Goal: Transaction & Acquisition: Book appointment/travel/reservation

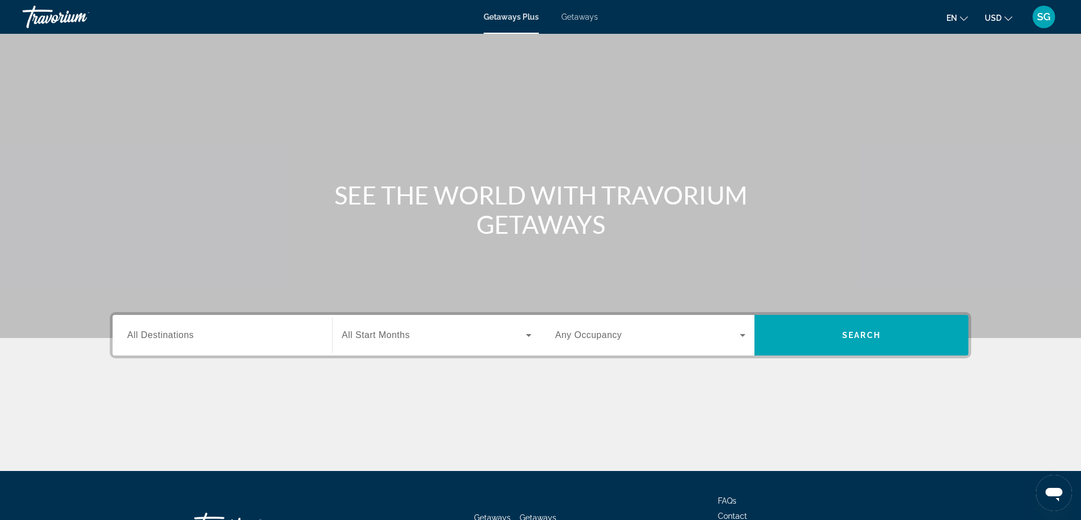
click at [583, 14] on span "Getaways" at bounding box center [579, 16] width 37 height 9
click at [183, 342] on div "Search widget" at bounding box center [222, 335] width 190 height 32
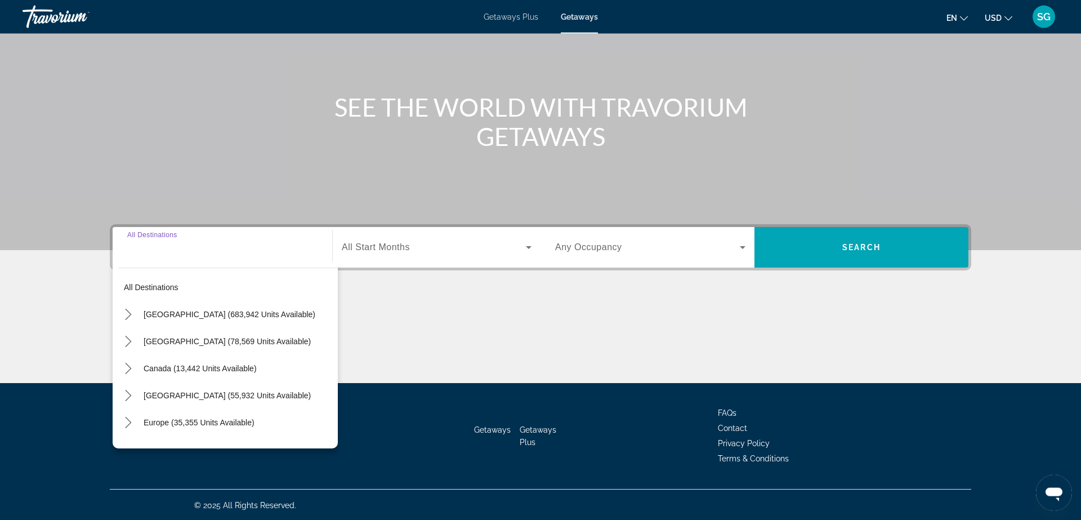
scroll to position [89, 0]
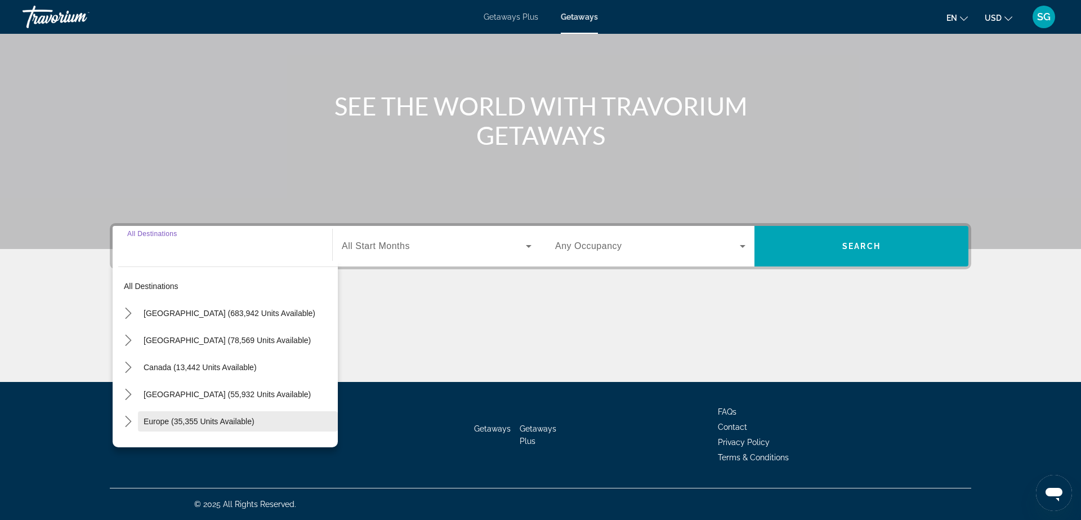
click at [146, 417] on span "Europe (35,355 units available)" at bounding box center [199, 421] width 111 height 9
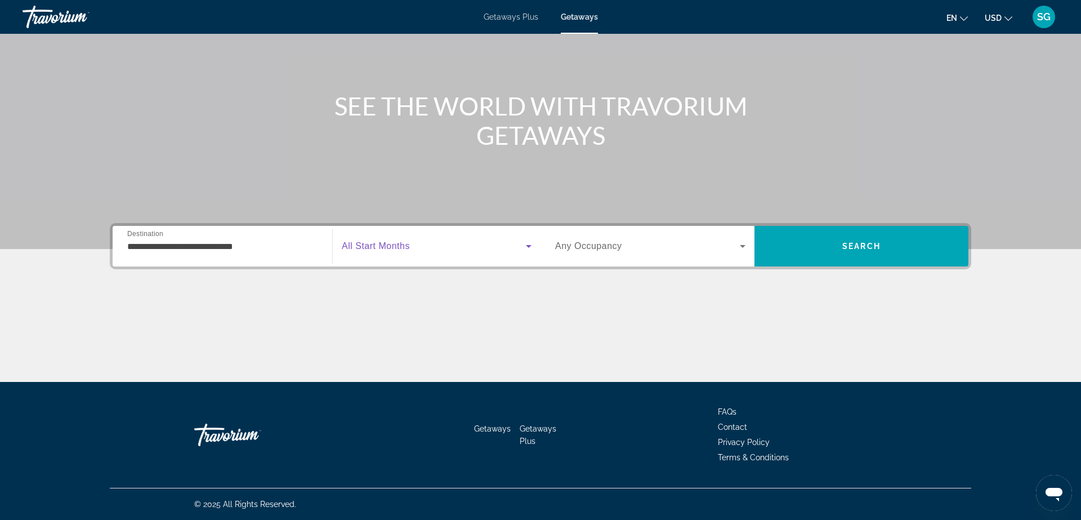
click at [416, 252] on span "Search widget" at bounding box center [434, 246] width 184 height 14
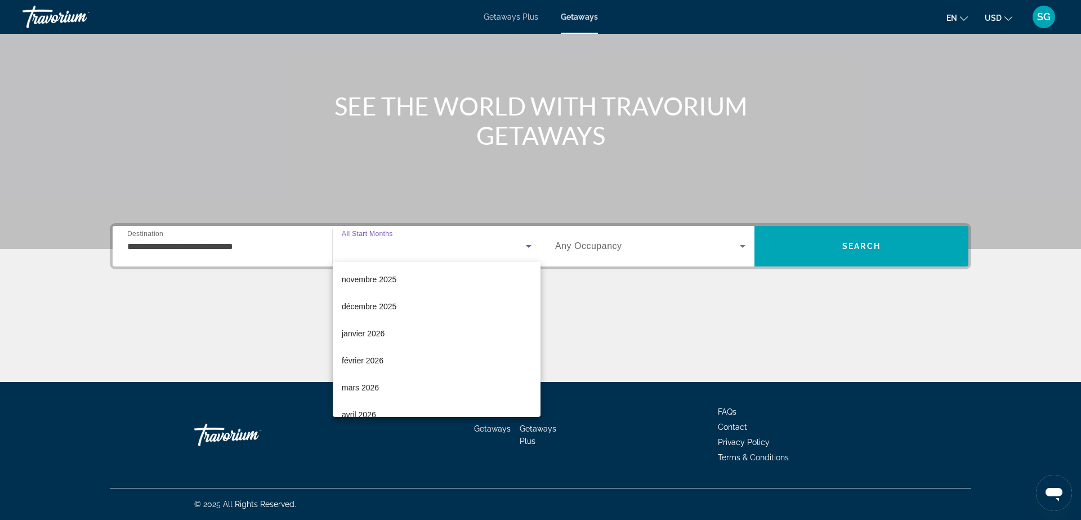
scroll to position [56, 0]
click at [409, 356] on mat-option "février 2026" at bounding box center [437, 359] width 208 height 27
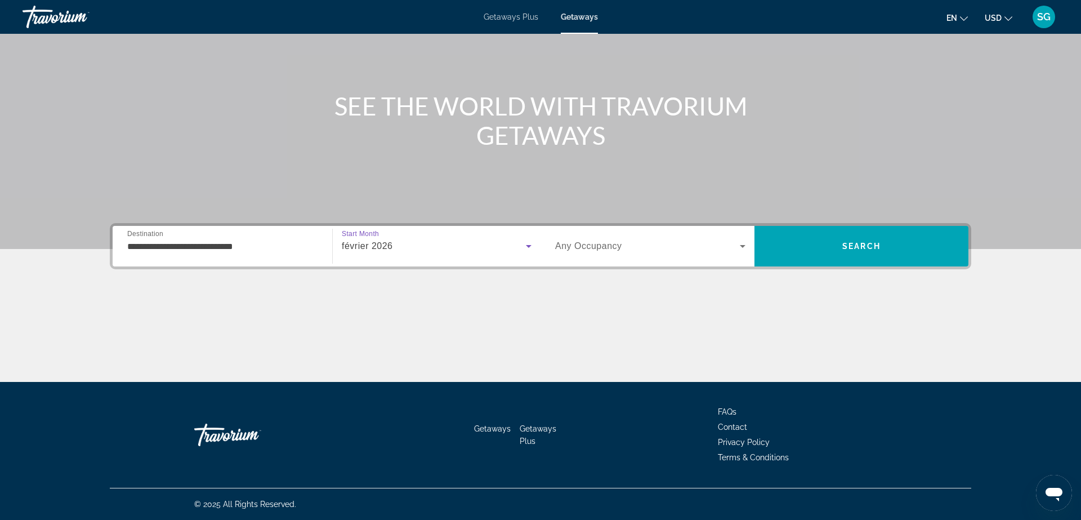
click at [583, 242] on span "Any Occupancy" at bounding box center [588, 246] width 67 height 10
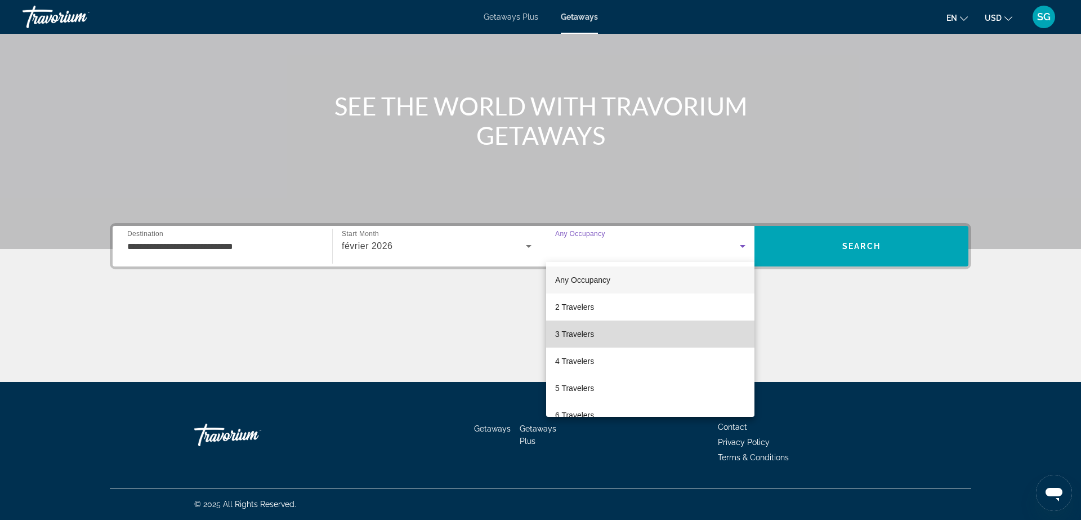
click at [574, 338] on span "3 Travelers" at bounding box center [574, 334] width 39 height 14
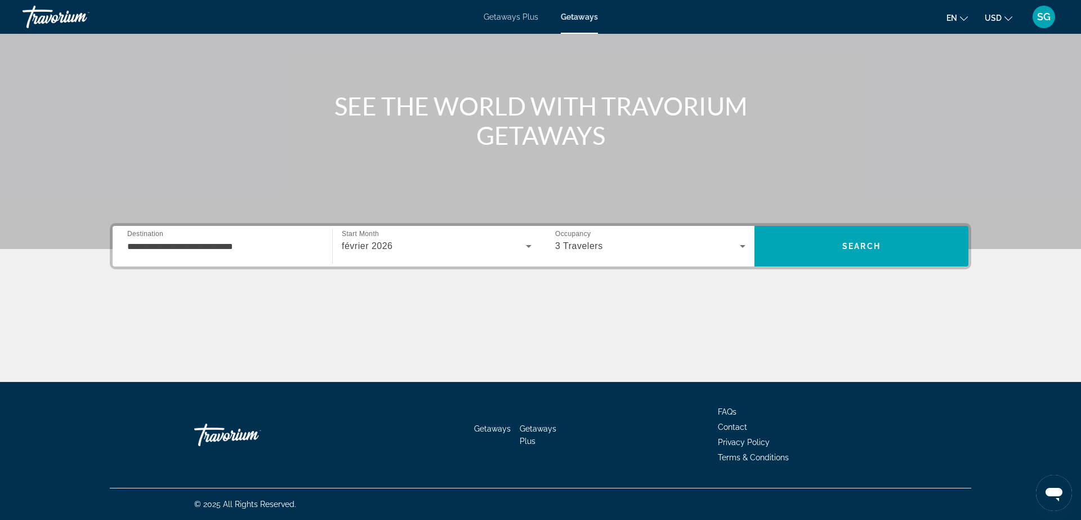
click at [148, 256] on div "**********" at bounding box center [222, 246] width 190 height 32
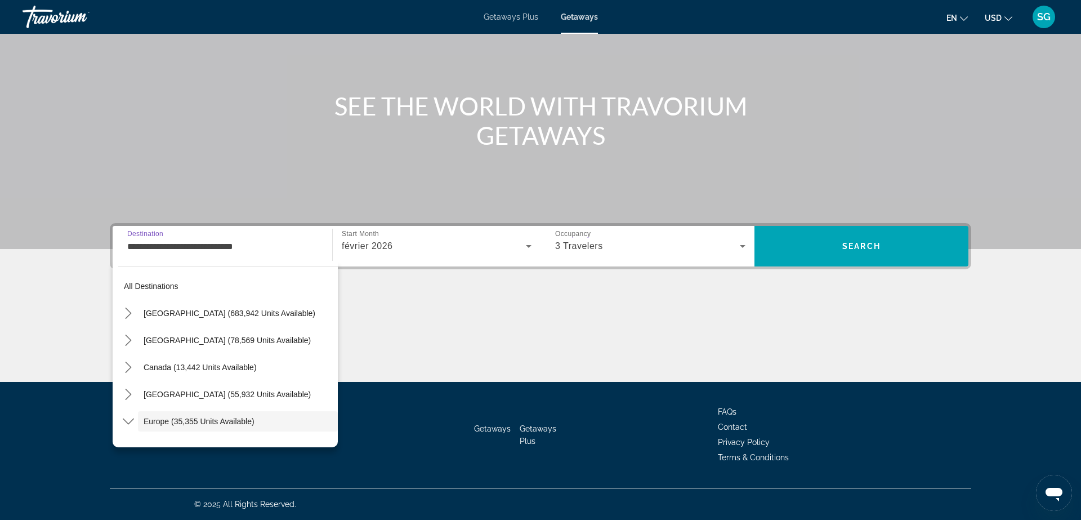
scroll to position [67, 0]
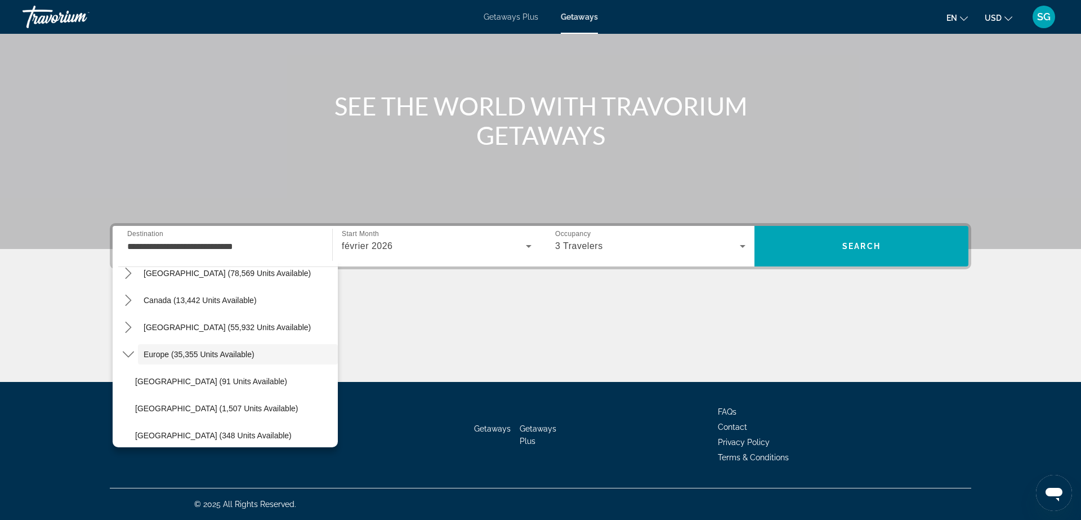
drag, startPoint x: 338, startPoint y: 289, endPoint x: 334, endPoint y: 304, distance: 15.2
click at [334, 304] on div "**********" at bounding box center [540, 302] width 907 height 159
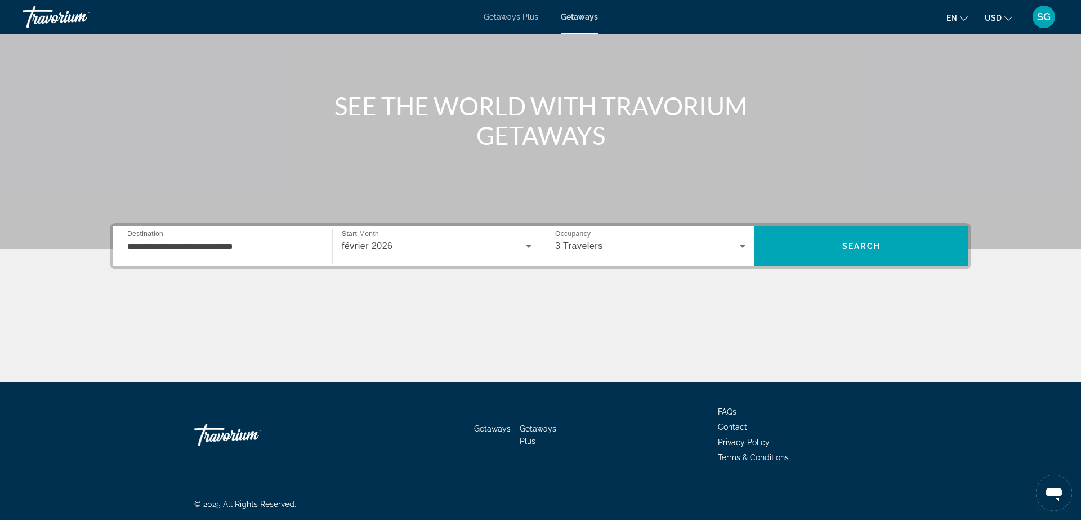
click at [285, 239] on div "**********" at bounding box center [222, 246] width 190 height 32
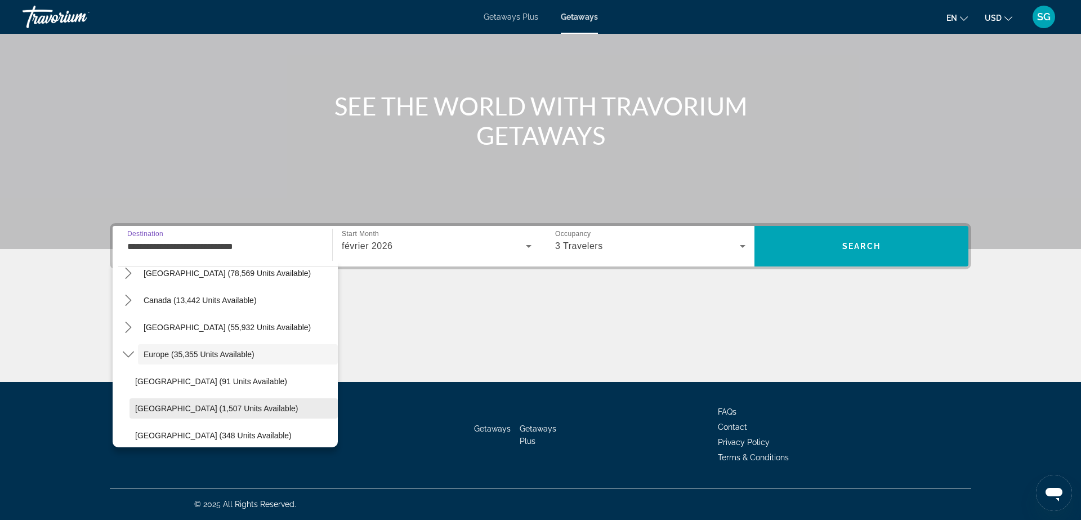
click at [187, 413] on span "Austria (1,507 units available)" at bounding box center [216, 408] width 163 height 9
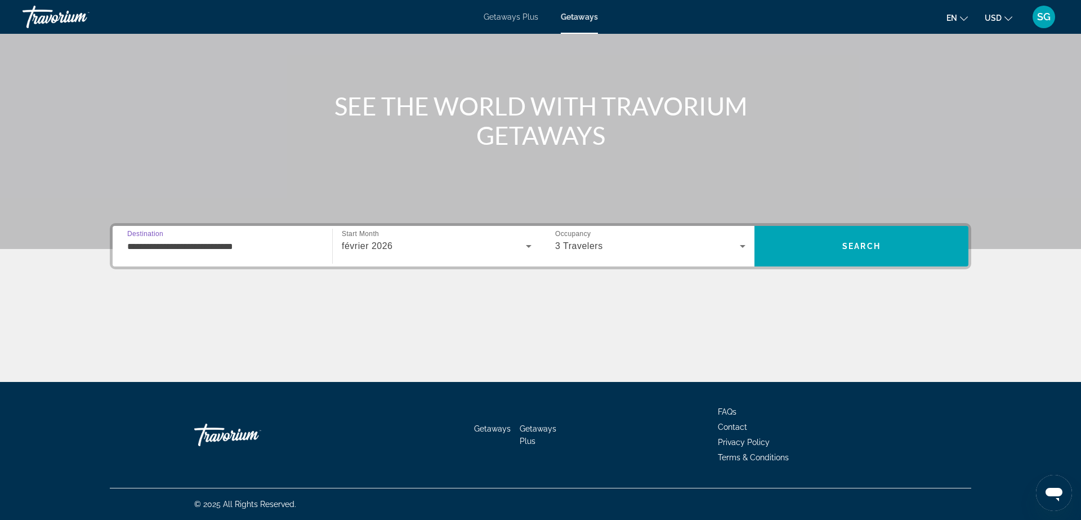
type input "**********"
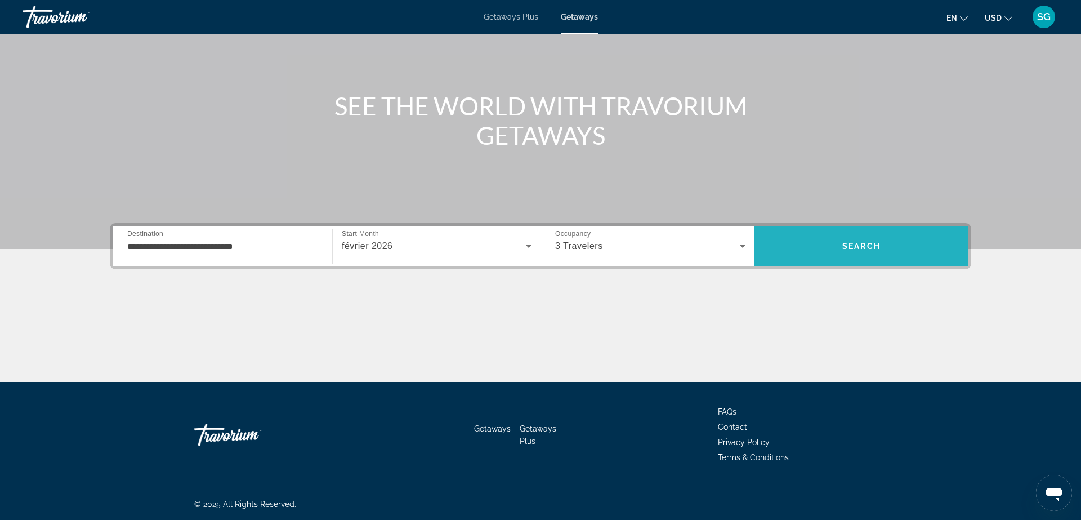
click at [885, 242] on span "Search" at bounding box center [862, 246] width 214 height 27
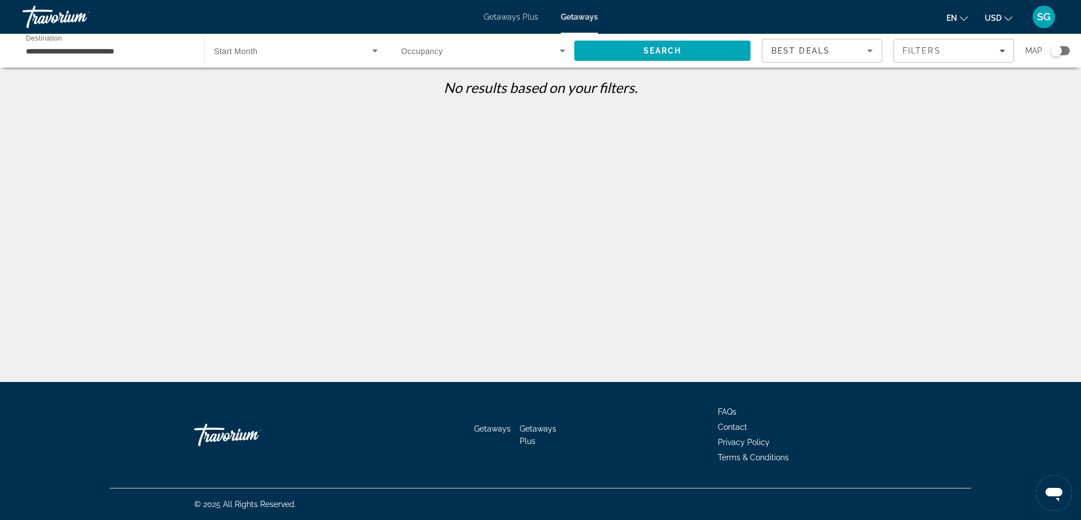
click at [151, 48] on input "**********" at bounding box center [108, 51] width 164 height 14
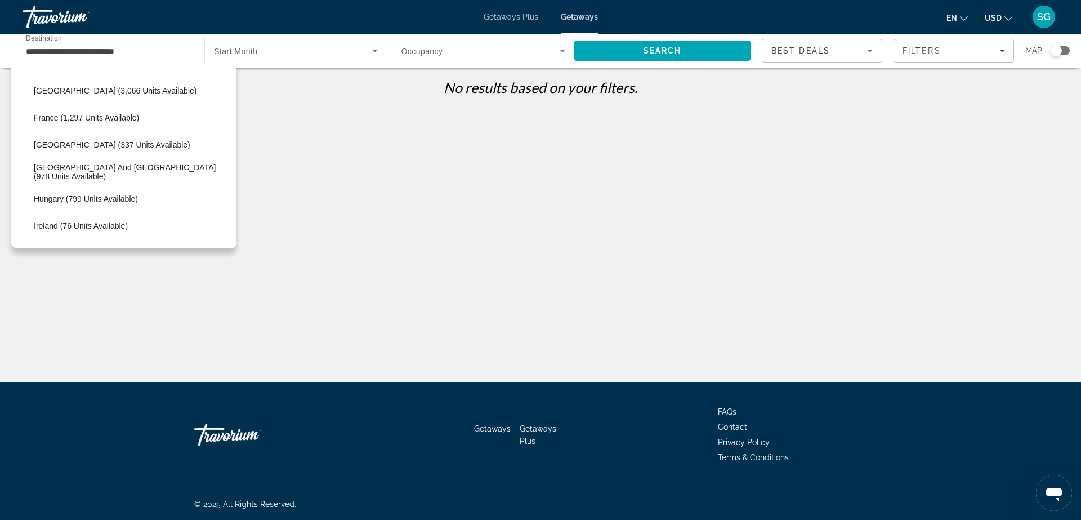
scroll to position [297, 0]
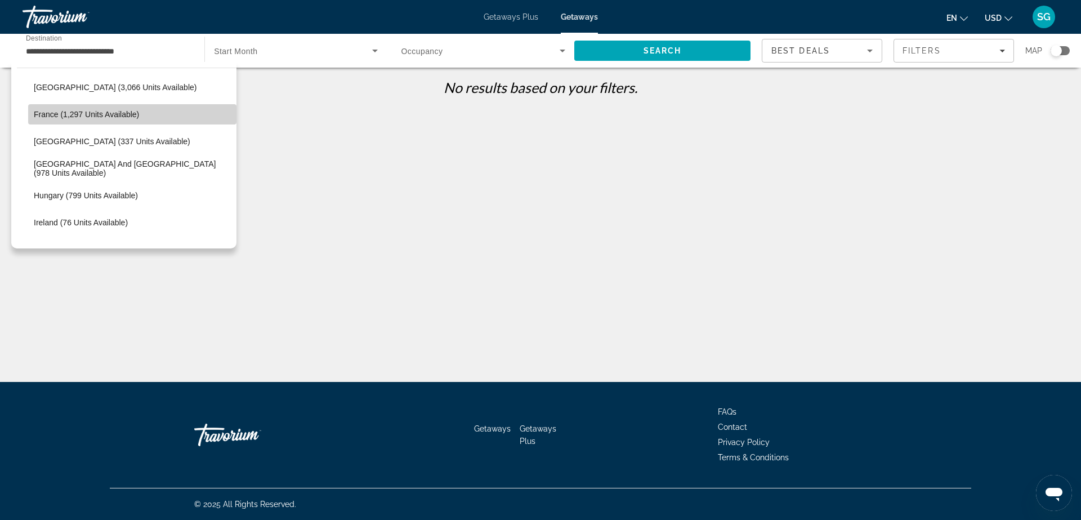
click at [145, 113] on span "Select destination: France (1,297 units available)" at bounding box center [132, 114] width 208 height 27
type input "**********"
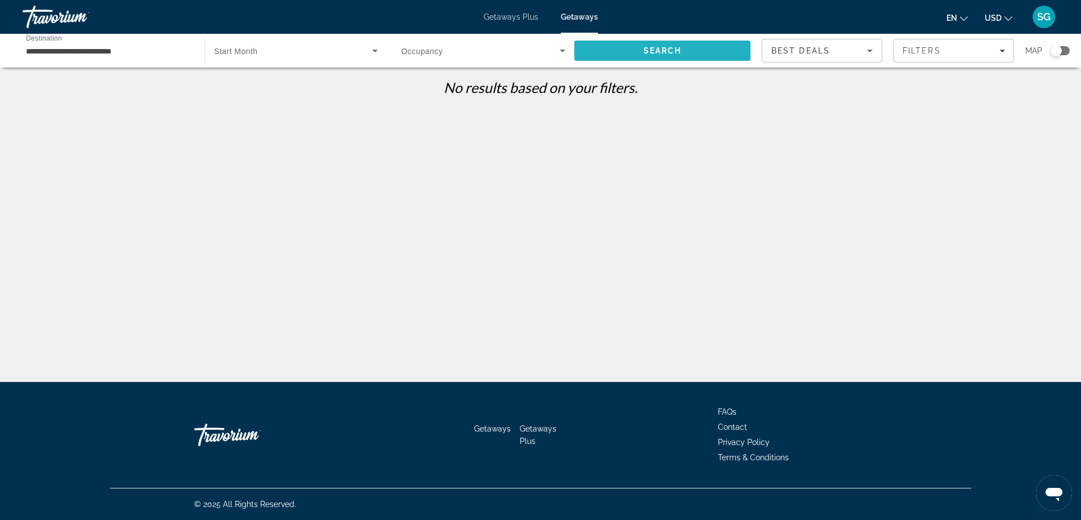
click at [605, 50] on span "Search" at bounding box center [662, 50] width 176 height 27
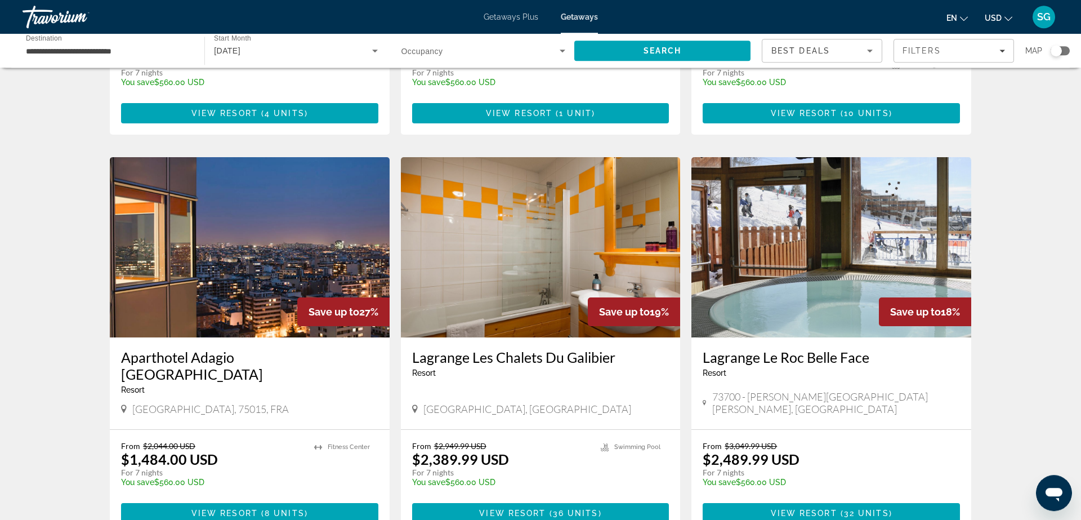
scroll to position [731, 0]
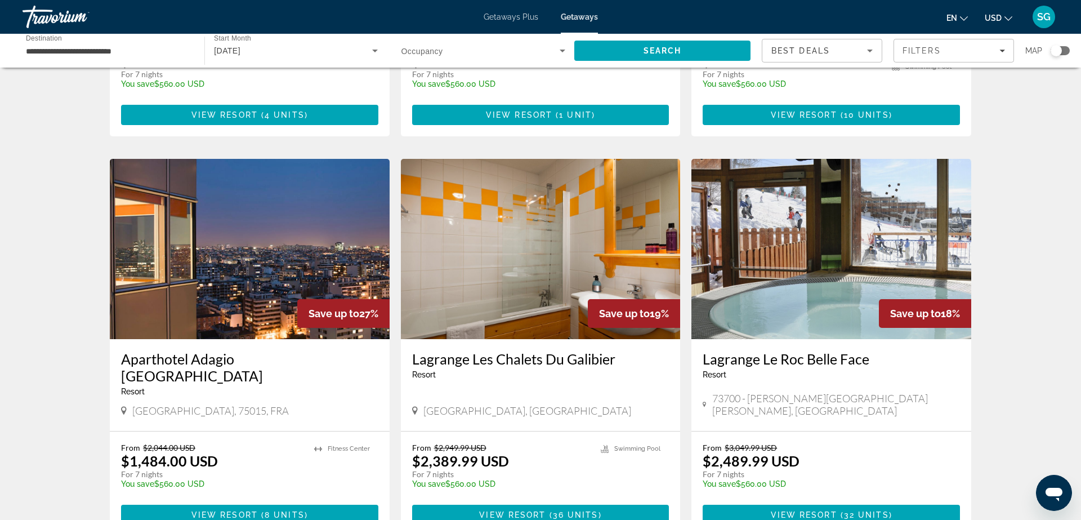
click at [791, 350] on h3 "Lagrange Le Roc Belle Face" at bounding box center [831, 358] width 257 height 17
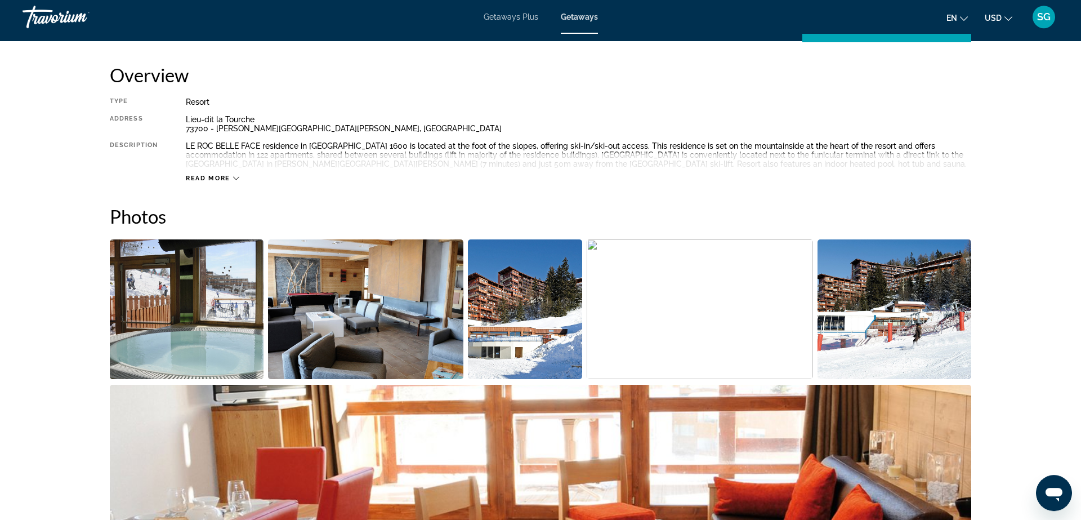
scroll to position [354, 0]
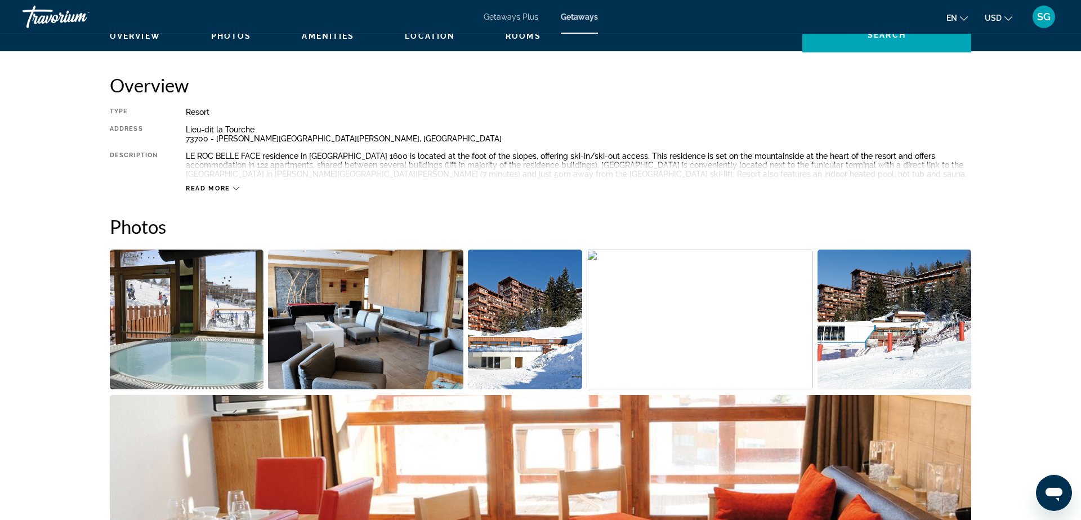
click at [220, 187] on span "Read more" at bounding box center [208, 188] width 44 height 7
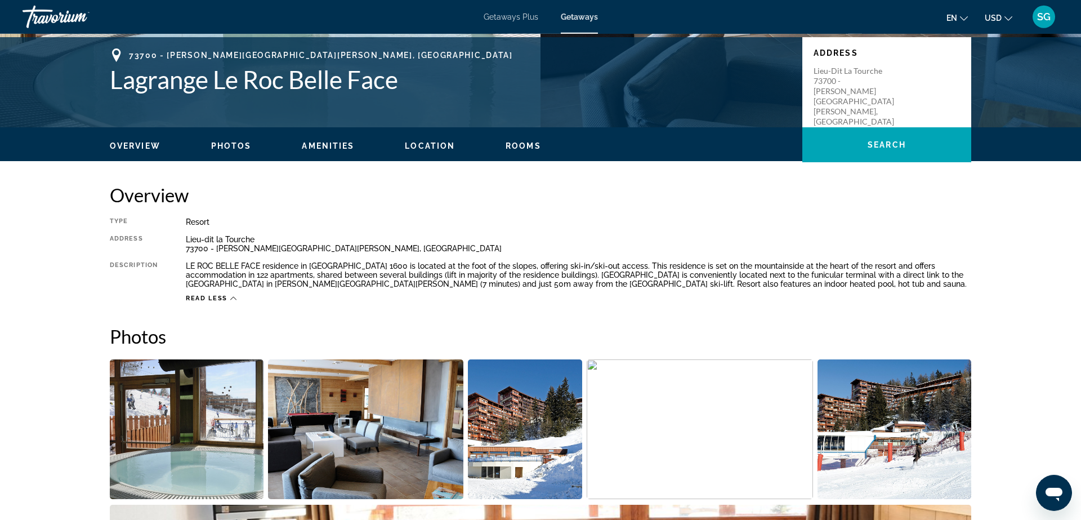
scroll to position [239, 0]
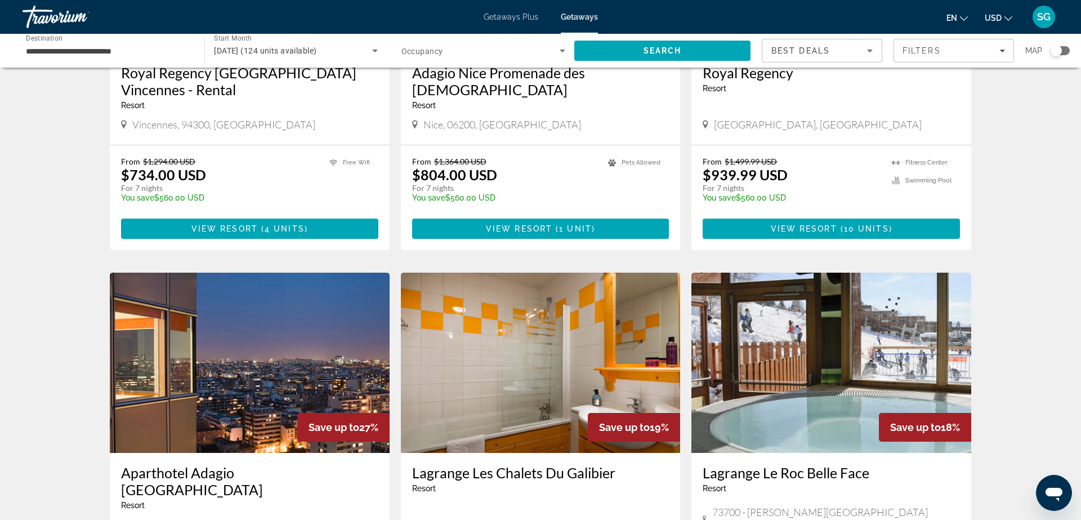
scroll to position [146, 0]
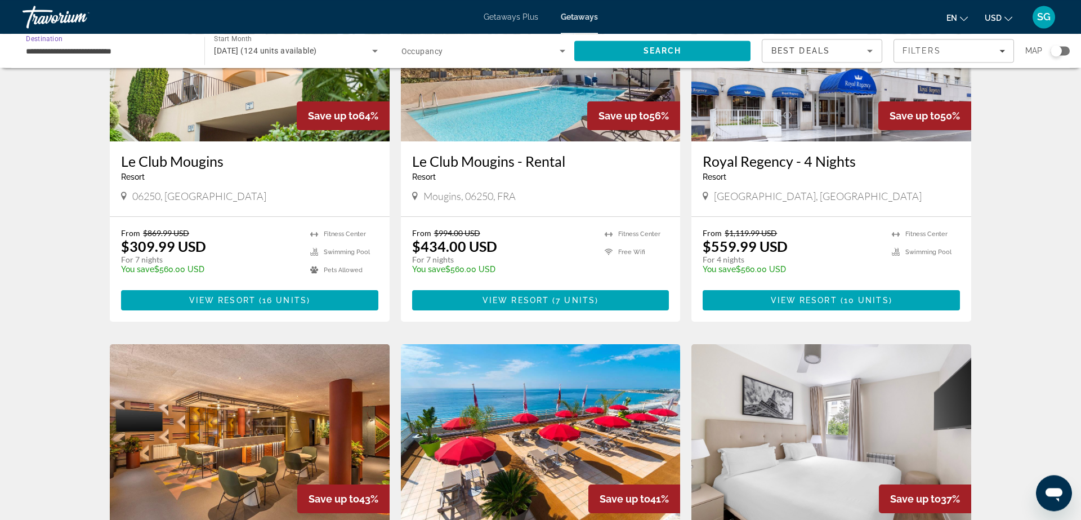
click at [75, 46] on input "**********" at bounding box center [108, 51] width 164 height 14
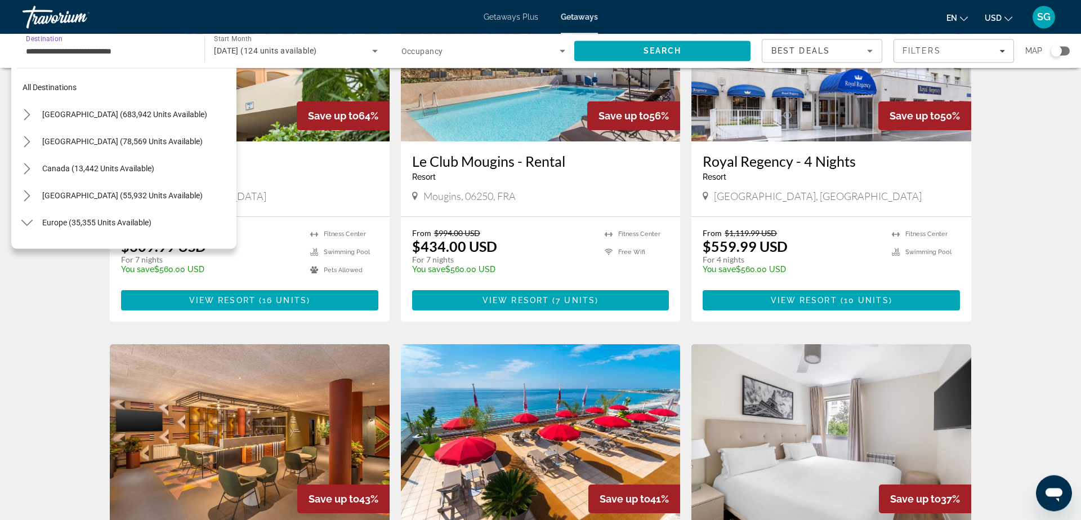
scroll to position [256, 0]
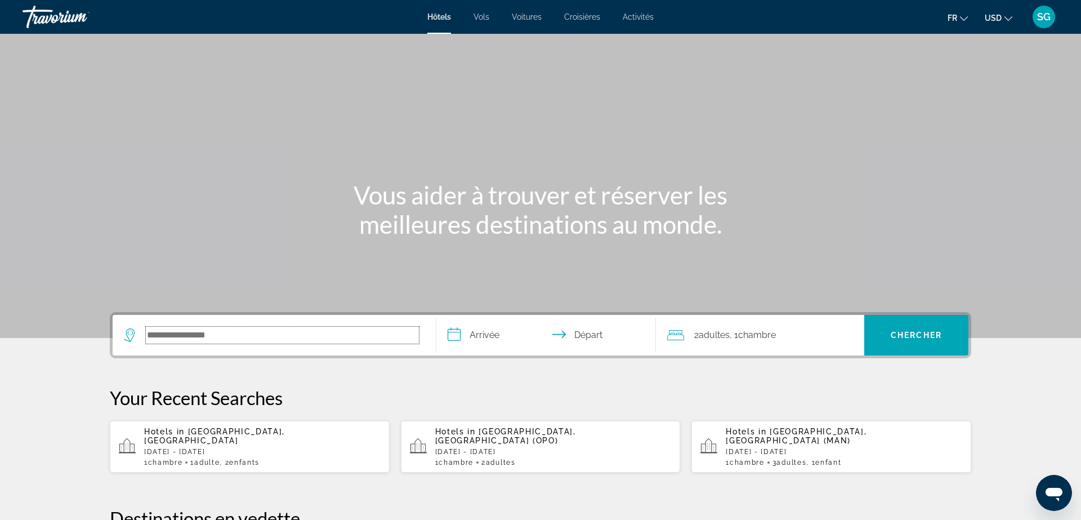
click at [267, 331] on input "Search hotel destination" at bounding box center [282, 335] width 273 height 17
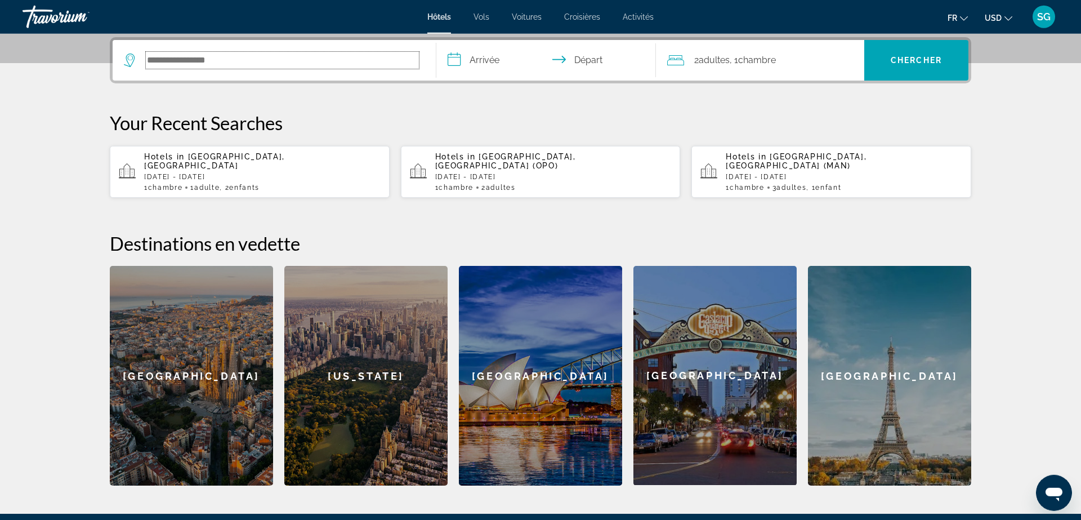
scroll to position [275, 0]
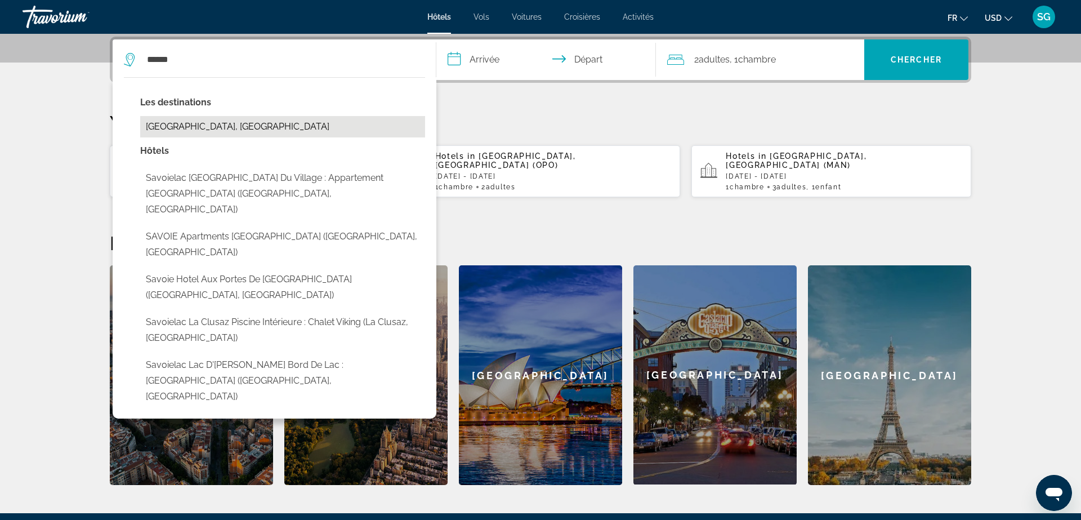
click at [204, 120] on button "[GEOGRAPHIC_DATA], [GEOGRAPHIC_DATA]" at bounding box center [282, 126] width 285 height 21
type input "**********"
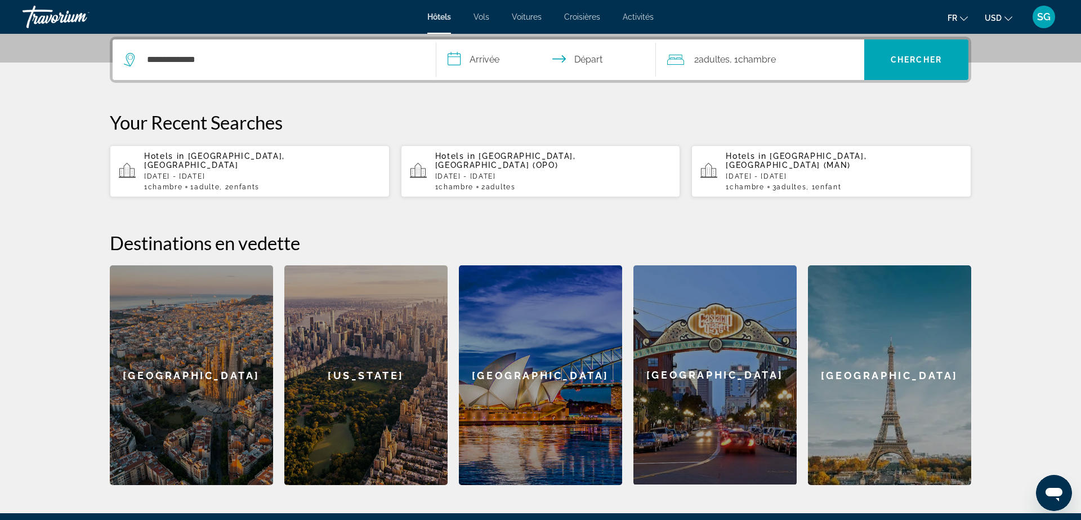
click at [482, 64] on input "**********" at bounding box center [548, 61] width 224 height 44
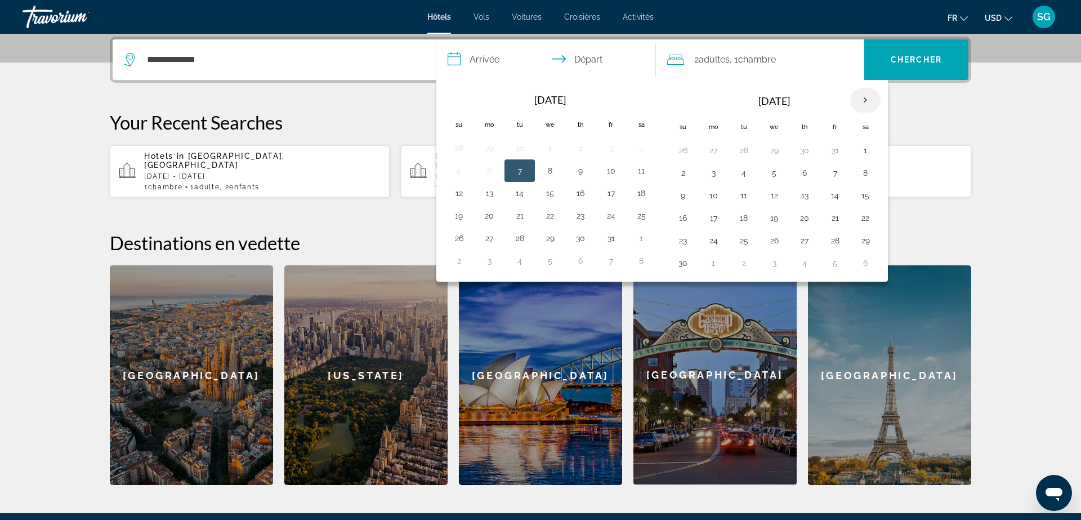
click at [871, 96] on th "Next month" at bounding box center [865, 100] width 30 height 25
click at [867, 222] on button "21" at bounding box center [865, 218] width 18 height 16
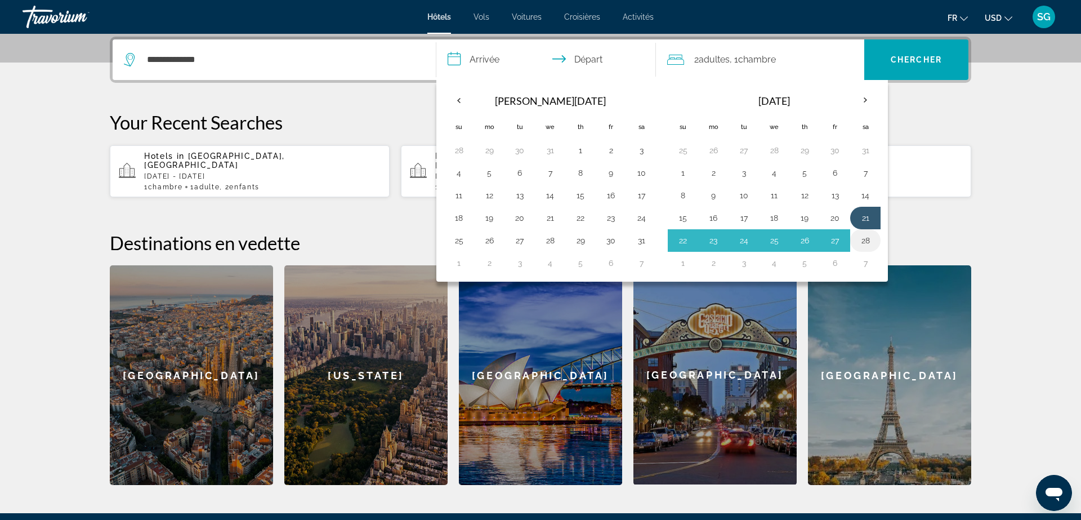
click at [871, 236] on button "28" at bounding box center [865, 241] width 18 height 16
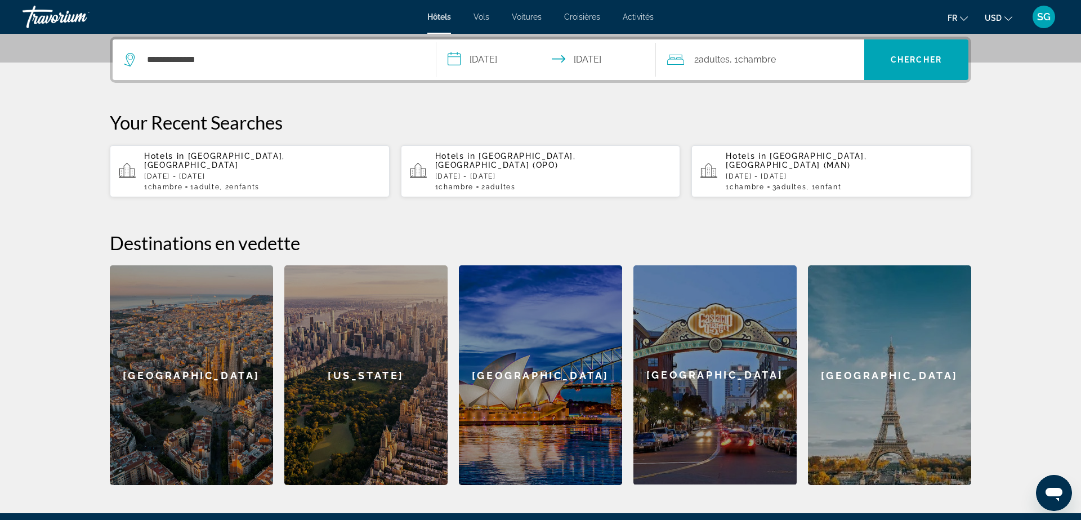
type input "**********"
click at [759, 61] on span "Chambre" at bounding box center [757, 59] width 38 height 11
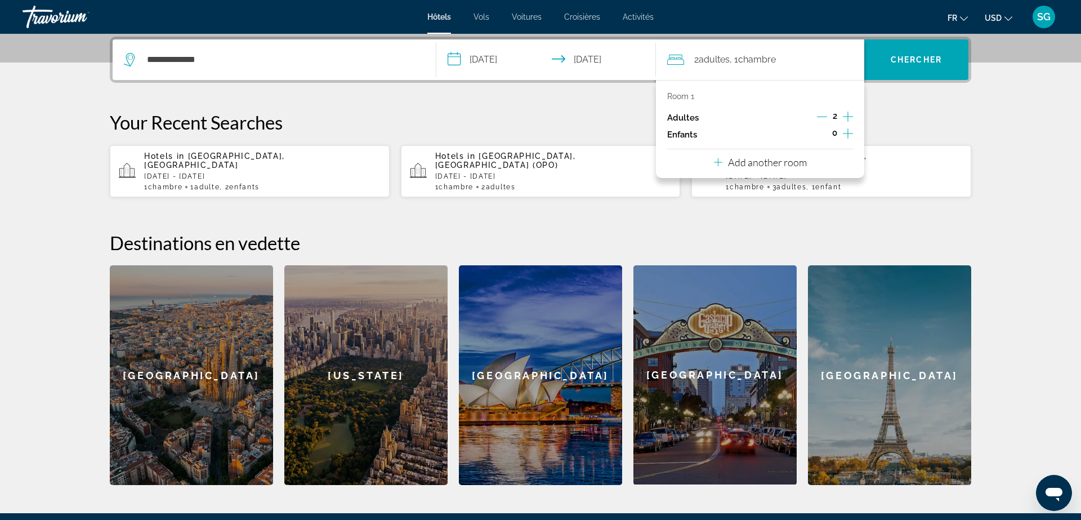
click at [824, 113] on icon "Decrement adults" at bounding box center [822, 116] width 10 height 10
click at [847, 132] on icon "Increment children" at bounding box center [848, 134] width 10 height 14
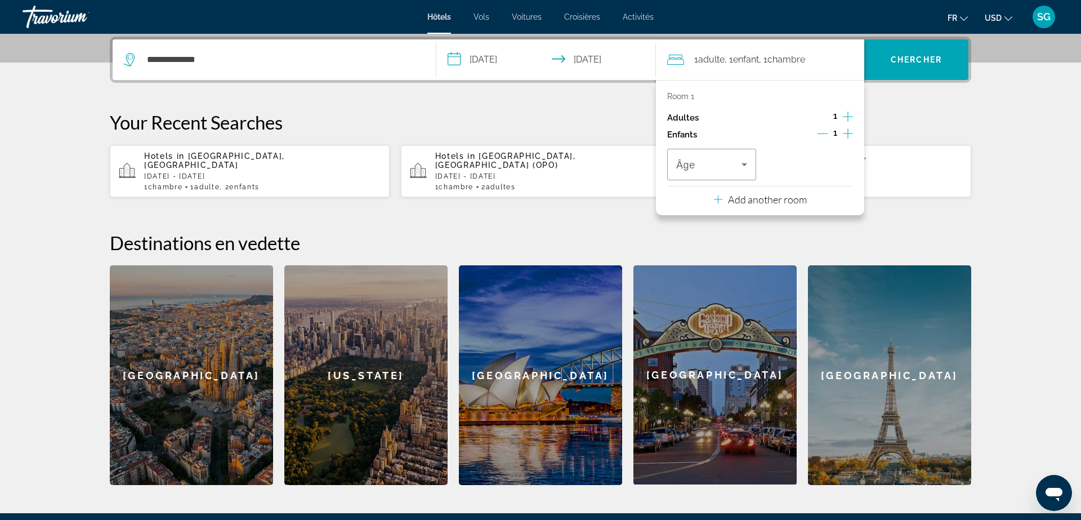
click at [847, 132] on icon "Increment children" at bounding box center [848, 134] width 10 height 14
click at [742, 155] on div "Travelers: 1 adult, 2 children" at bounding box center [711, 165] width 71 height 32
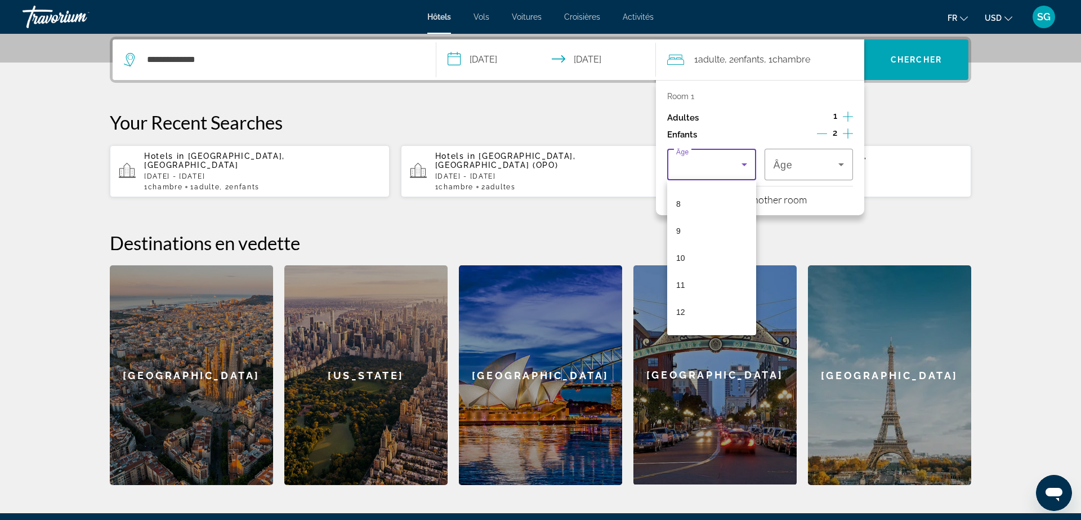
scroll to position [221, 0]
click at [702, 276] on mat-option "11" at bounding box center [711, 274] width 89 height 27
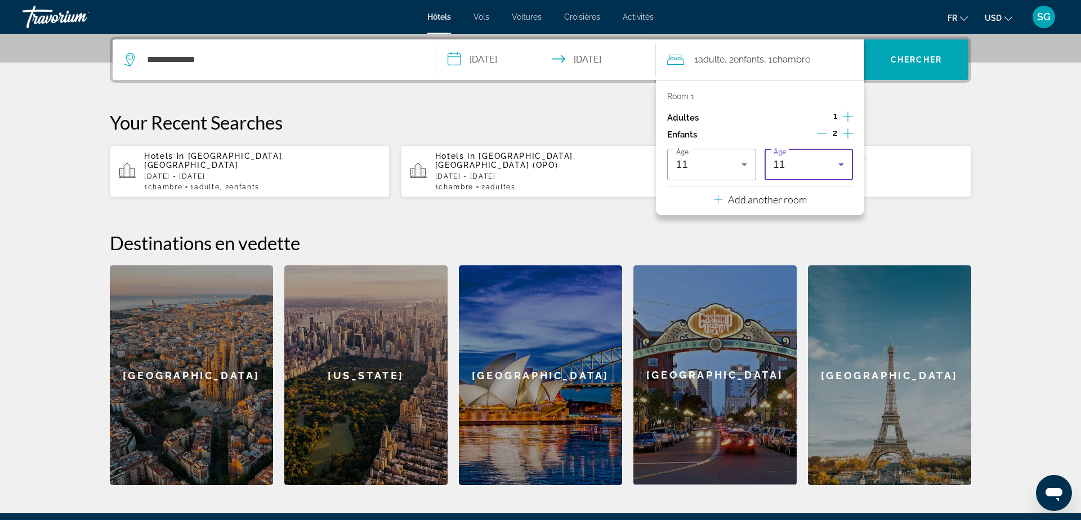
click at [785, 162] on span "11" at bounding box center [780, 164] width 12 height 11
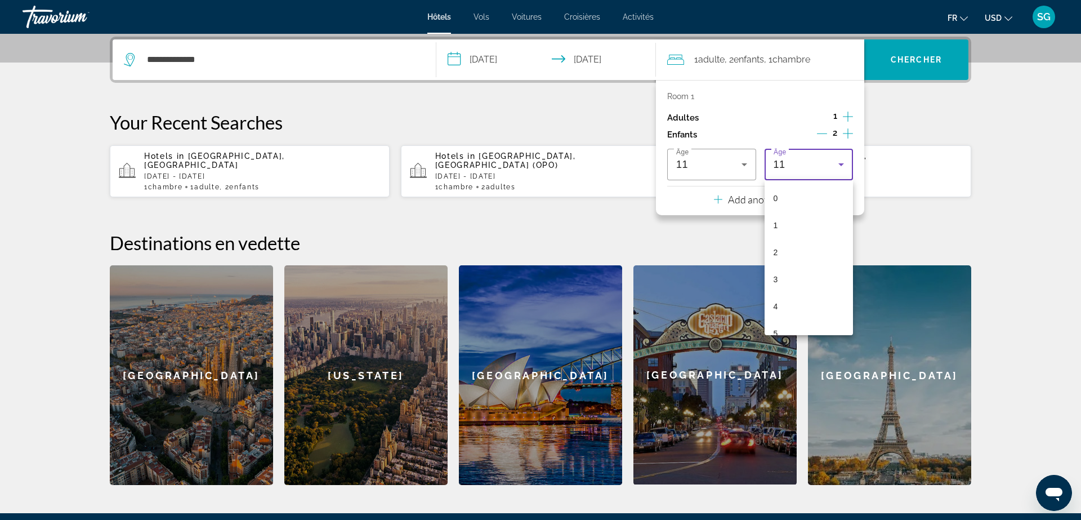
scroll to position [173, 0]
click at [810, 240] on mat-option "8" at bounding box center [809, 240] width 89 height 27
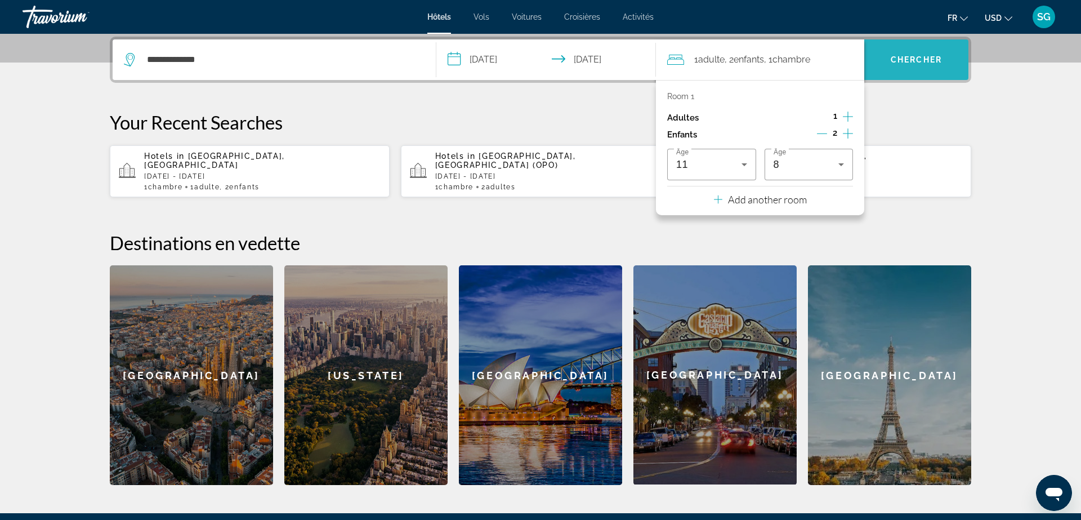
click at [903, 65] on span "Search" at bounding box center [916, 59] width 104 height 27
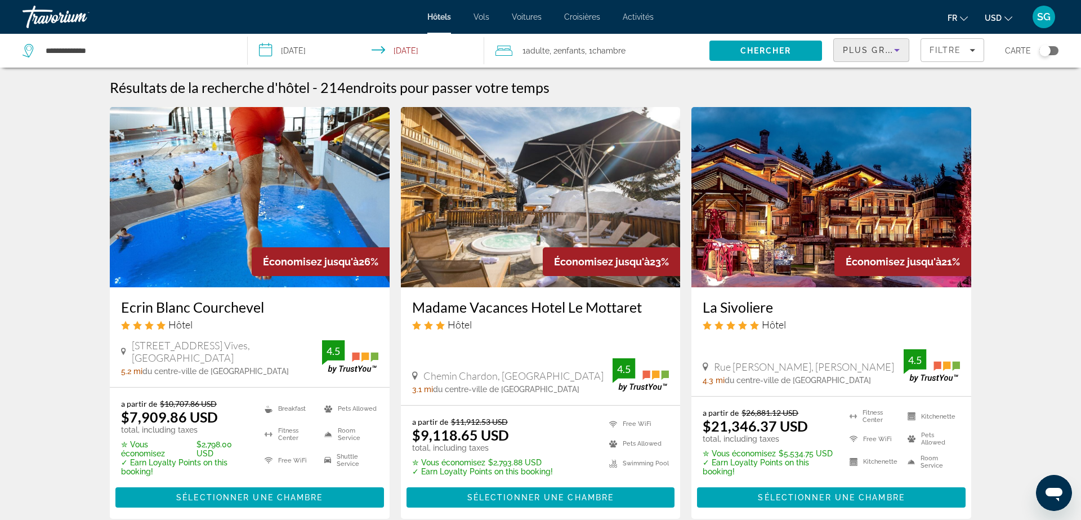
click at [895, 56] on icon "Sort by" at bounding box center [897, 50] width 14 height 14
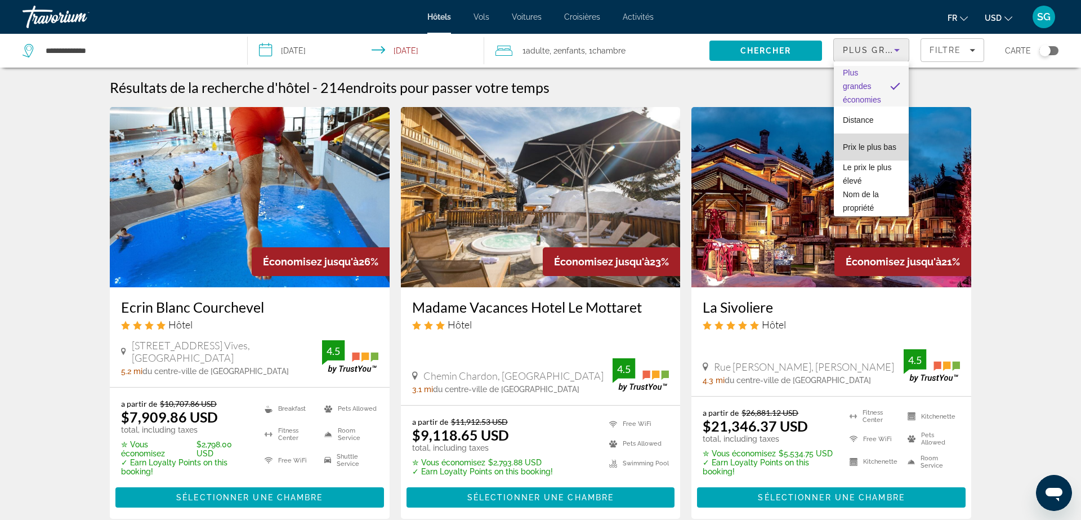
click at [887, 151] on span "Prix le plus bas" at bounding box center [869, 146] width 53 height 9
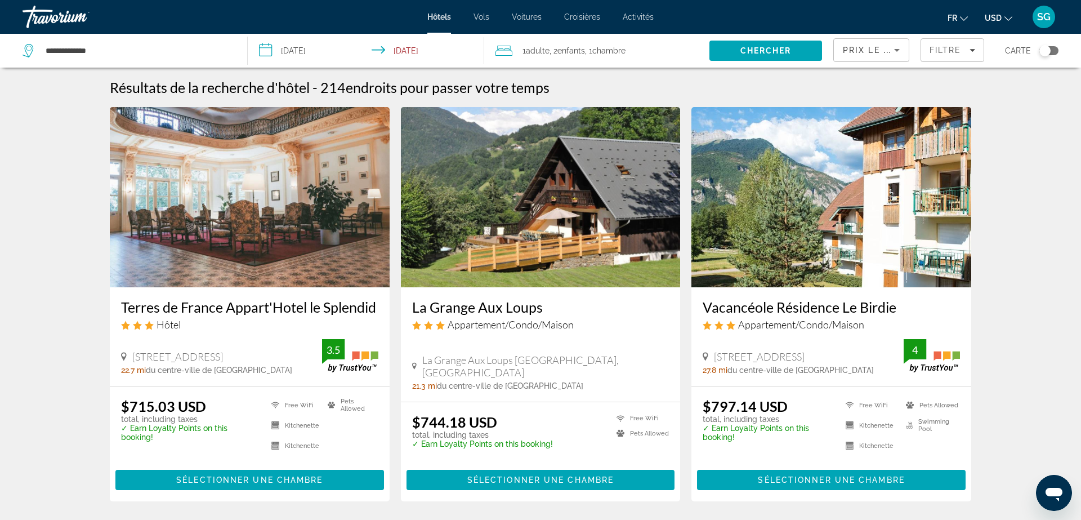
click at [1011, 21] on icon "Change currency" at bounding box center [1009, 18] width 8 height 5
click at [979, 103] on button "EUR (€)" at bounding box center [976, 103] width 56 height 15
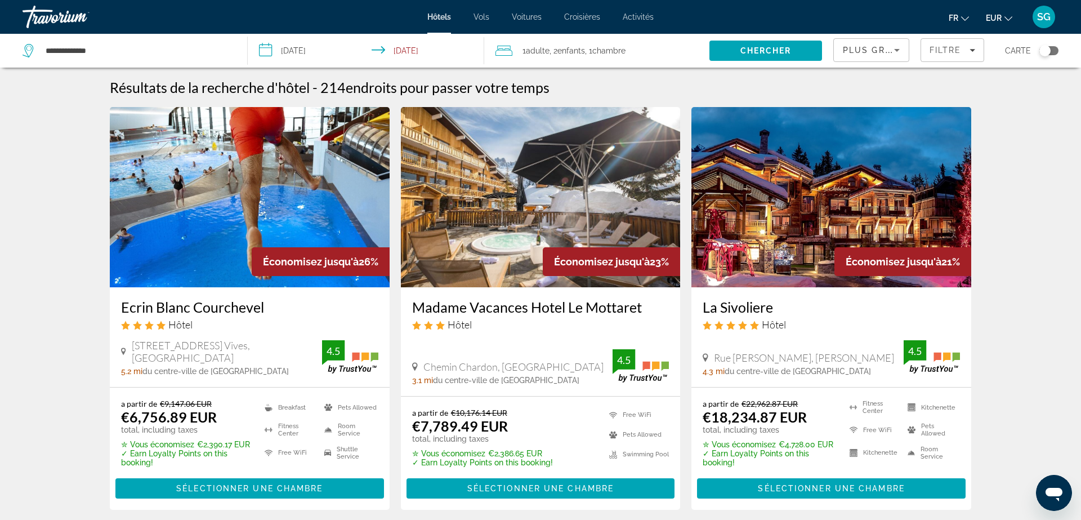
click at [896, 50] on icon "Sort by" at bounding box center [897, 50] width 6 height 3
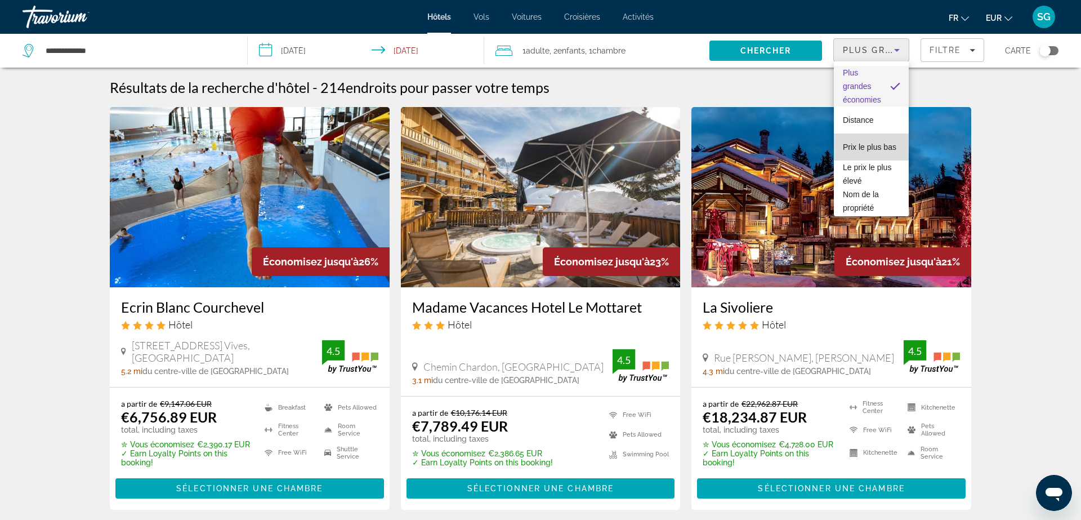
click at [869, 145] on span "Prix le plus bas" at bounding box center [869, 146] width 53 height 9
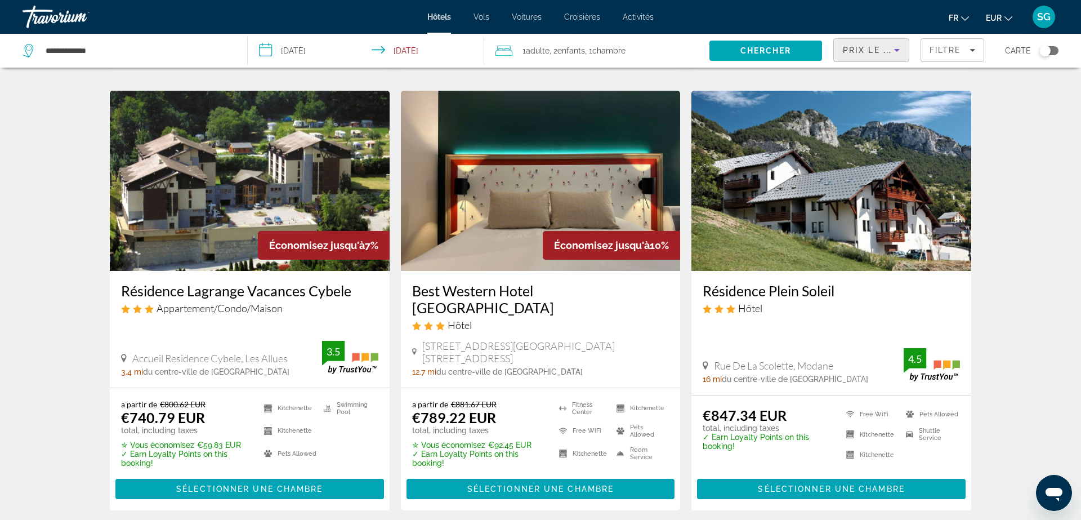
scroll to position [438, 0]
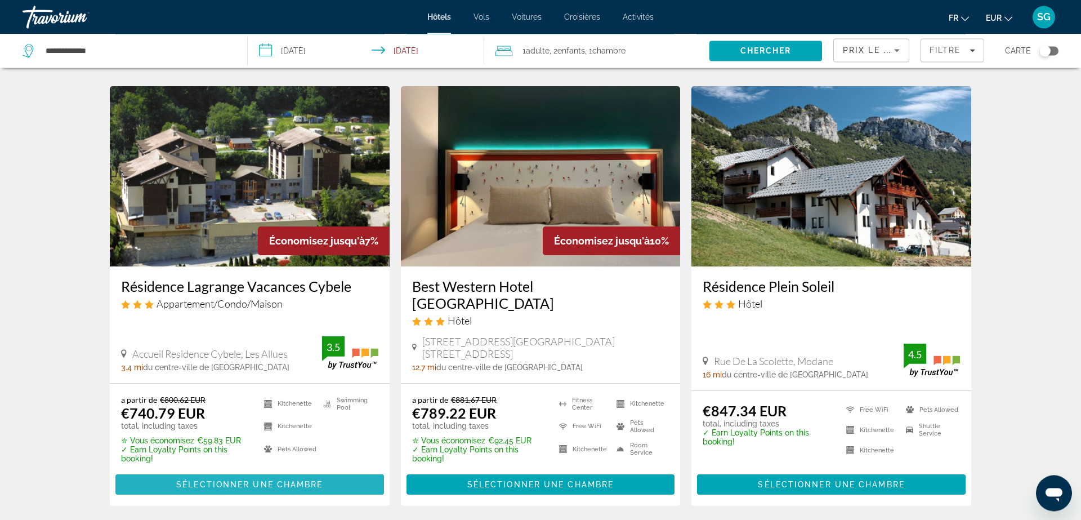
click at [232, 480] on span "Sélectionner une chambre" at bounding box center [249, 484] width 146 height 9
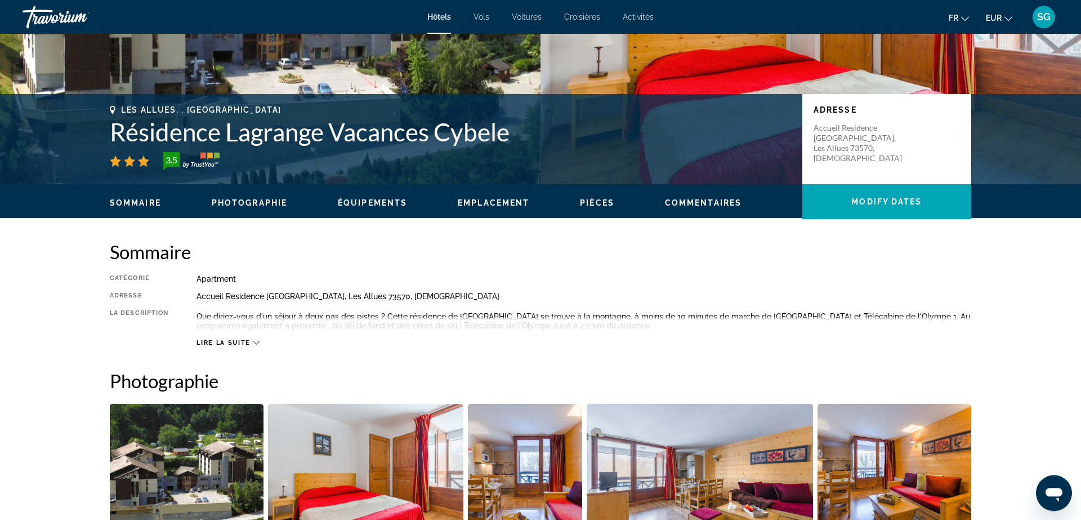
scroll to position [193, 0]
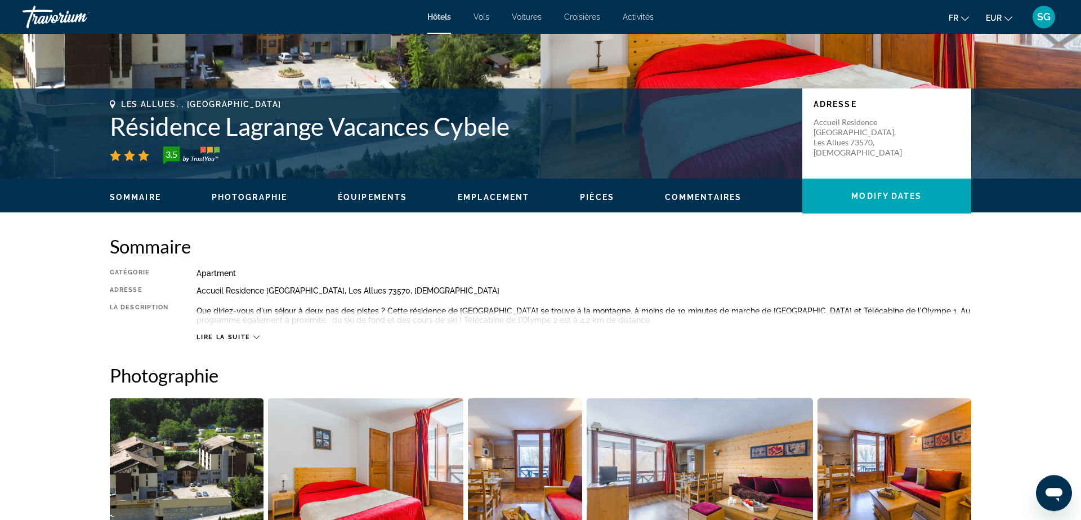
click at [225, 336] on span "Lire la suite" at bounding box center [223, 336] width 53 height 7
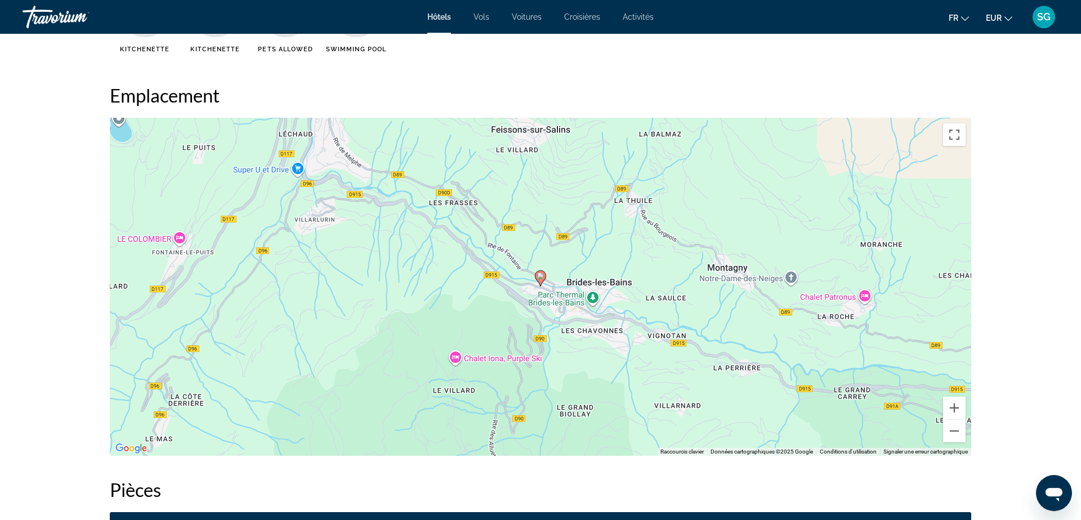
scroll to position [974, 0]
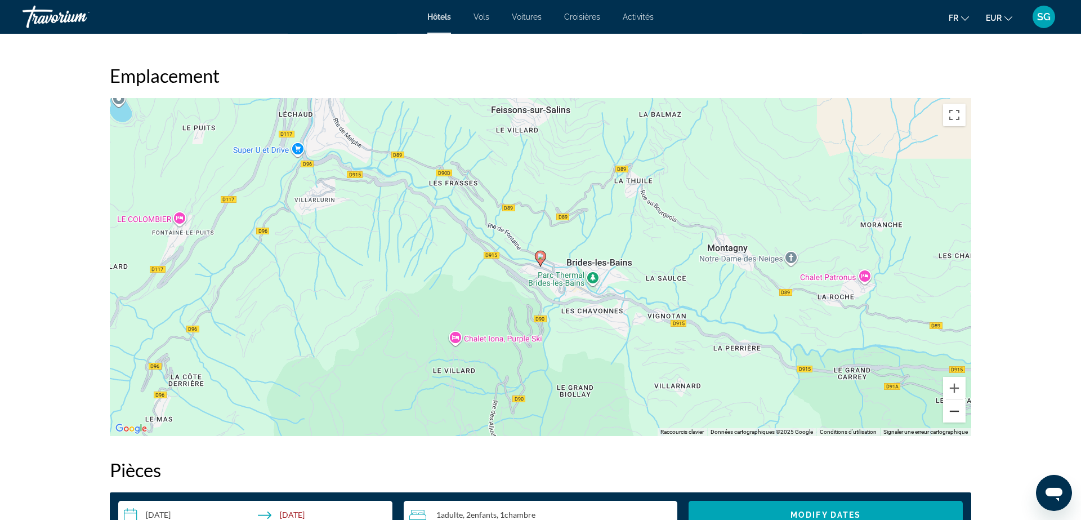
click at [952, 410] on button "Zoom arrière" at bounding box center [954, 411] width 23 height 23
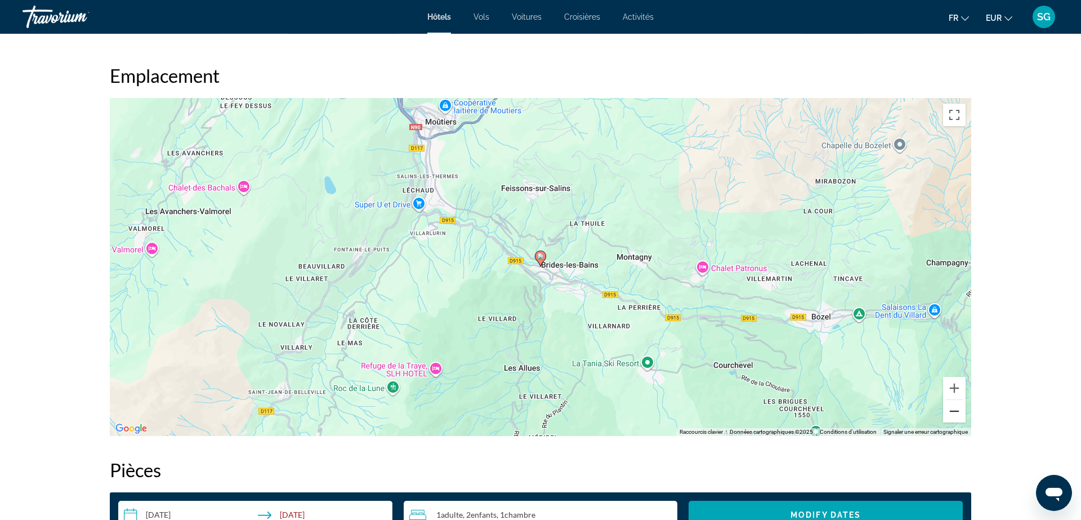
click at [952, 410] on button "Zoom arrière" at bounding box center [954, 411] width 23 height 23
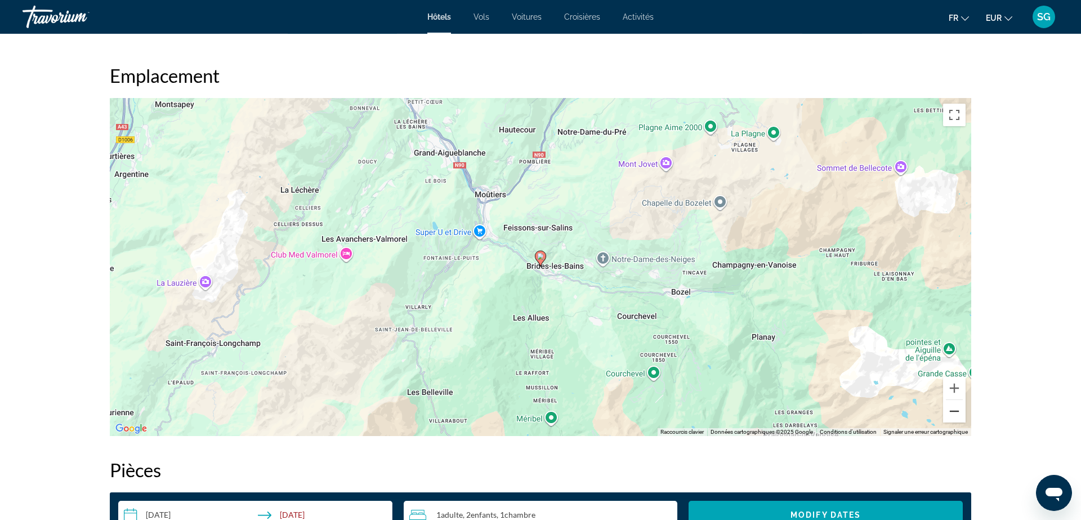
click at [952, 410] on button "Zoom arrière" at bounding box center [954, 411] width 23 height 23
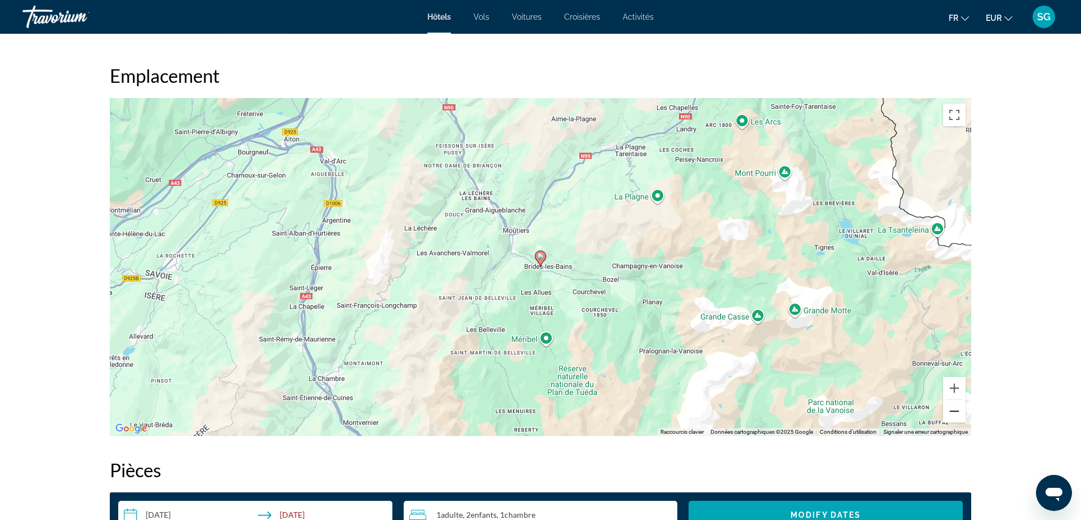
click at [952, 410] on button "Zoom arrière" at bounding box center [954, 411] width 23 height 23
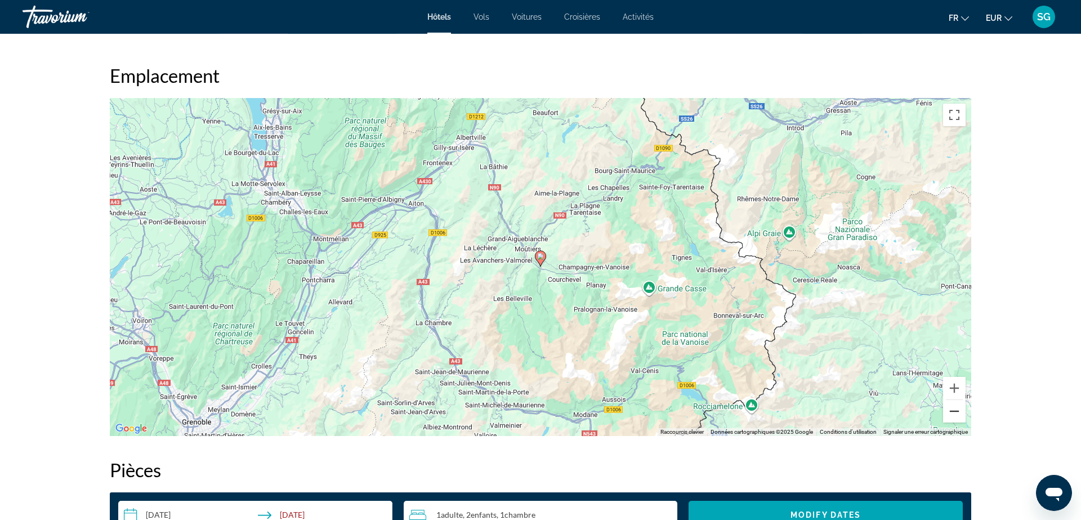
click at [952, 410] on button "Zoom arrière" at bounding box center [954, 411] width 23 height 23
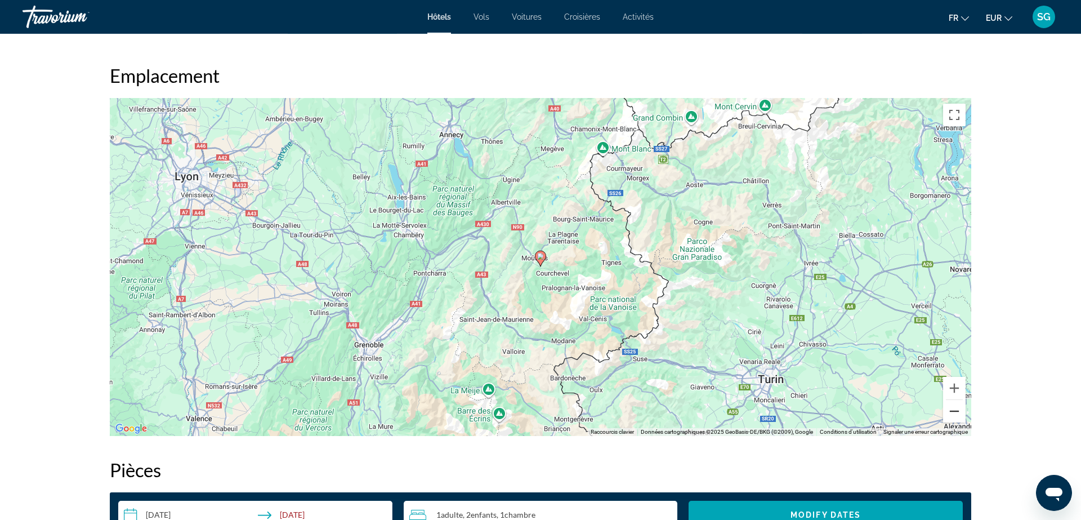
click at [952, 410] on button "Zoom arrière" at bounding box center [954, 411] width 23 height 23
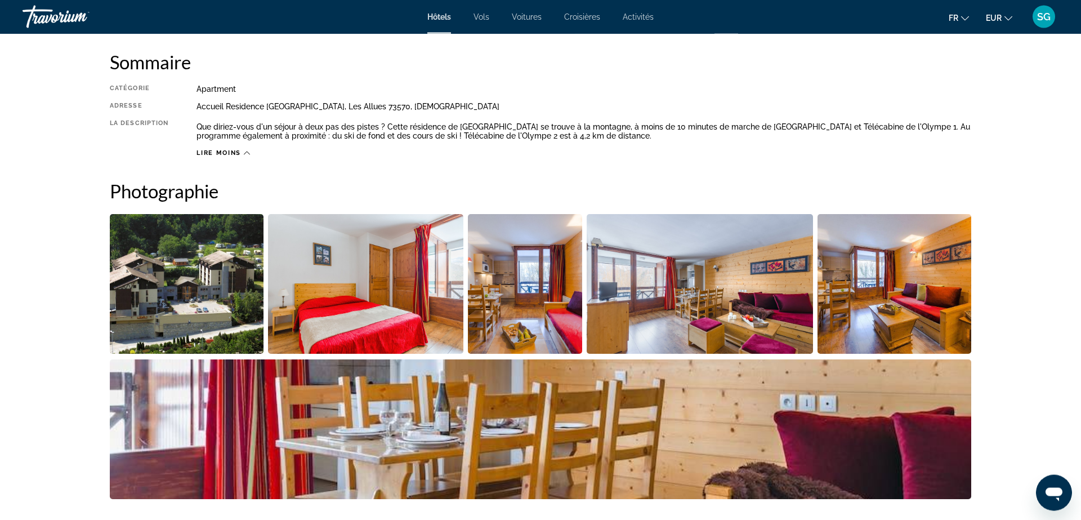
scroll to position [0, 0]
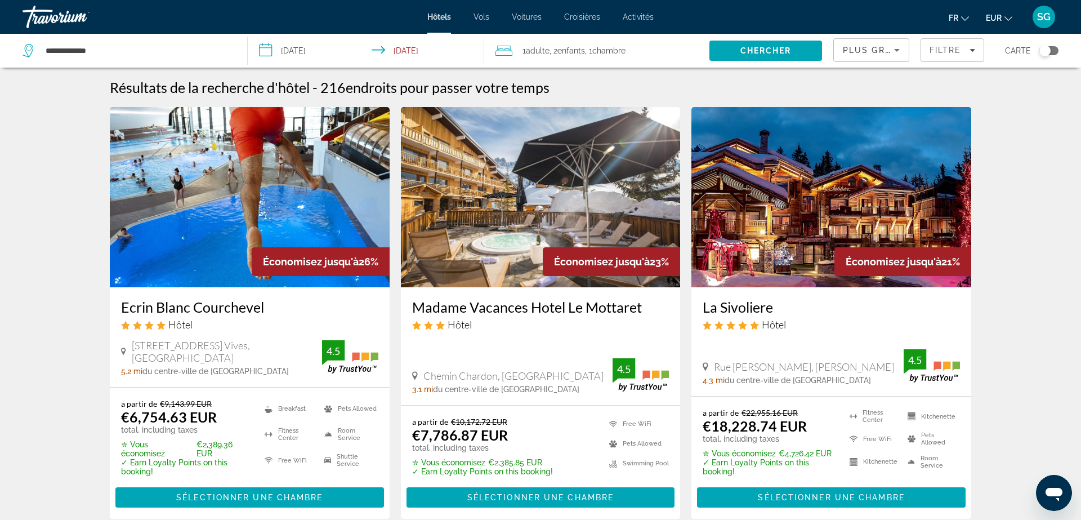
click at [849, 42] on div "Plus grandes économies" at bounding box center [871, 55] width 57 height 32
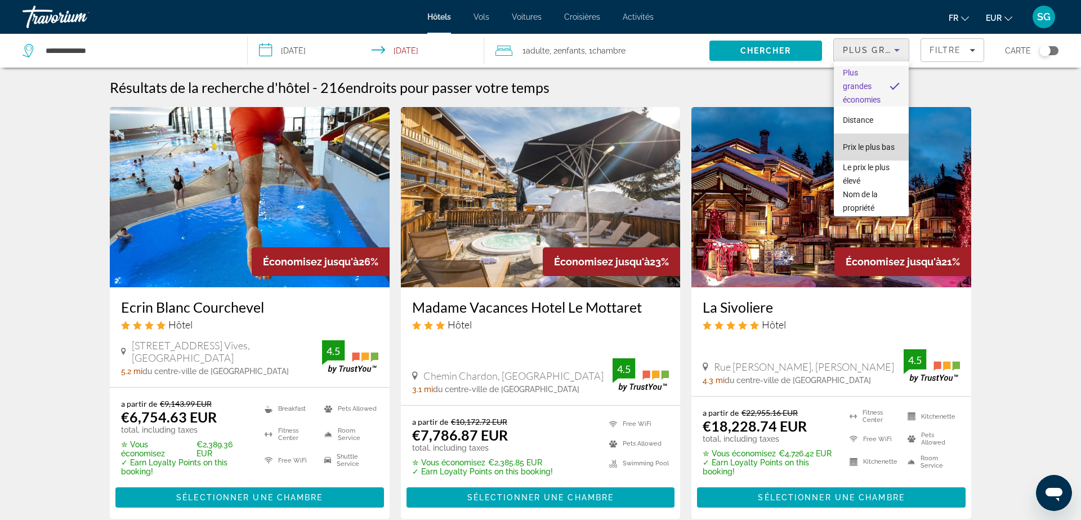
click at [862, 145] on span "Prix le plus bas" at bounding box center [869, 146] width 52 height 9
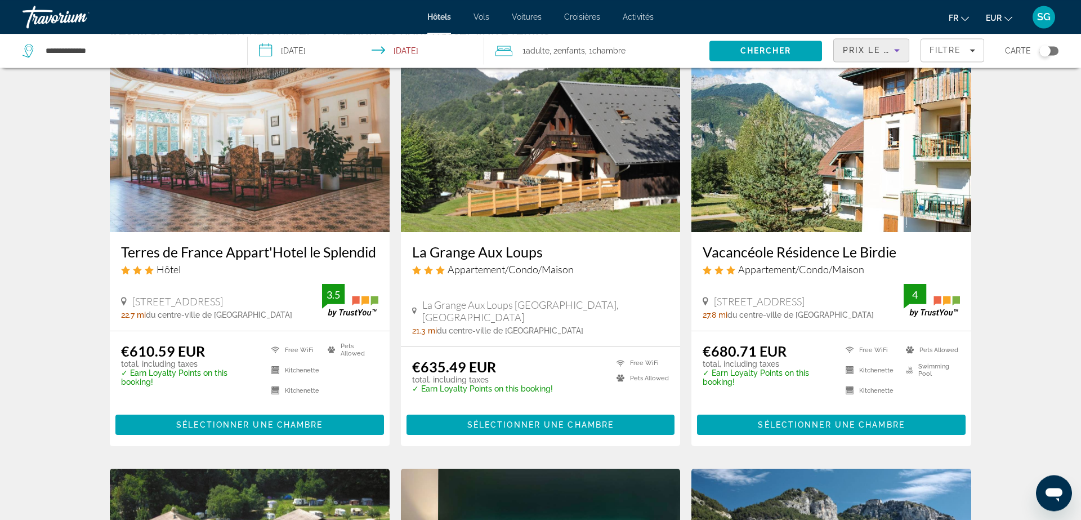
scroll to position [38, 0]
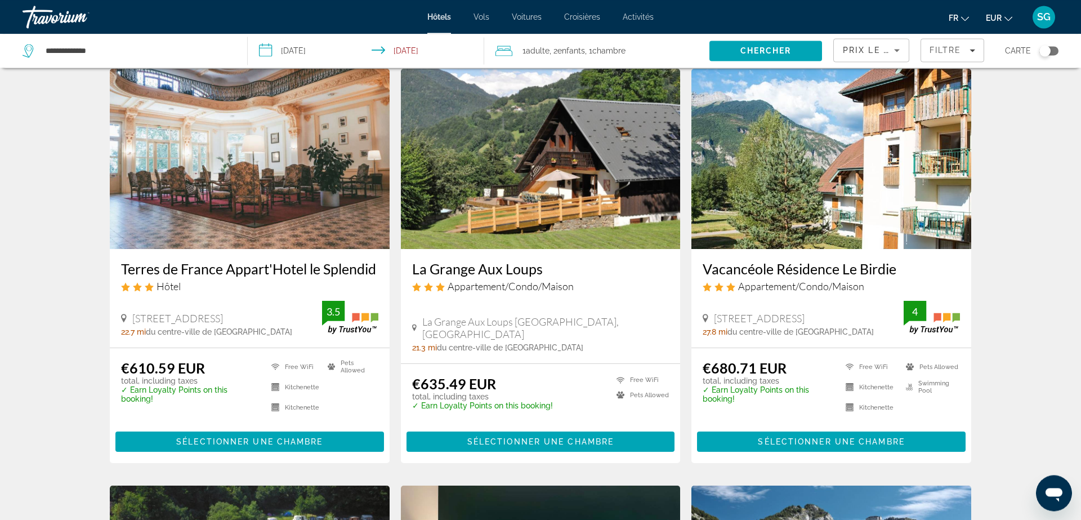
click at [493, 267] on h3 "La Grange Aux Loups" at bounding box center [540, 268] width 257 height 17
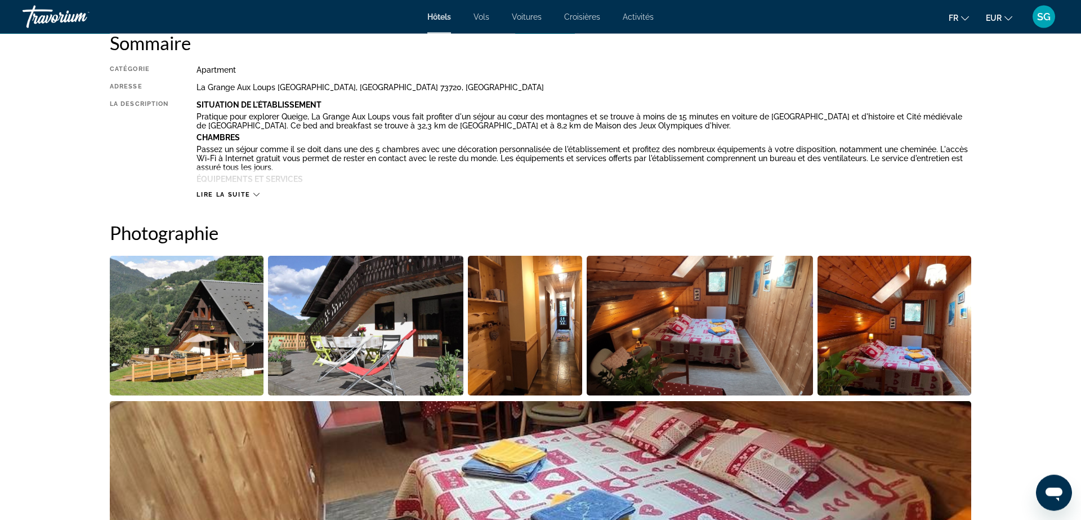
scroll to position [392, 0]
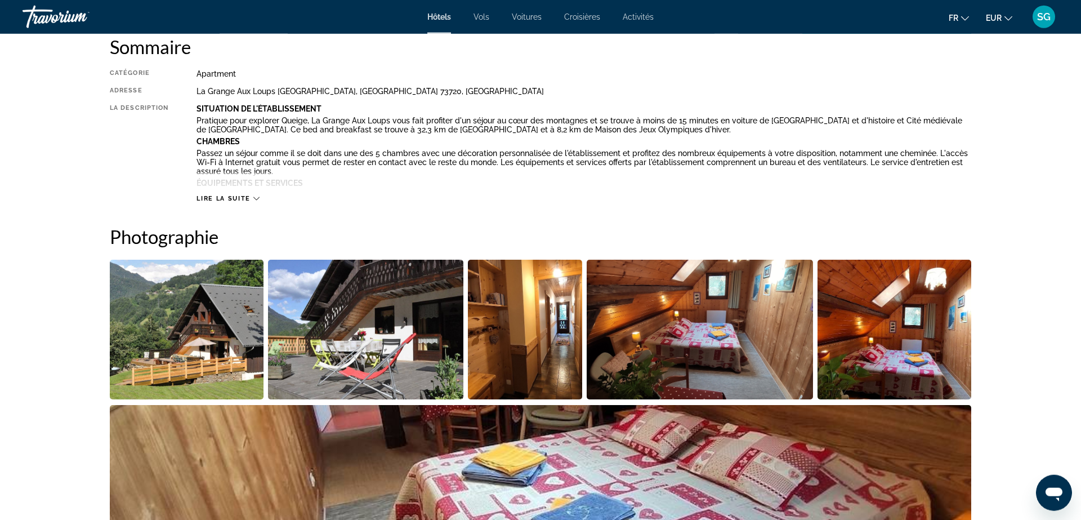
click at [226, 196] on span "Lire la suite" at bounding box center [223, 198] width 53 height 7
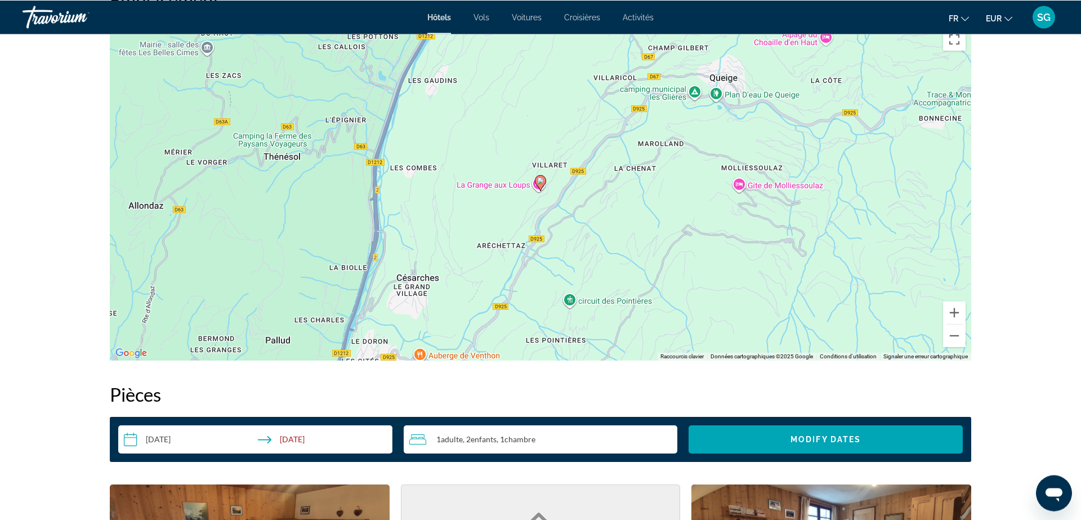
scroll to position [1179, 0]
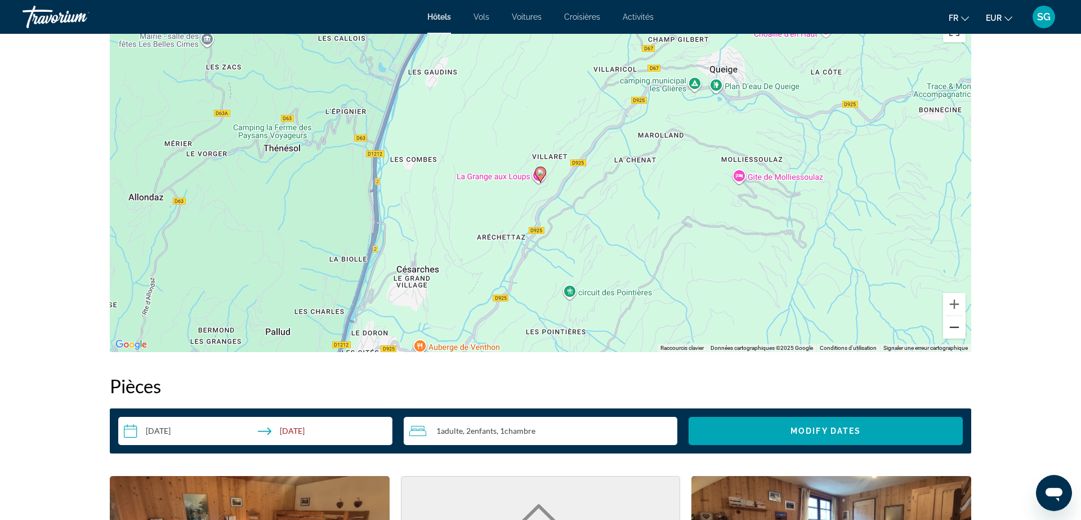
click at [958, 329] on button "Zoom arrière" at bounding box center [954, 327] width 23 height 23
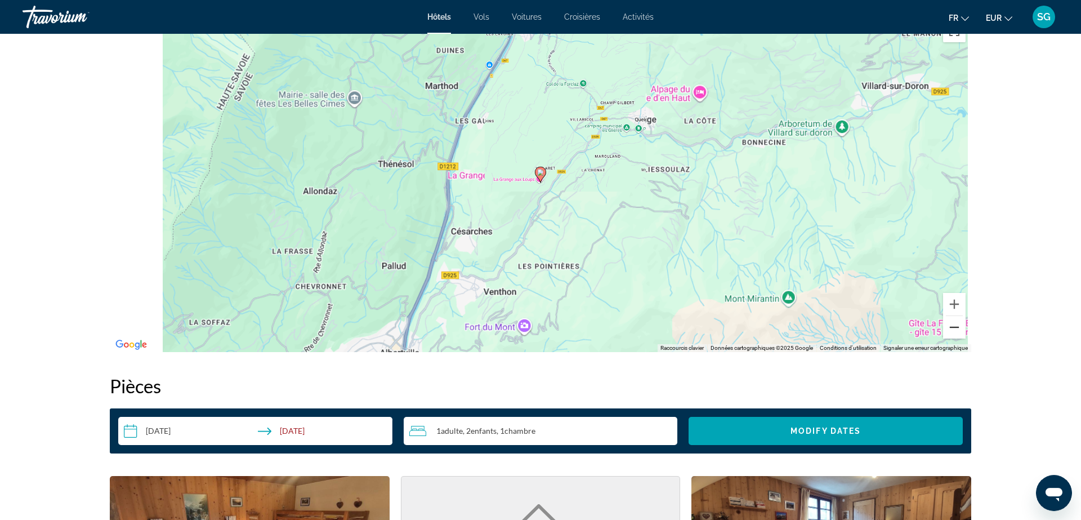
click at [958, 329] on button "Zoom arrière" at bounding box center [954, 327] width 23 height 23
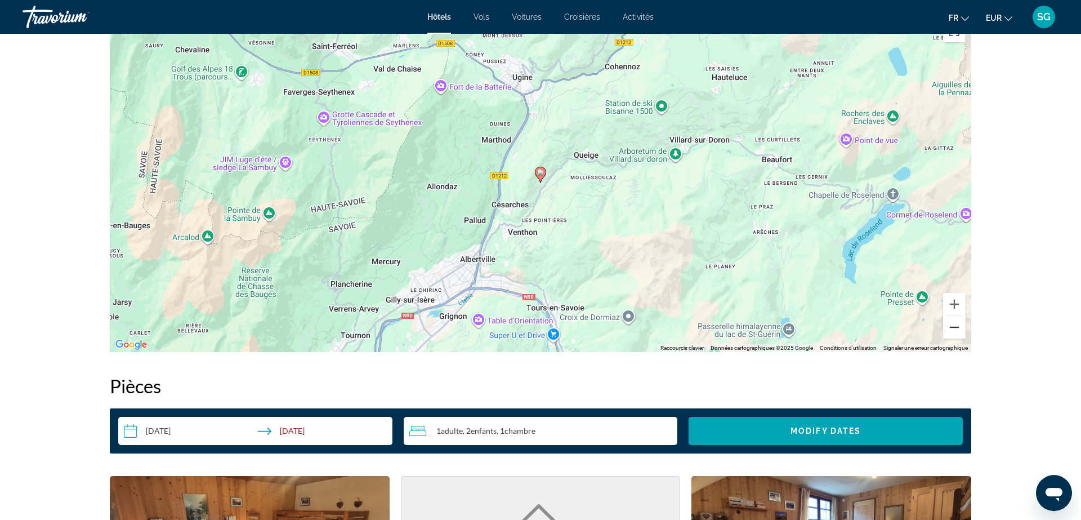
click at [958, 329] on button "Zoom arrière" at bounding box center [954, 327] width 23 height 23
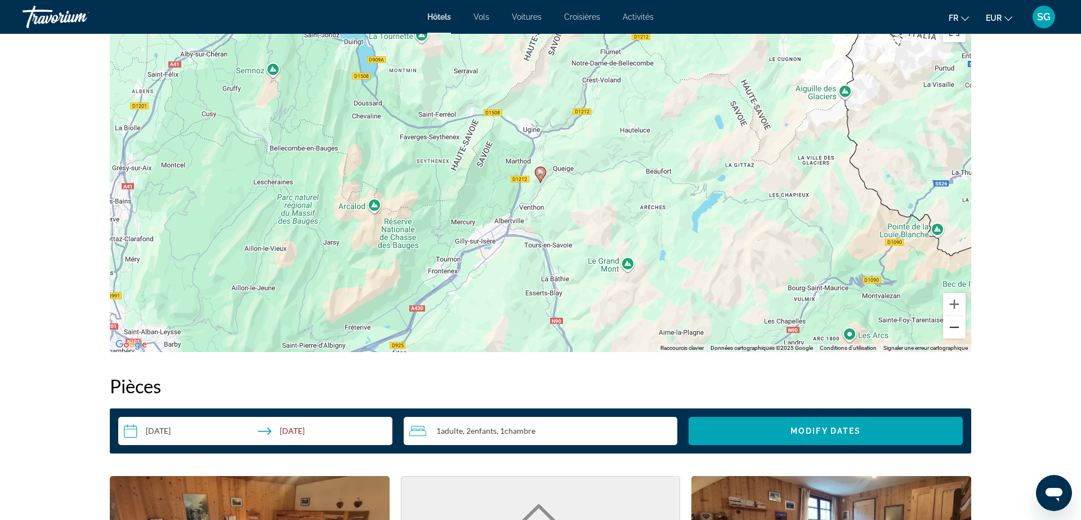
click at [958, 329] on button "Zoom arrière" at bounding box center [954, 327] width 23 height 23
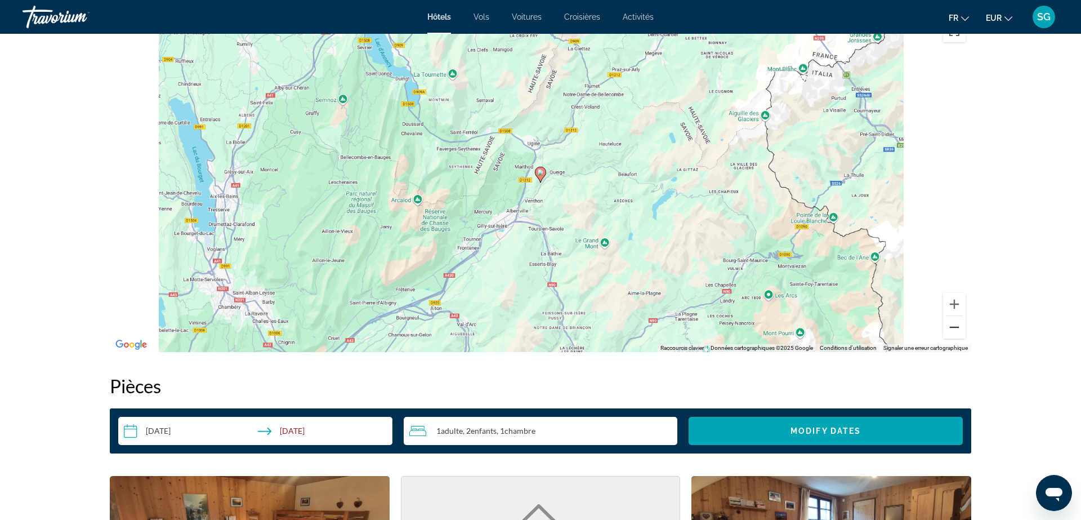
click at [958, 329] on button "Zoom arrière" at bounding box center [954, 327] width 23 height 23
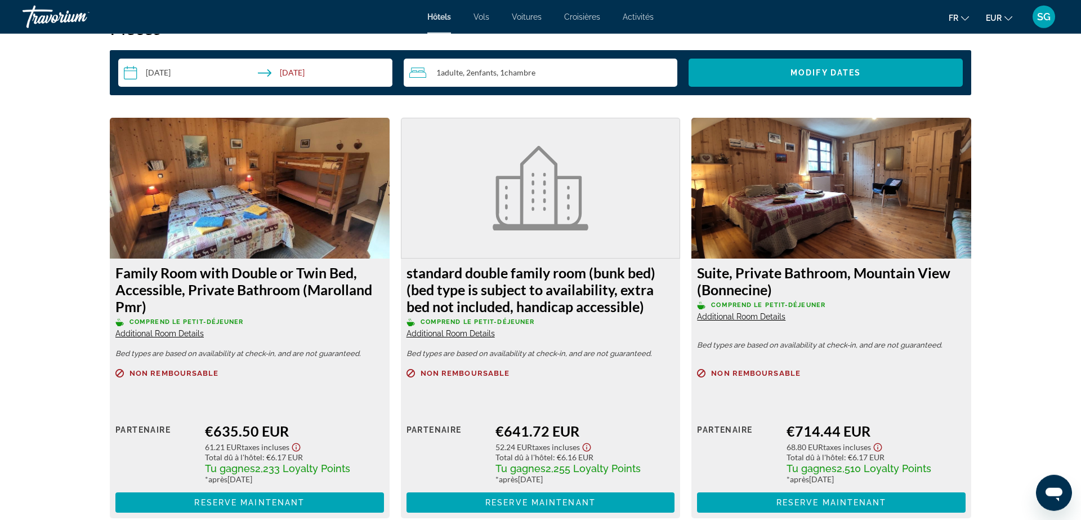
scroll to position [1540, 0]
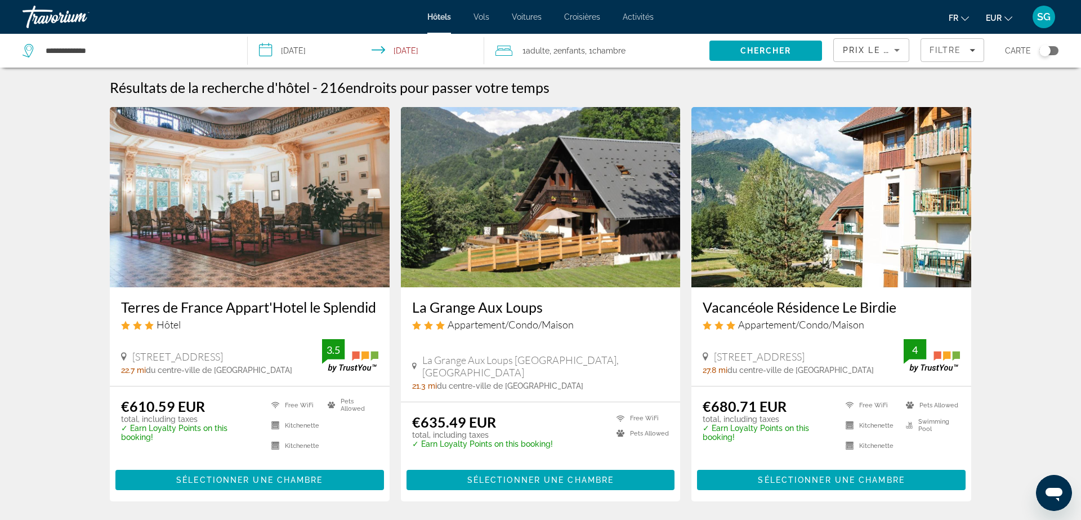
click at [315, 310] on h3 "Terres de France Appart'Hotel le Splendid" at bounding box center [249, 306] width 257 height 17
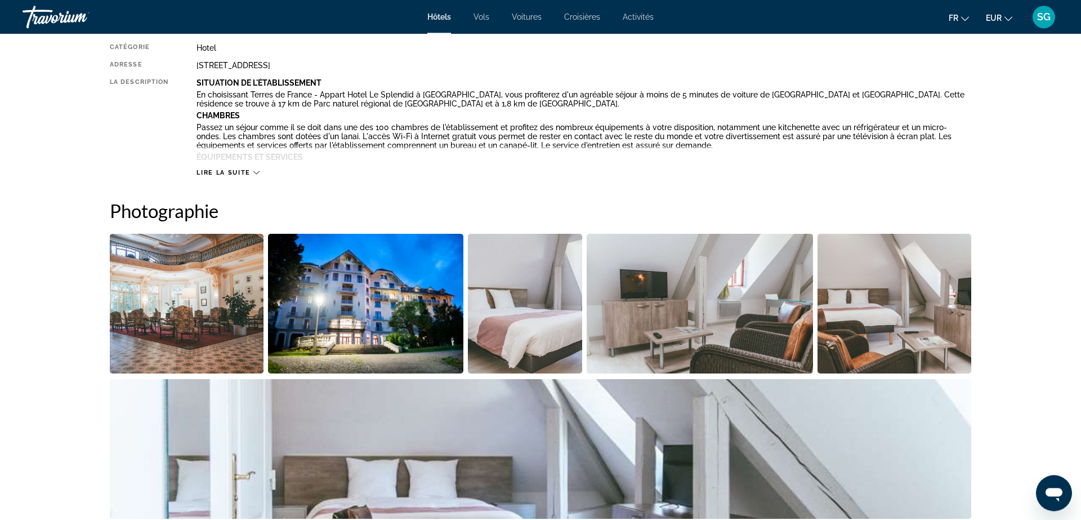
scroll to position [421, 0]
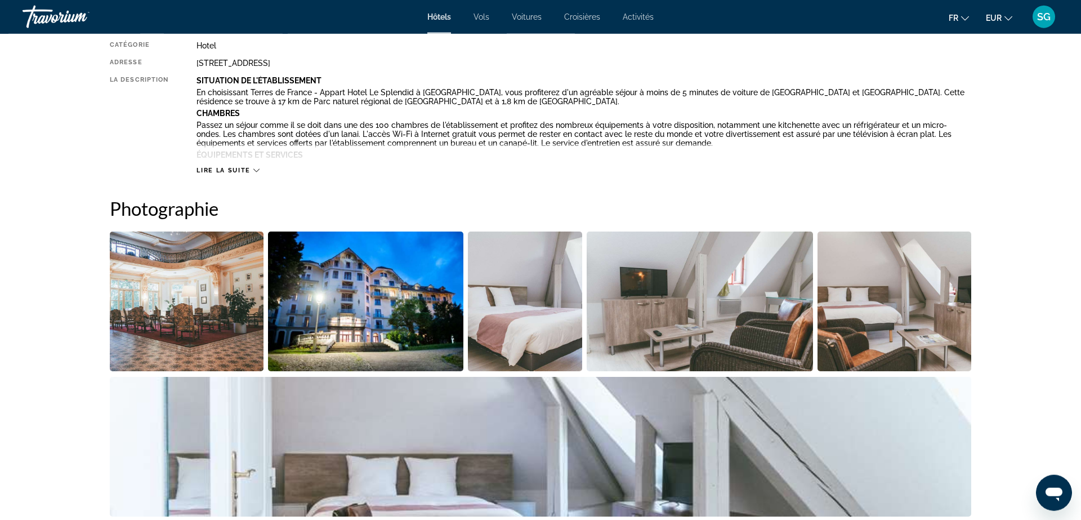
click at [234, 169] on span "Lire la suite" at bounding box center [223, 170] width 53 height 7
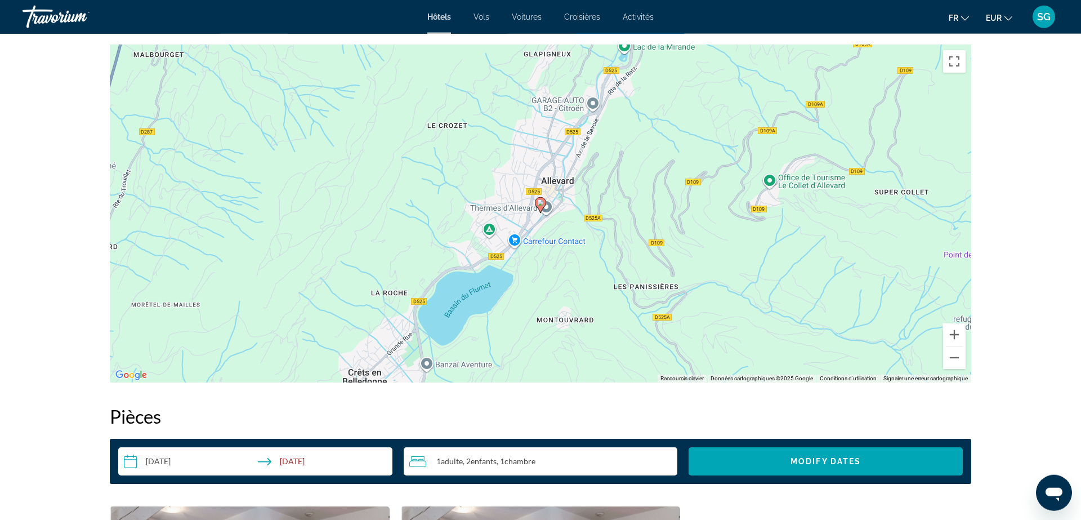
scroll to position [1152, 0]
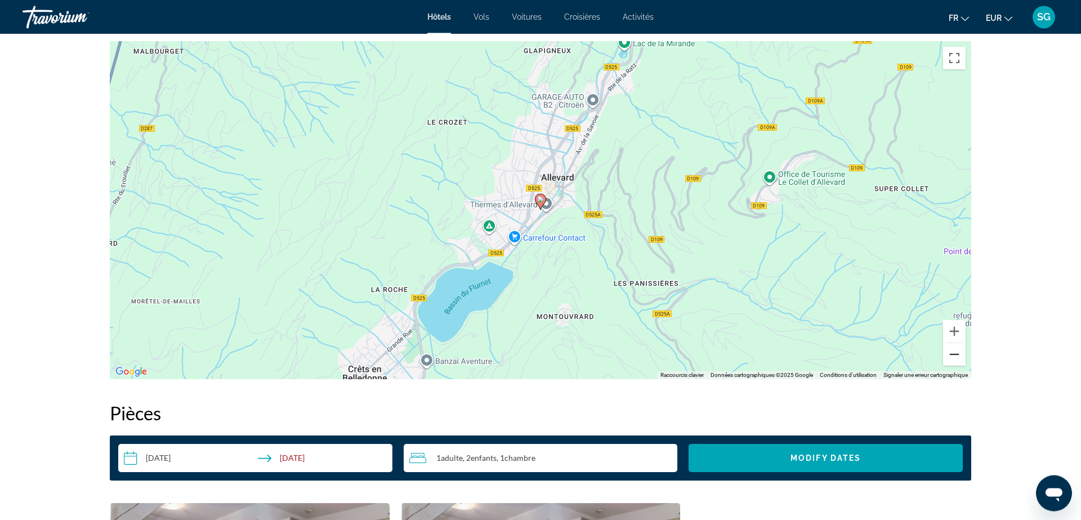
click at [957, 349] on button "Zoom arrière" at bounding box center [954, 354] width 23 height 23
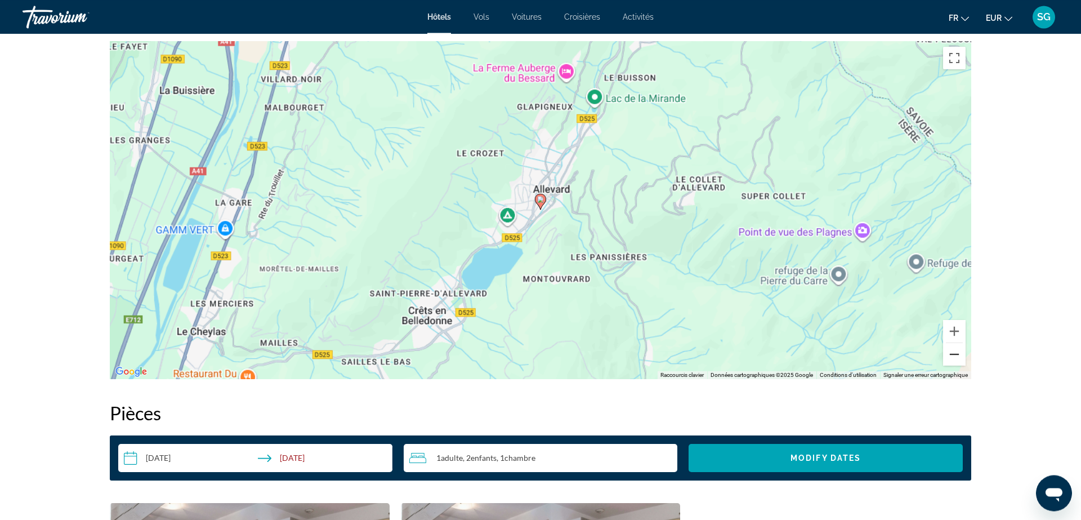
click at [957, 349] on button "Zoom arrière" at bounding box center [954, 354] width 23 height 23
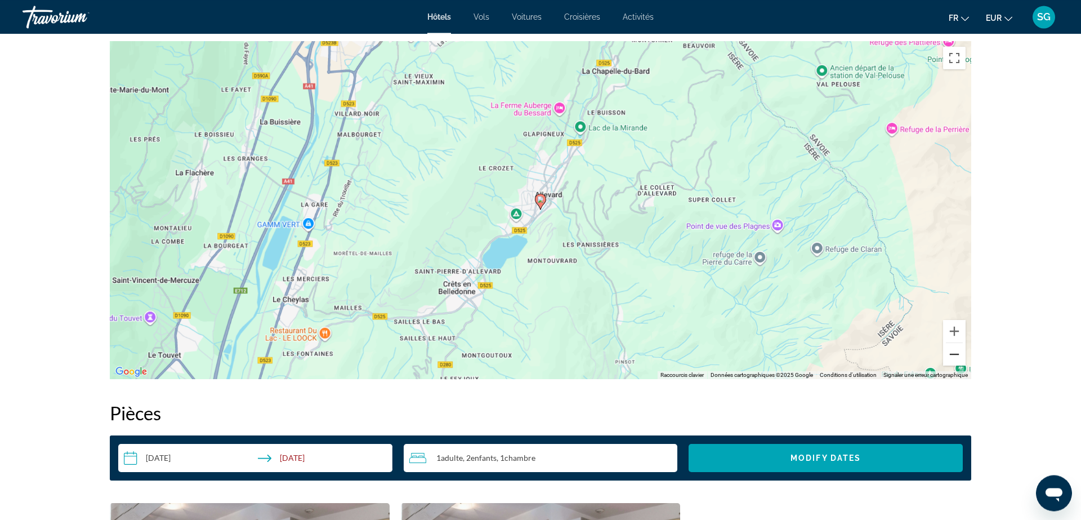
click at [957, 349] on button "Zoom arrière" at bounding box center [954, 354] width 23 height 23
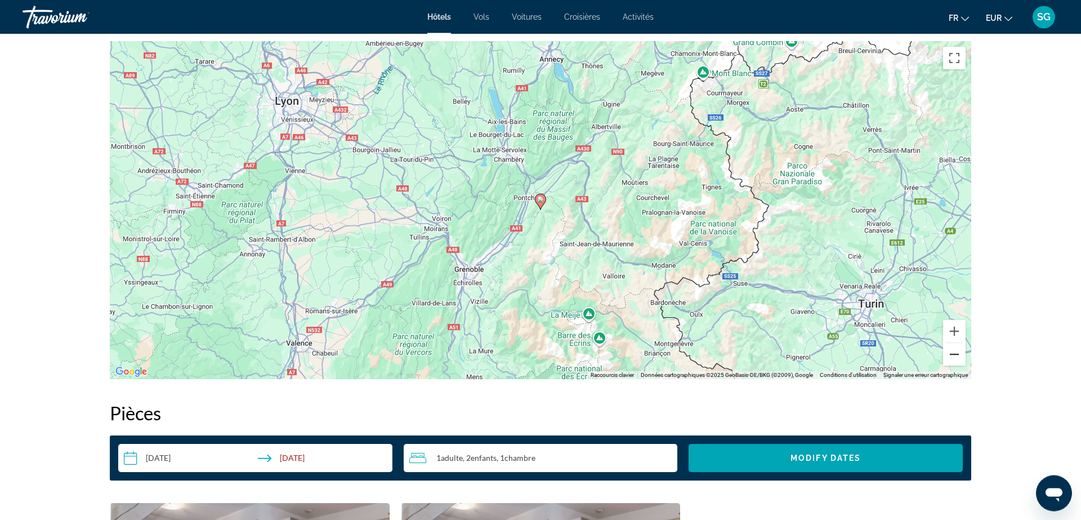
click at [957, 349] on button "Zoom arrière" at bounding box center [954, 354] width 23 height 23
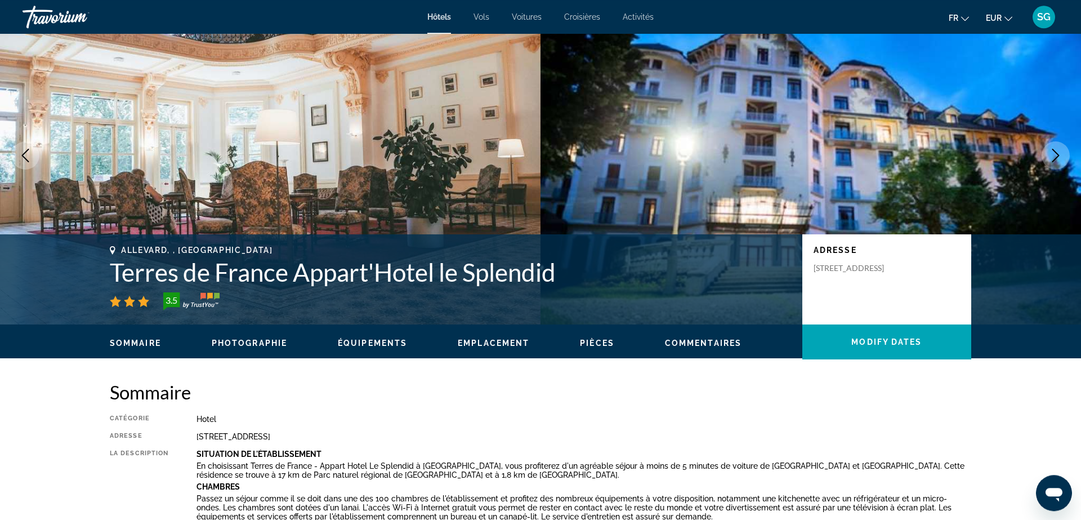
scroll to position [41, 0]
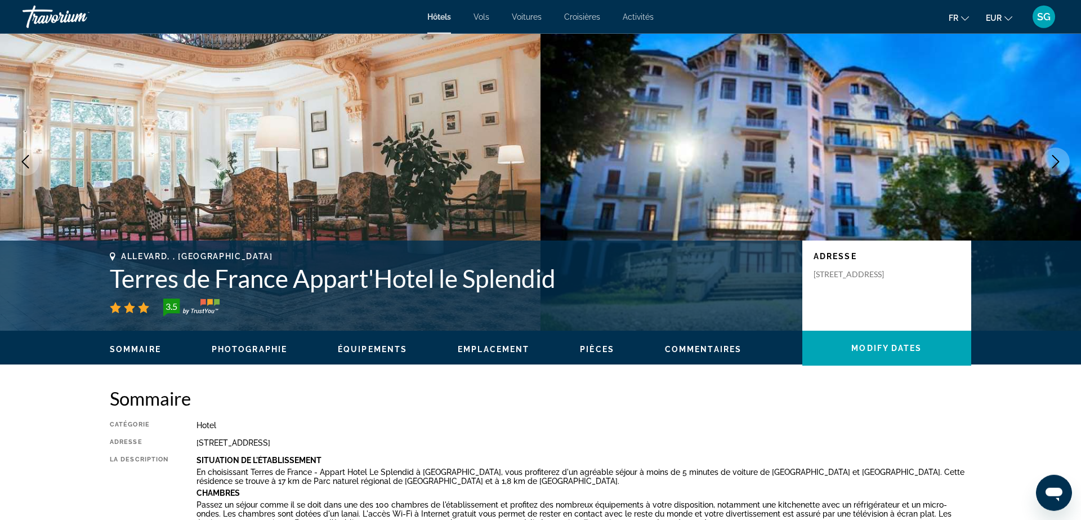
drag, startPoint x: 1073, startPoint y: 52, endPoint x: 1081, endPoint y: 59, distance: 10.4
click at [1081, 59] on html "Passer au contenu principal Hôtels Vols Voitures Croisières Activités Hôtels Vo…" at bounding box center [540, 219] width 1081 height 520
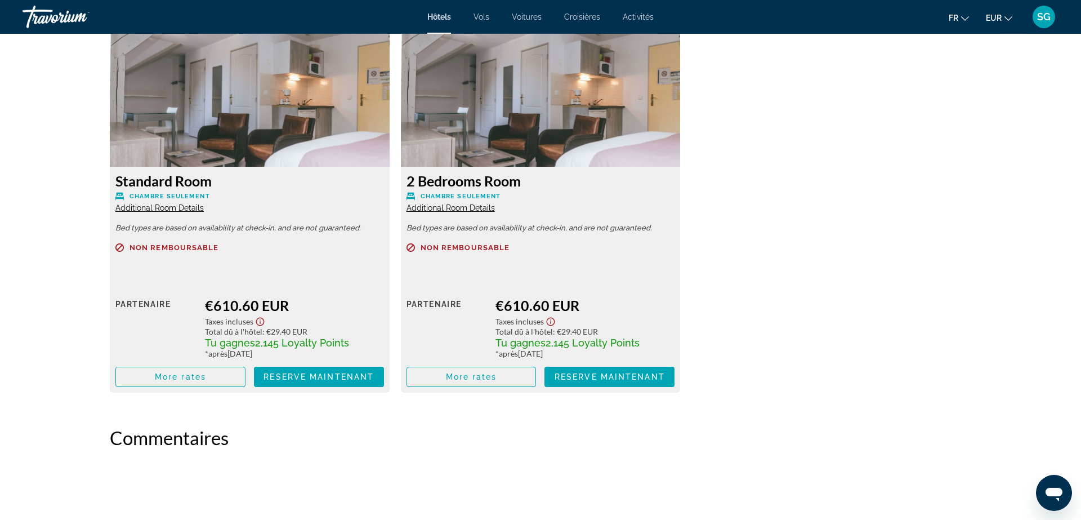
scroll to position [1646, 0]
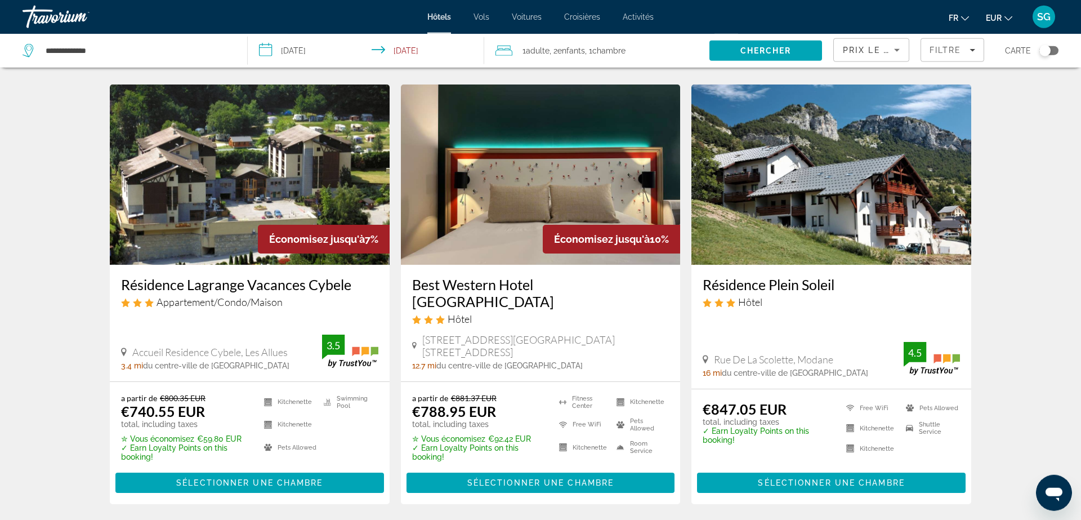
scroll to position [441, 0]
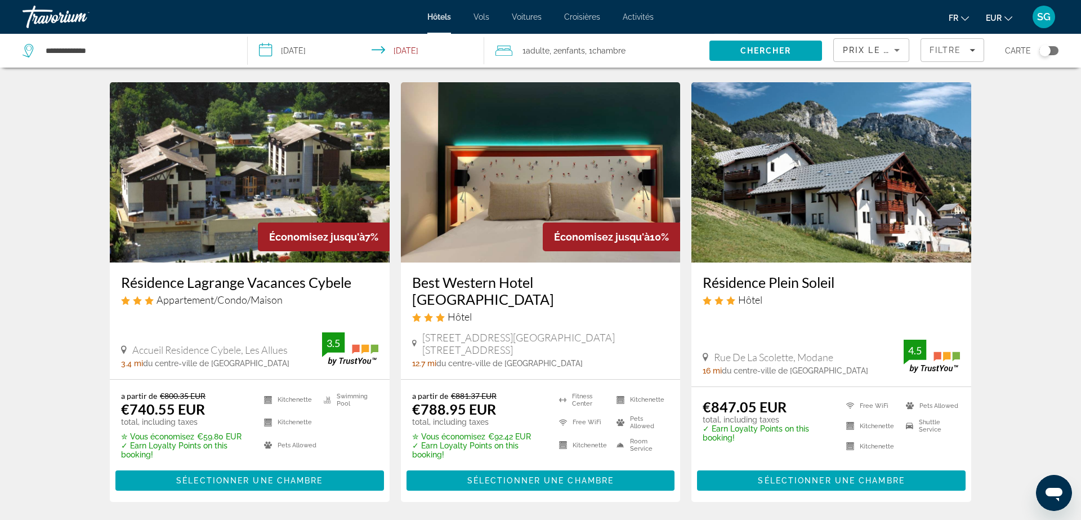
click at [600, 285] on h3 "Best Western Hotel [GEOGRAPHIC_DATA]" at bounding box center [540, 291] width 257 height 34
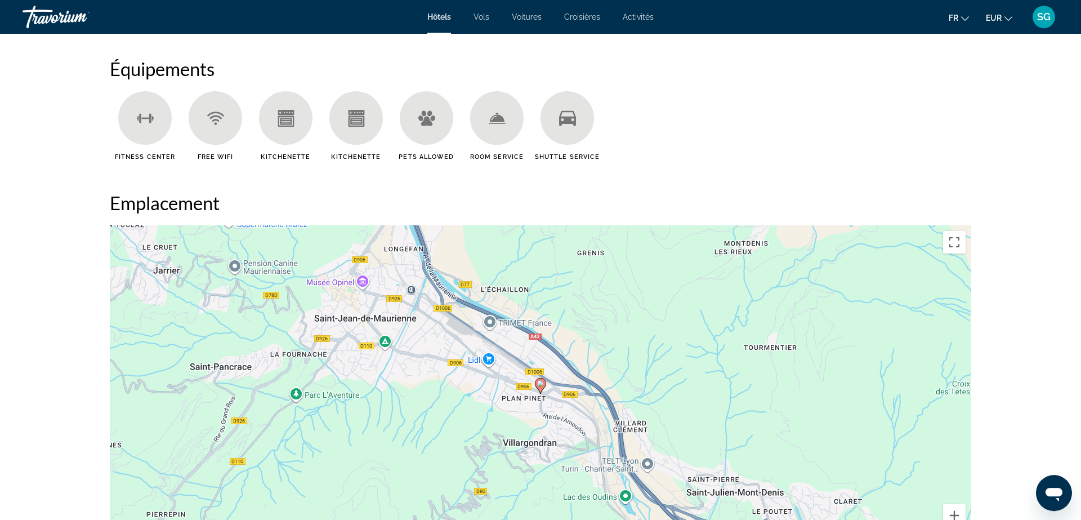
scroll to position [1041, 0]
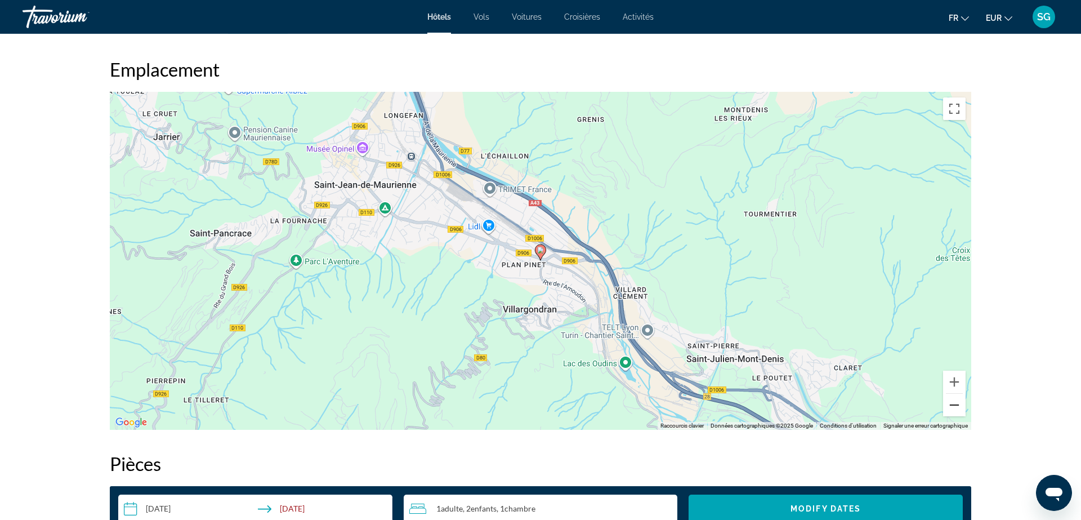
click at [958, 403] on button "Zoom arrière" at bounding box center [954, 405] width 23 height 23
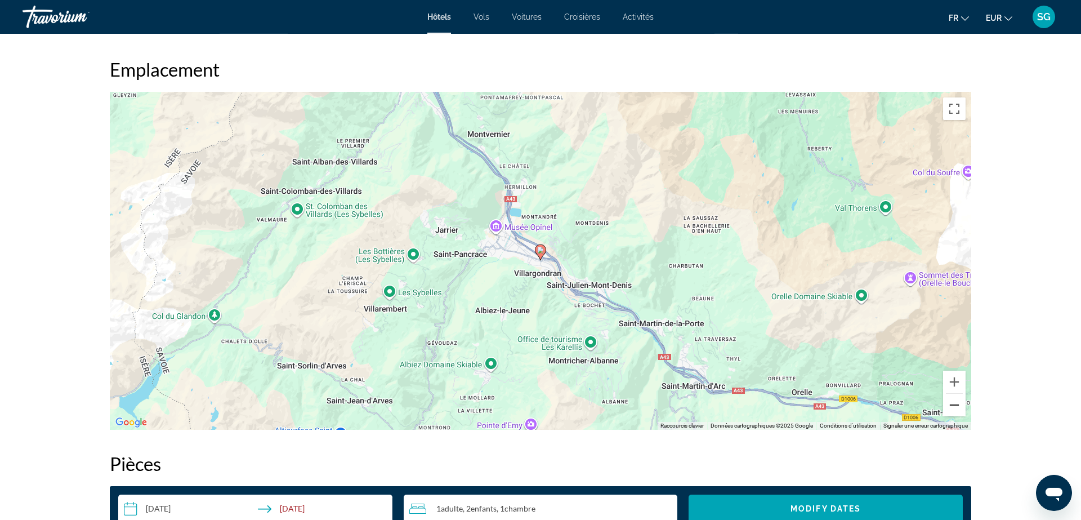
click at [958, 403] on button "Zoom arrière" at bounding box center [954, 405] width 23 height 23
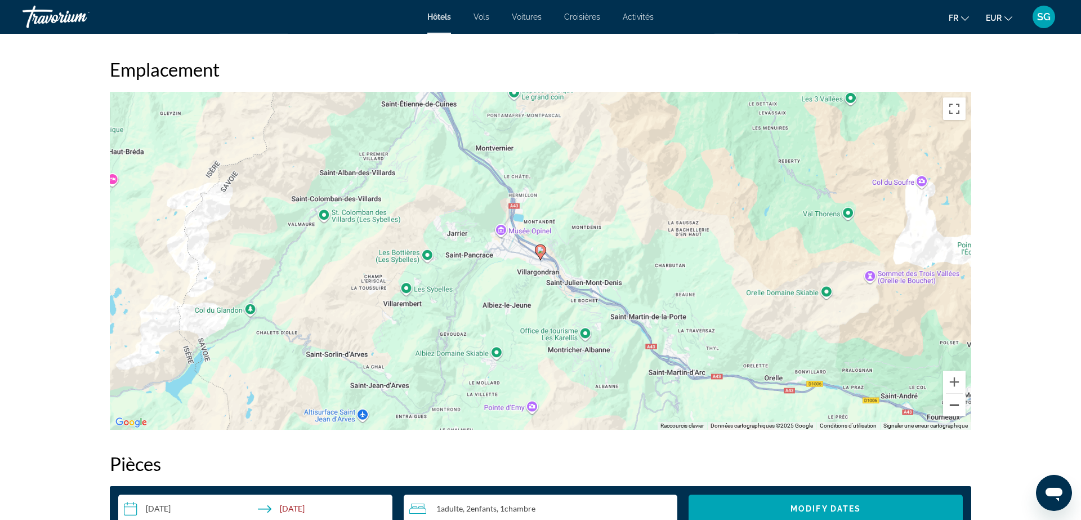
click at [958, 403] on button "Zoom arrière" at bounding box center [954, 405] width 23 height 23
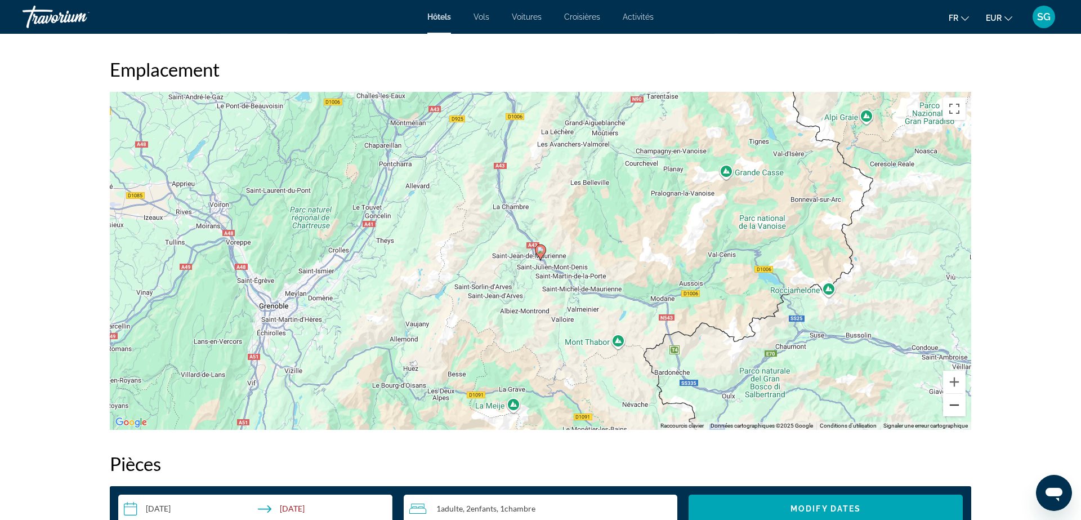
click at [958, 403] on button "Zoom arrière" at bounding box center [954, 405] width 23 height 23
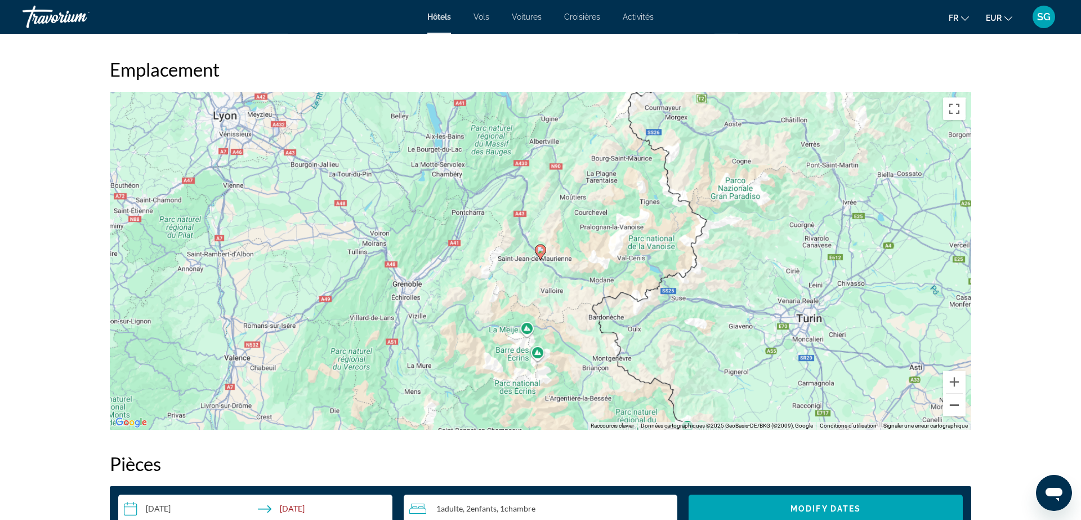
click at [958, 403] on button "Zoom arrière" at bounding box center [954, 405] width 23 height 23
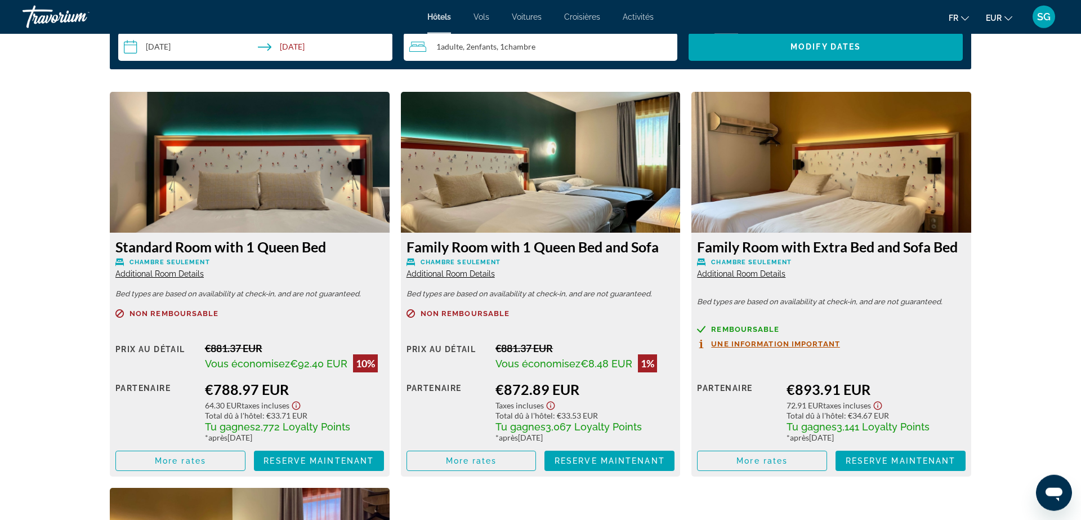
scroll to position [1514, 0]
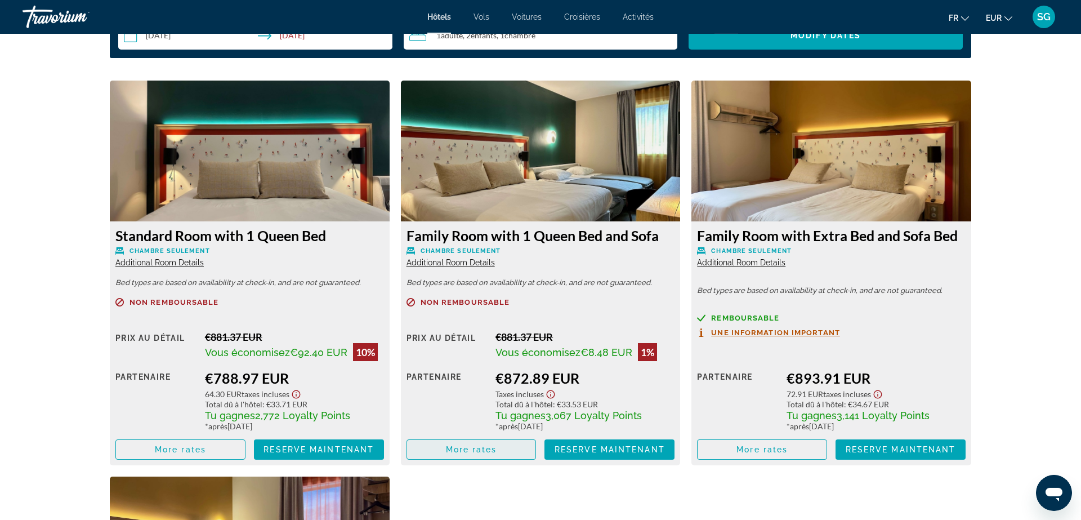
click at [465, 451] on span "More rates" at bounding box center [471, 449] width 51 height 9
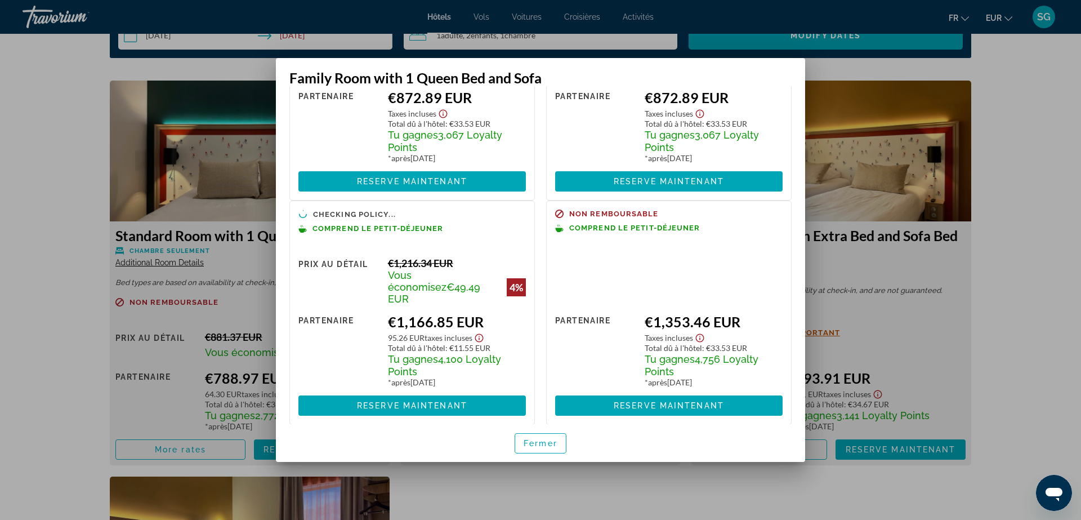
scroll to position [122, 0]
click at [1006, 193] on div at bounding box center [540, 260] width 1081 height 520
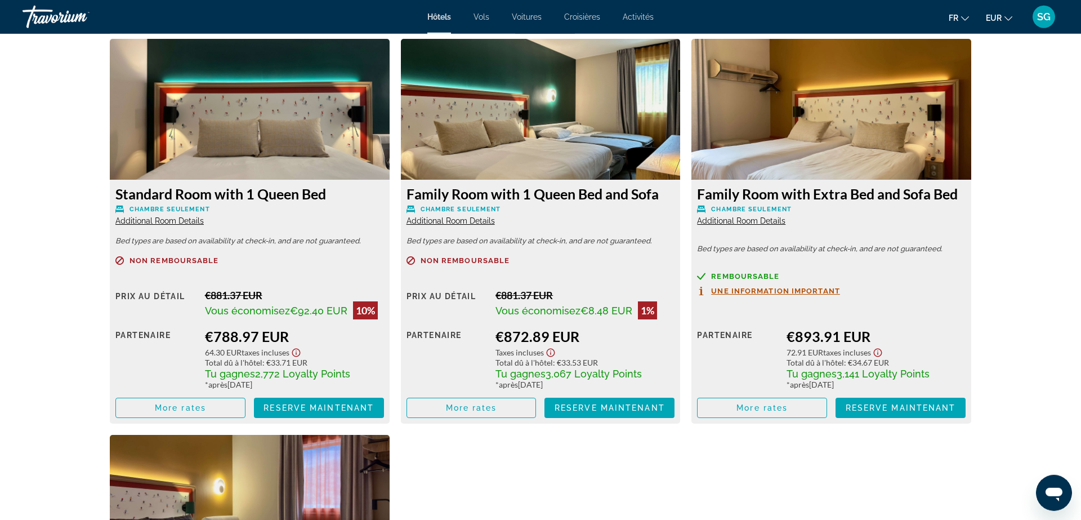
scroll to position [1558, 0]
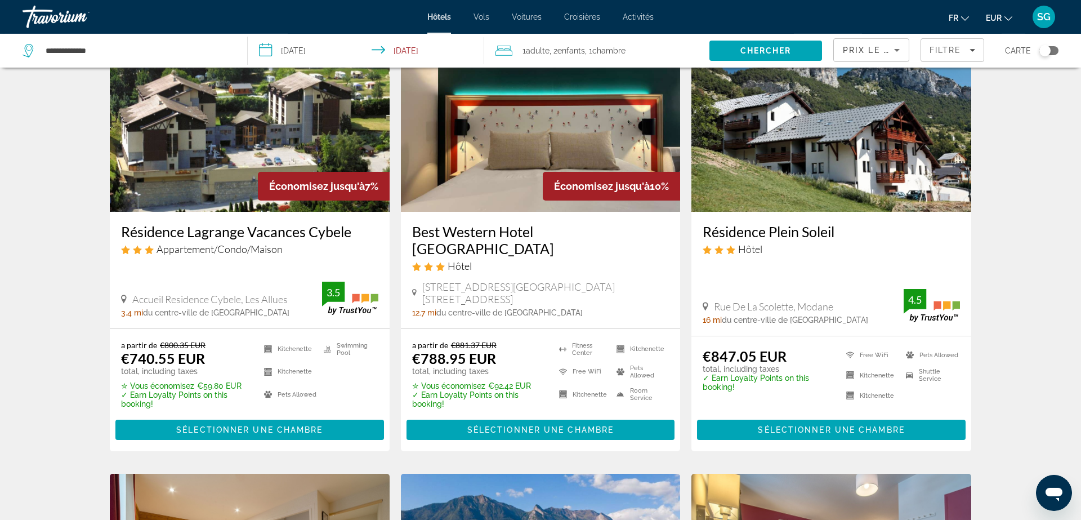
scroll to position [526, 0]
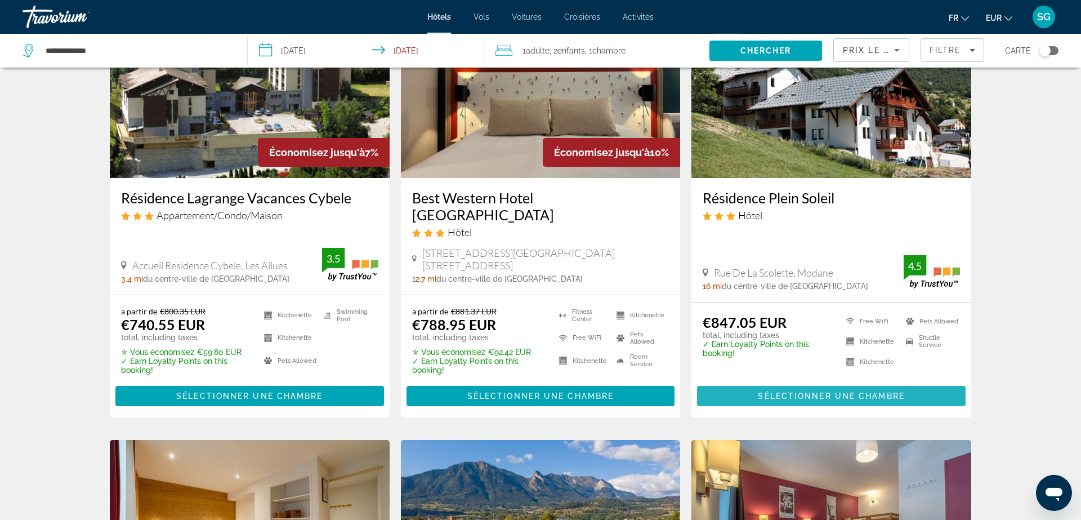
click at [849, 391] on span "Sélectionner une chambre" at bounding box center [831, 395] width 146 height 9
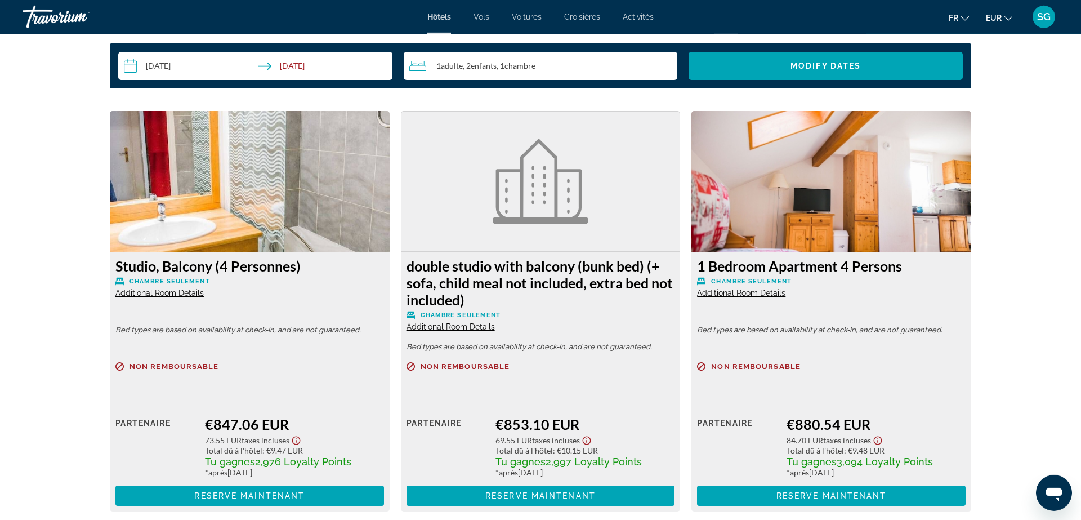
scroll to position [1490, 0]
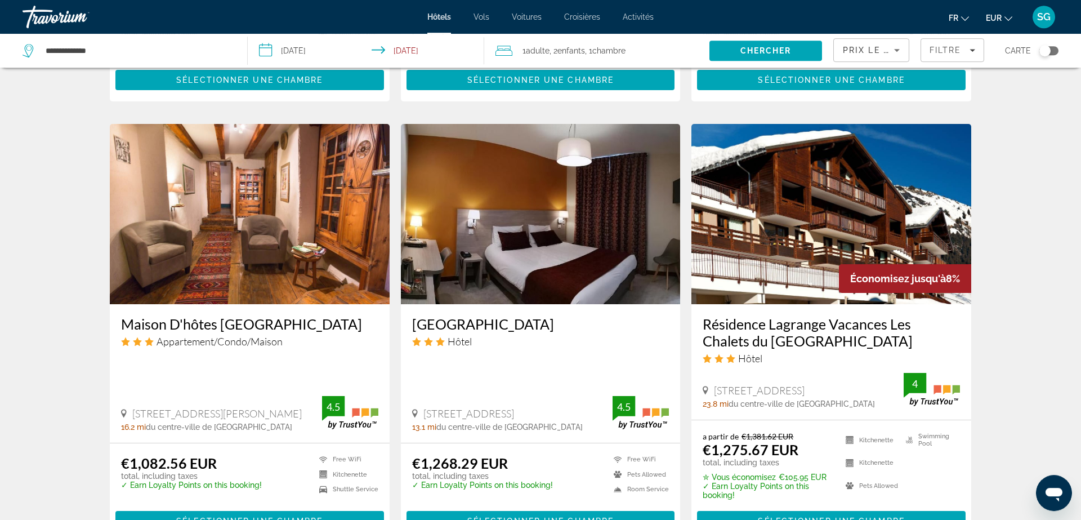
scroll to position [1261, 0]
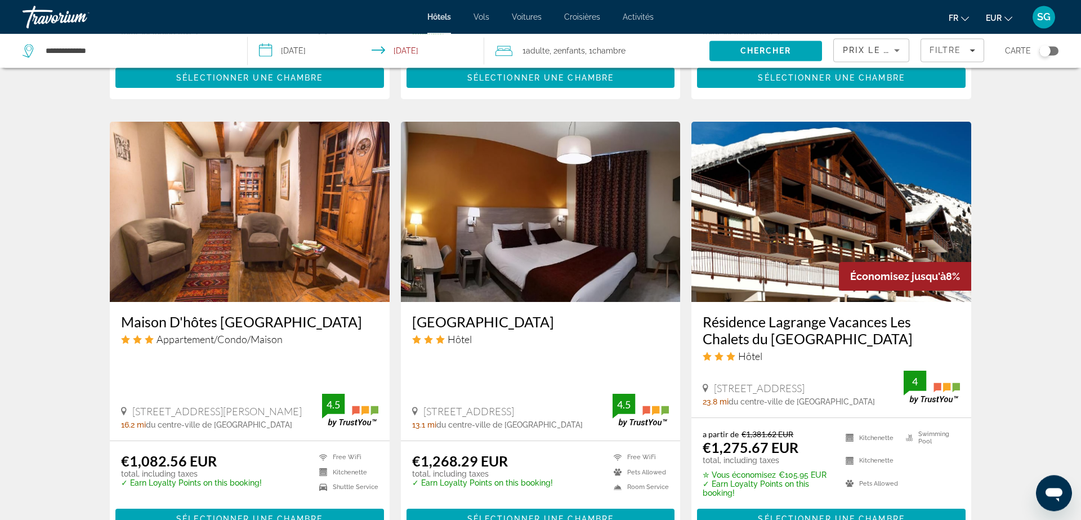
click at [825, 313] on h3 "Résidence Lagrange Vacances Les Chalets du [GEOGRAPHIC_DATA]" at bounding box center [831, 330] width 257 height 34
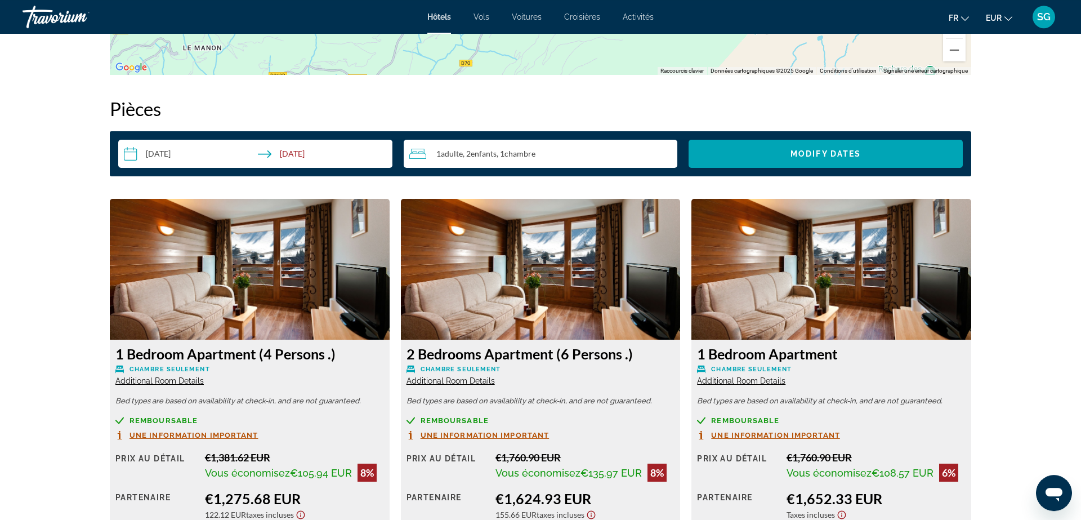
scroll to position [1515, 0]
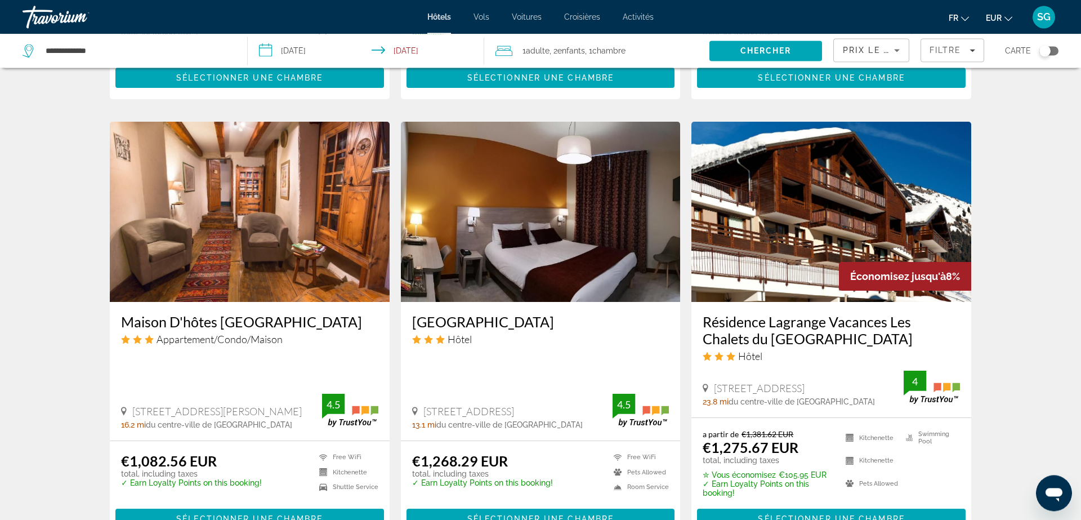
scroll to position [1436, 0]
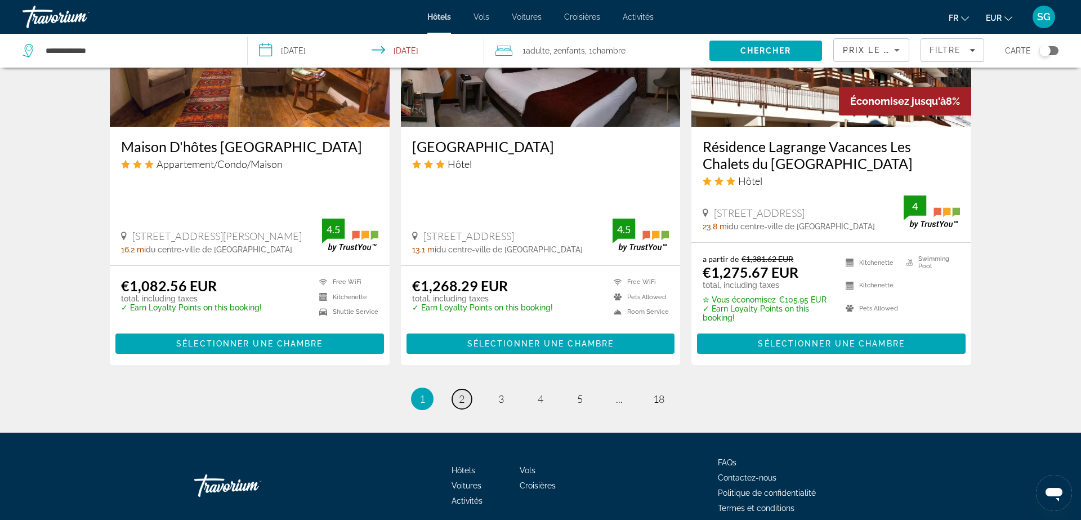
click at [462, 392] on span "2" at bounding box center [462, 398] width 6 height 12
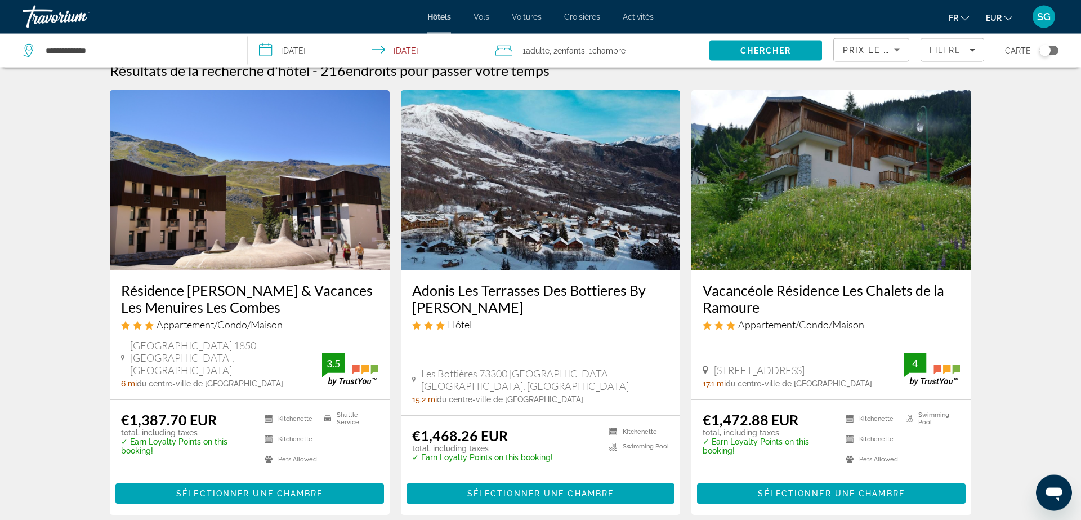
scroll to position [15, 0]
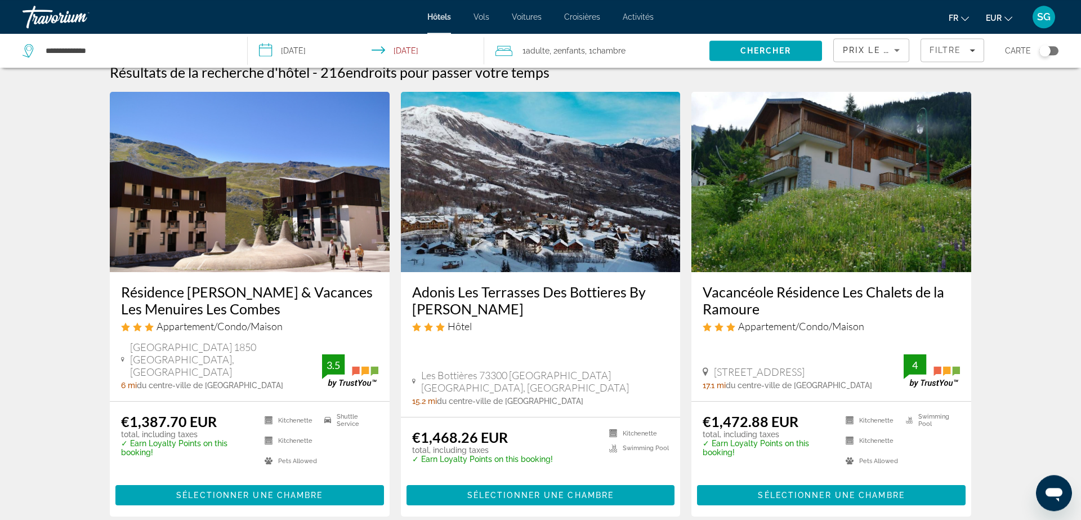
click at [150, 288] on h3 "Résidence [PERSON_NAME] & Vacances Les Menuires Les Combes" at bounding box center [249, 300] width 257 height 34
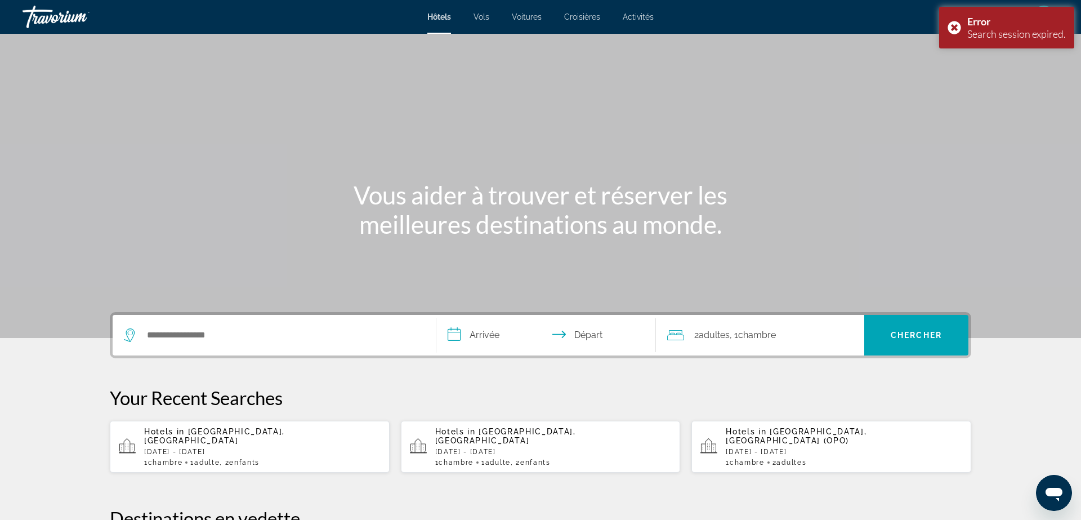
click at [280, 324] on div "Search widget" at bounding box center [274, 335] width 301 height 41
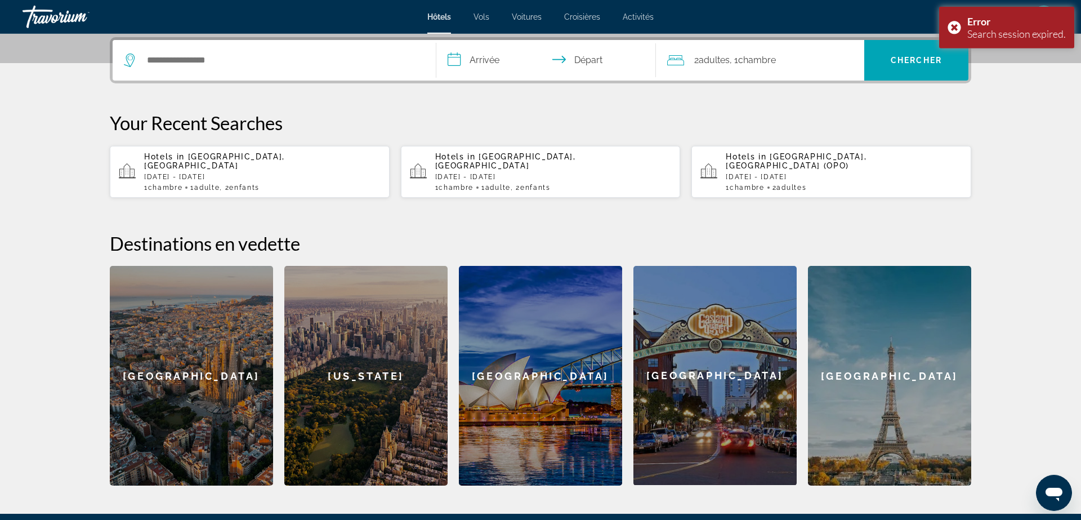
scroll to position [275, 0]
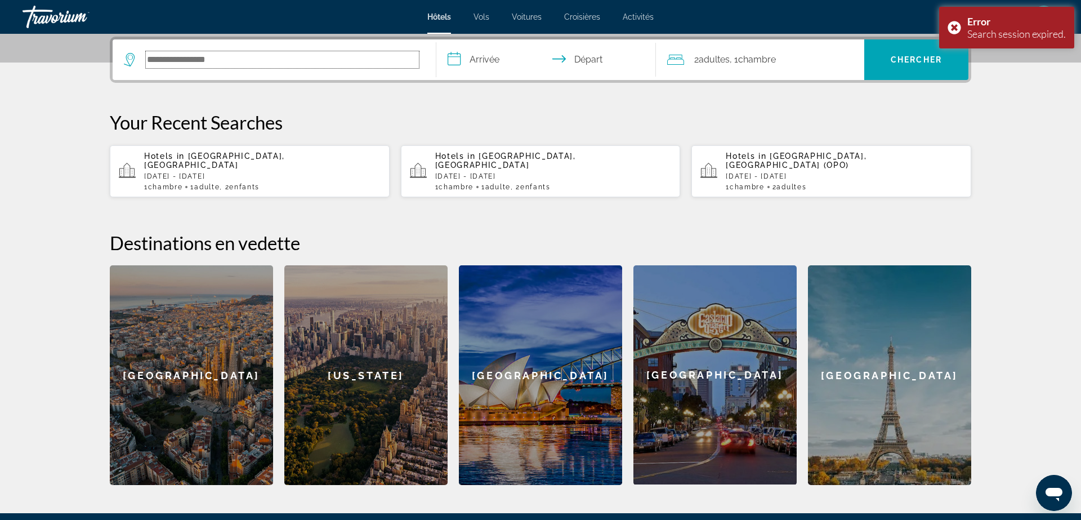
click at [178, 56] on input "Search hotel destination" at bounding box center [282, 59] width 273 height 17
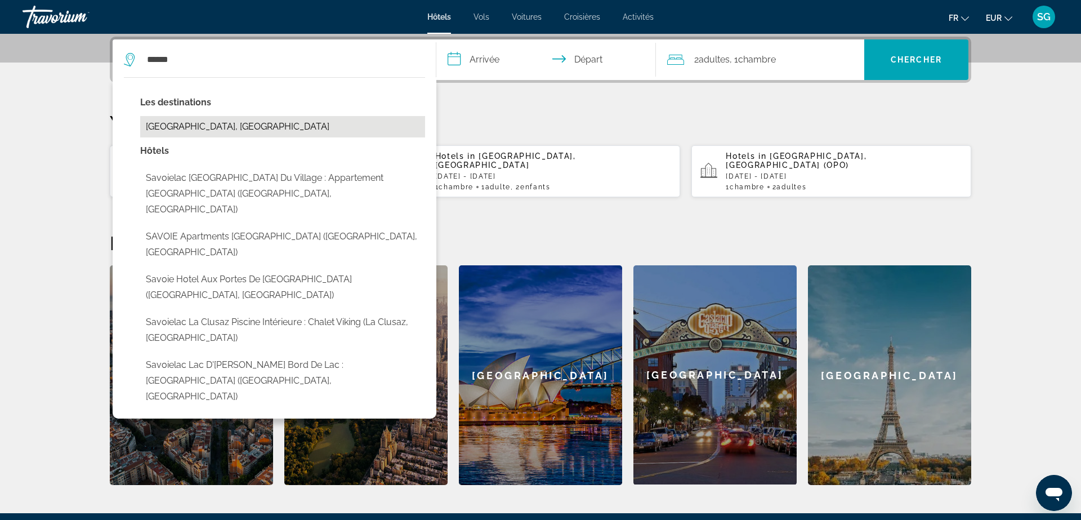
click at [240, 127] on button "[GEOGRAPHIC_DATA], [GEOGRAPHIC_DATA]" at bounding box center [282, 126] width 285 height 21
type input "**********"
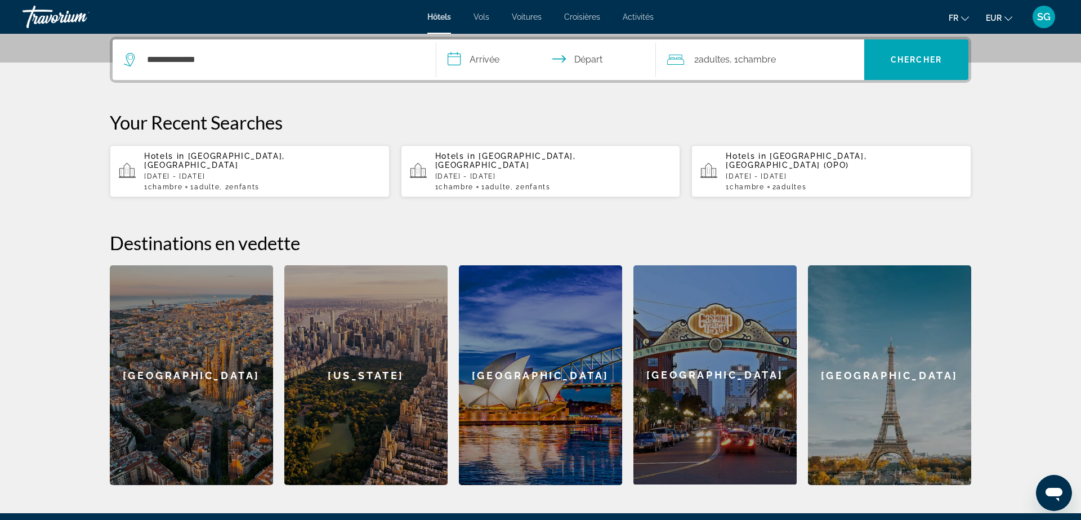
click at [490, 57] on input "**********" at bounding box center [548, 61] width 224 height 44
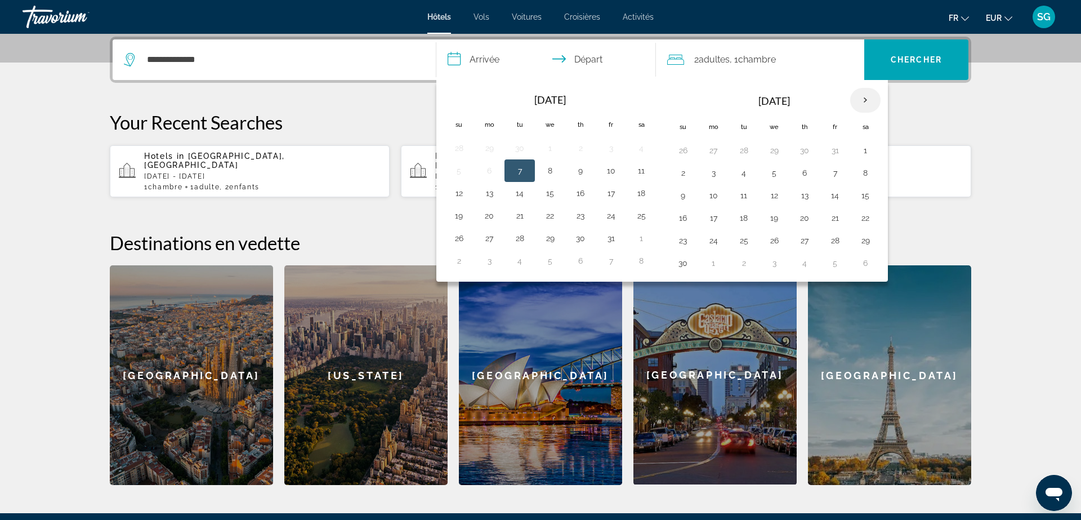
click at [868, 96] on th "Next month" at bounding box center [865, 100] width 30 height 25
click at [865, 99] on th "Next month" at bounding box center [865, 100] width 30 height 25
click at [874, 218] on button "21" at bounding box center [865, 218] width 18 height 16
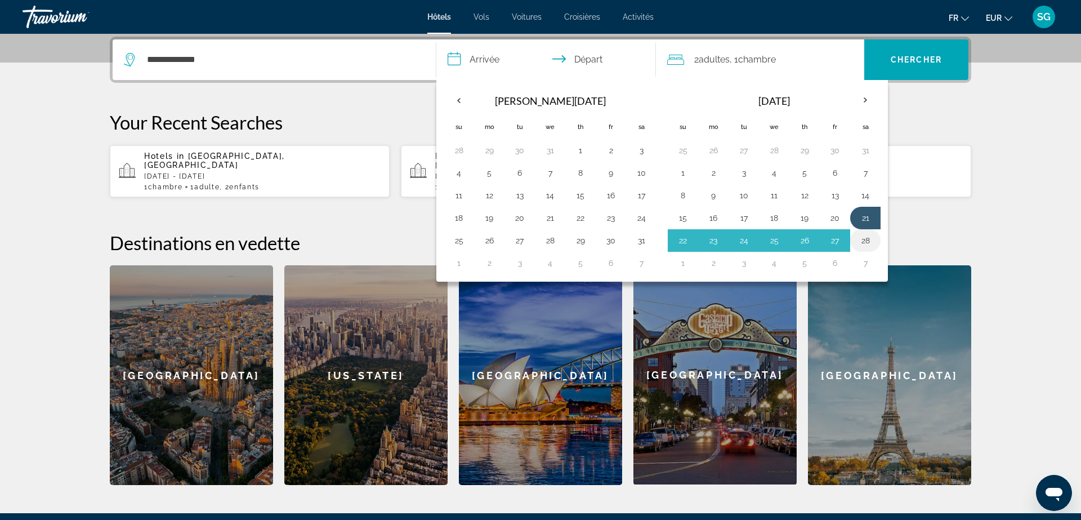
click at [867, 238] on button "28" at bounding box center [865, 241] width 18 height 16
type input "**********"
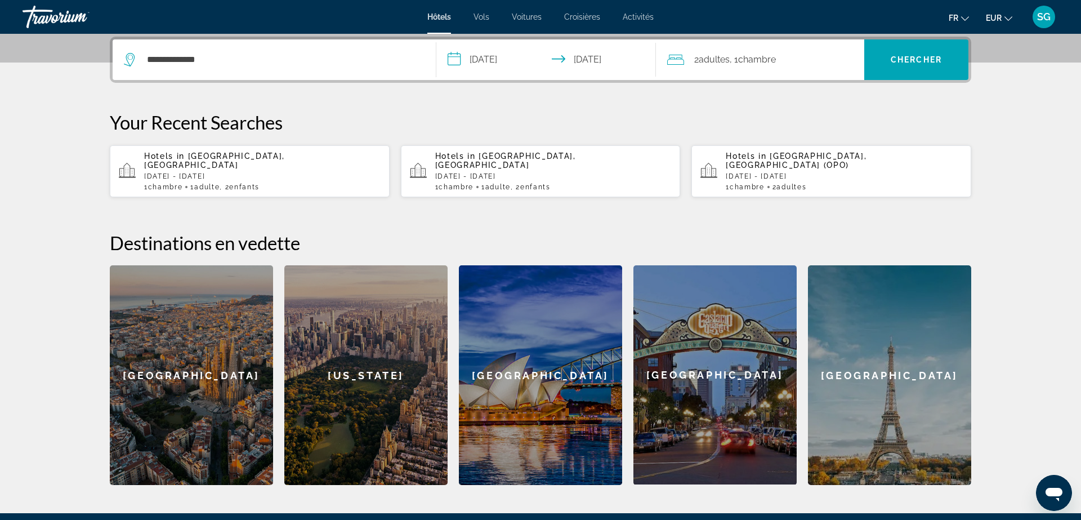
click at [686, 70] on div "2 Adulte Adultes , 1 Chambre pièces" at bounding box center [765, 59] width 197 height 41
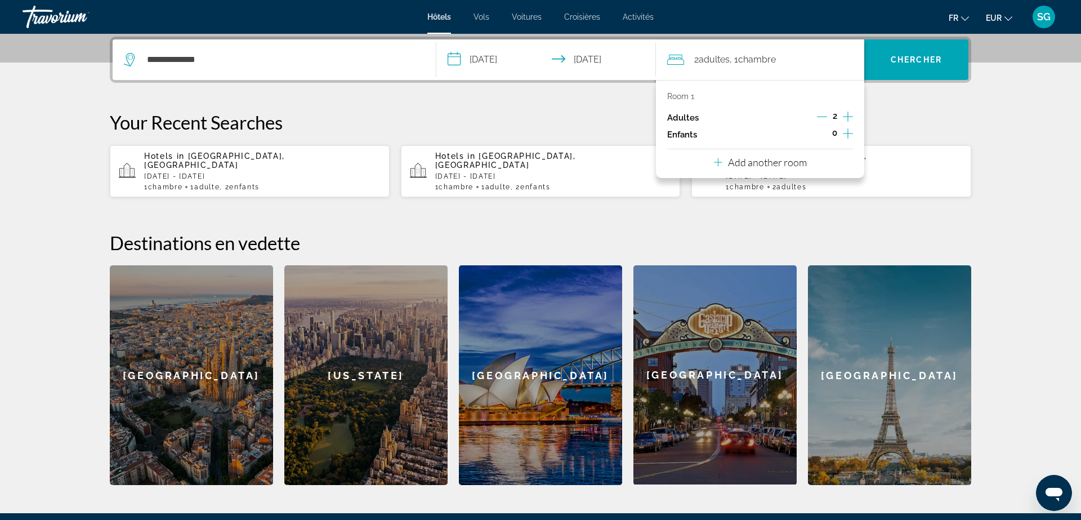
click at [821, 112] on icon "Decrement adults" at bounding box center [822, 116] width 10 height 10
click at [849, 135] on icon "Increment children" at bounding box center [848, 134] width 10 height 14
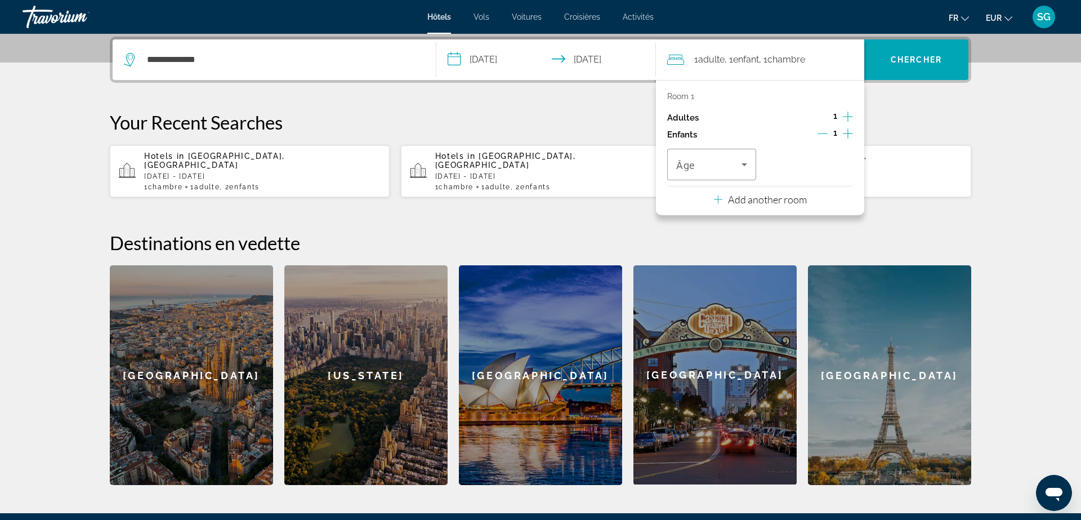
click at [846, 132] on icon "Increment children" at bounding box center [848, 134] width 10 height 14
click at [751, 160] on div "Âge" at bounding box center [711, 165] width 89 height 32
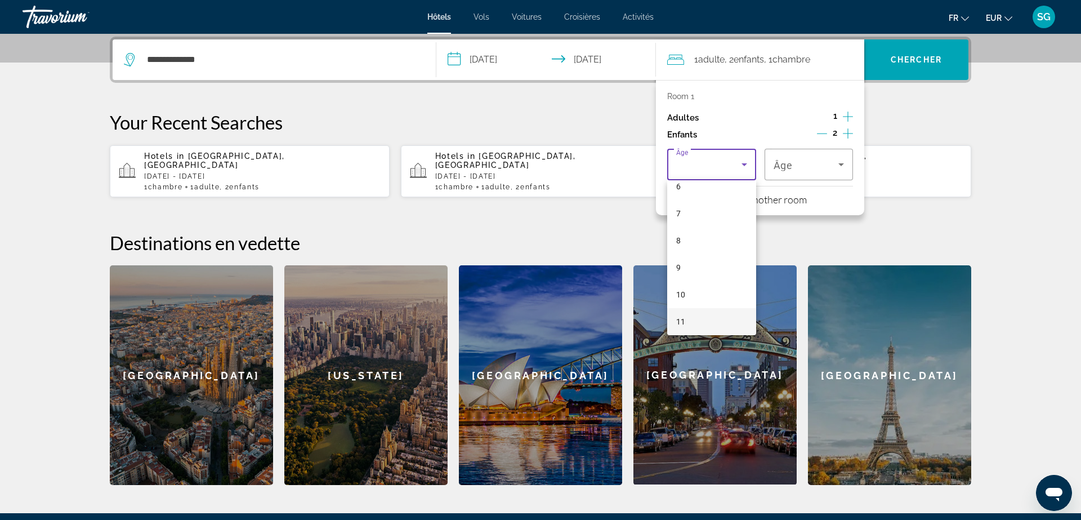
scroll to position [201, 0]
click at [689, 296] on mat-option "11" at bounding box center [711, 294] width 89 height 27
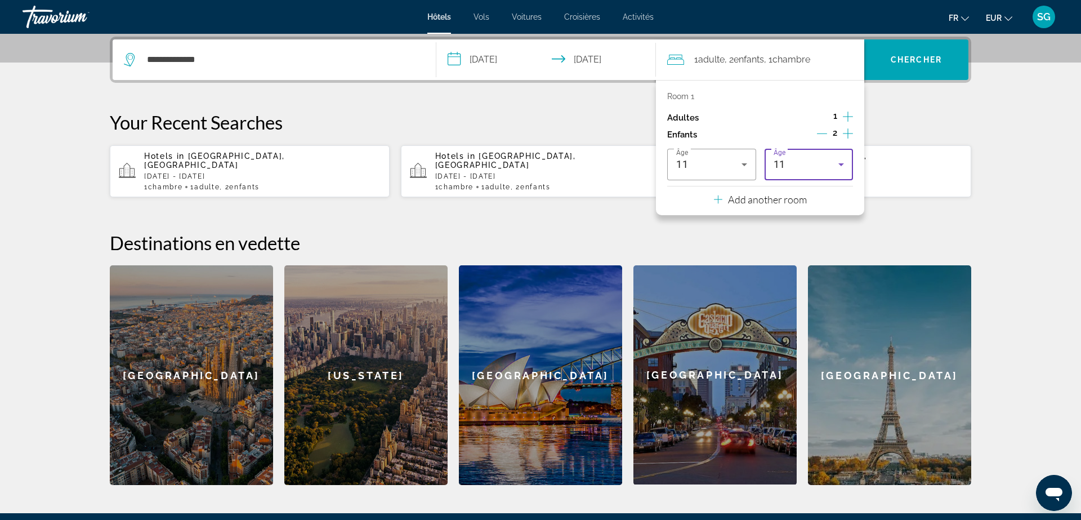
click at [809, 160] on div "11" at bounding box center [806, 165] width 65 height 14
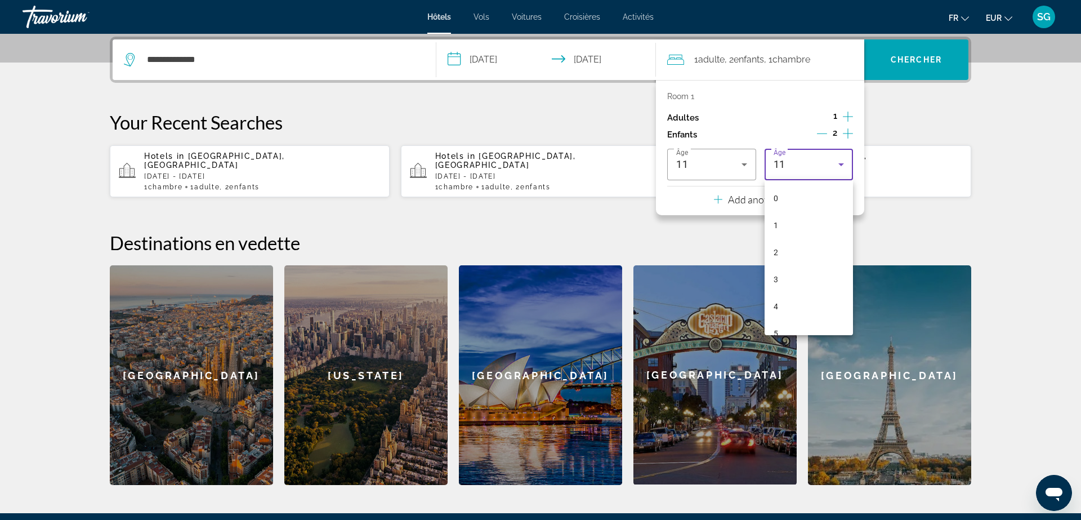
scroll to position [173, 0]
click at [802, 265] on mat-option "9" at bounding box center [809, 268] width 89 height 27
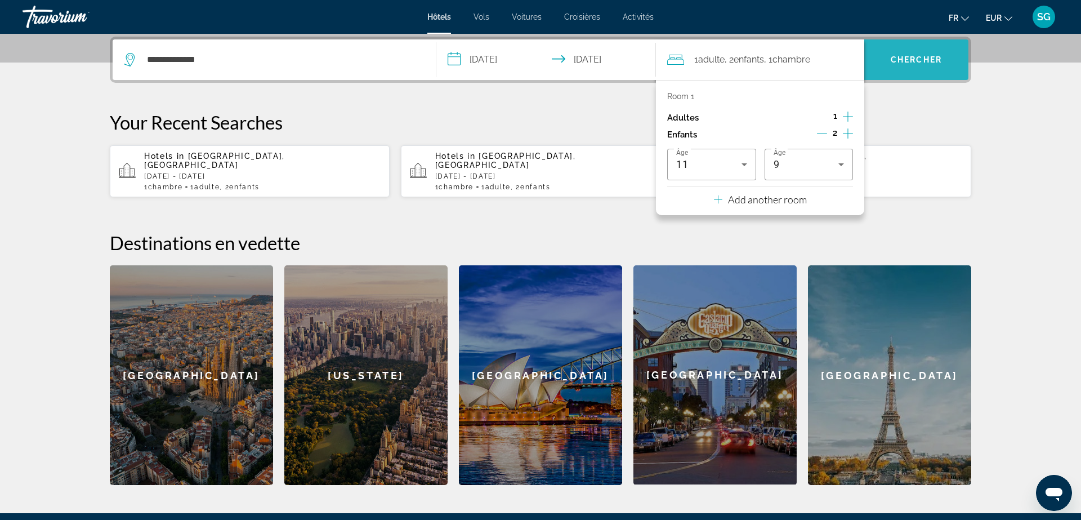
click at [894, 65] on span "Search" at bounding box center [916, 59] width 104 height 27
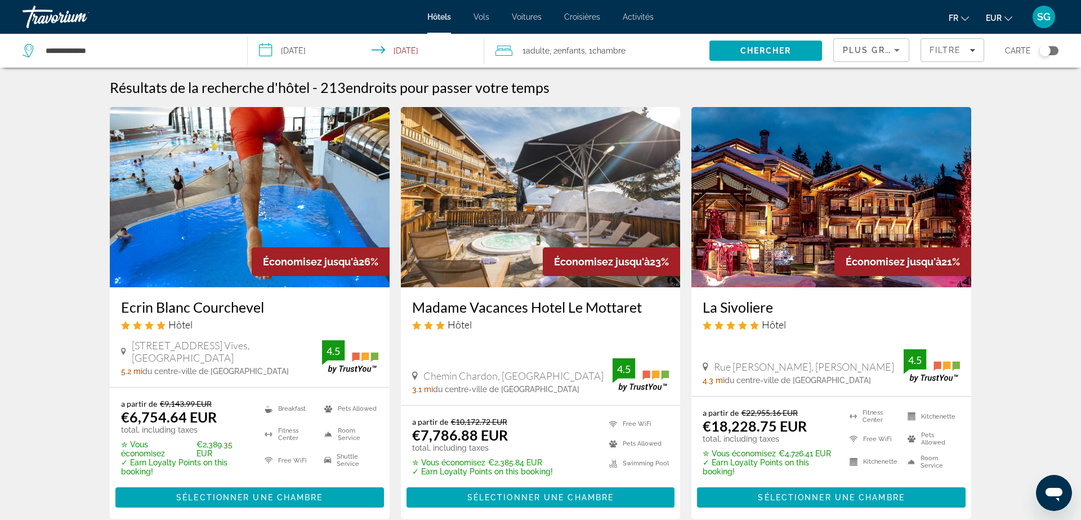
scroll to position [2, 0]
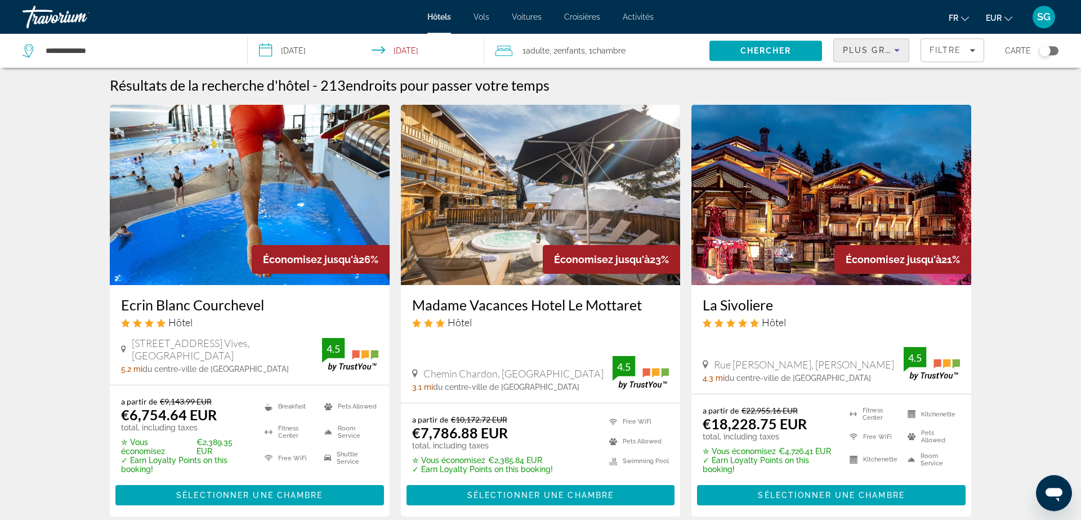
click at [855, 53] on span "Plus grandes économies" at bounding box center [910, 50] width 135 height 9
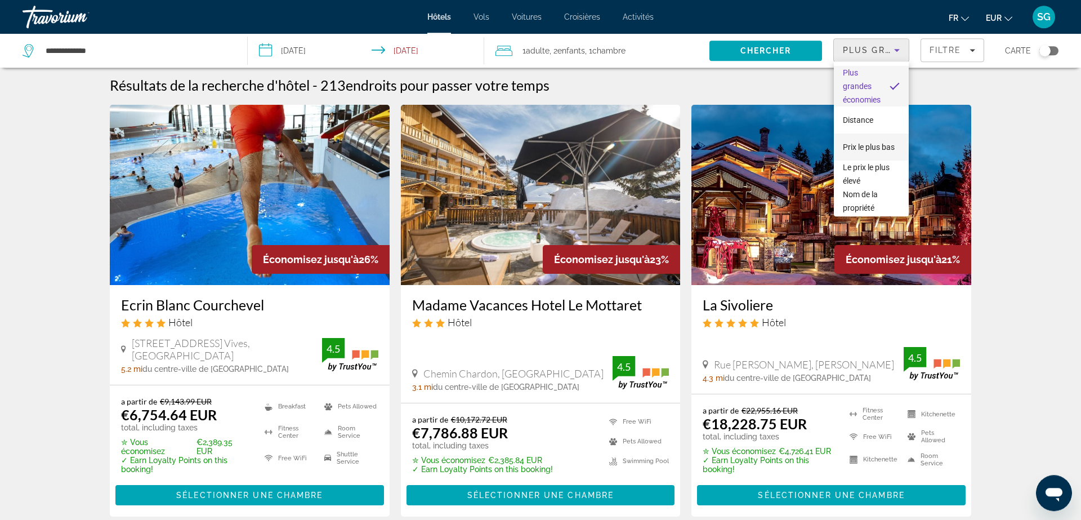
click at [850, 150] on span "Prix le plus bas" at bounding box center [869, 146] width 52 height 9
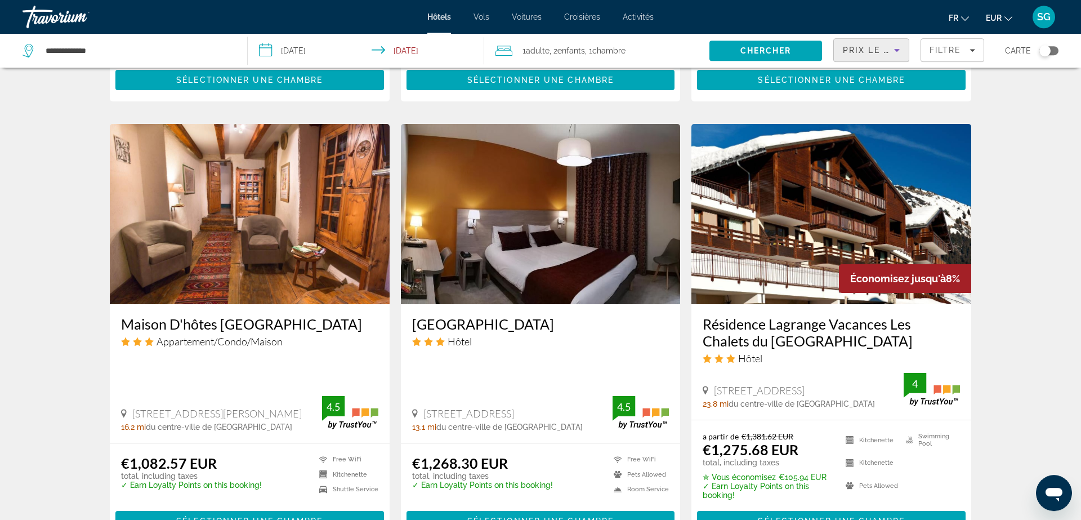
scroll to position [1470, 0]
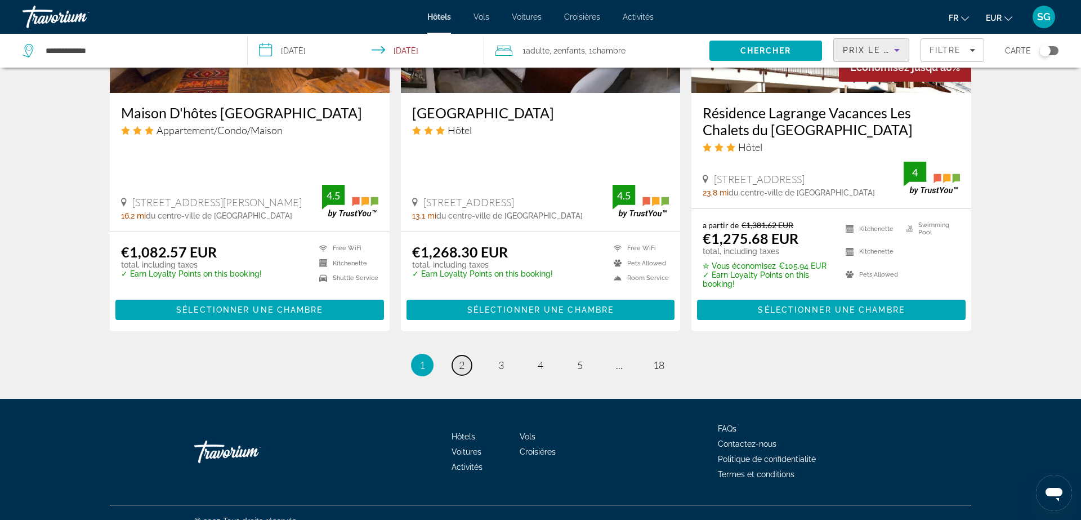
click at [465, 355] on link "page 2" at bounding box center [462, 365] width 20 height 20
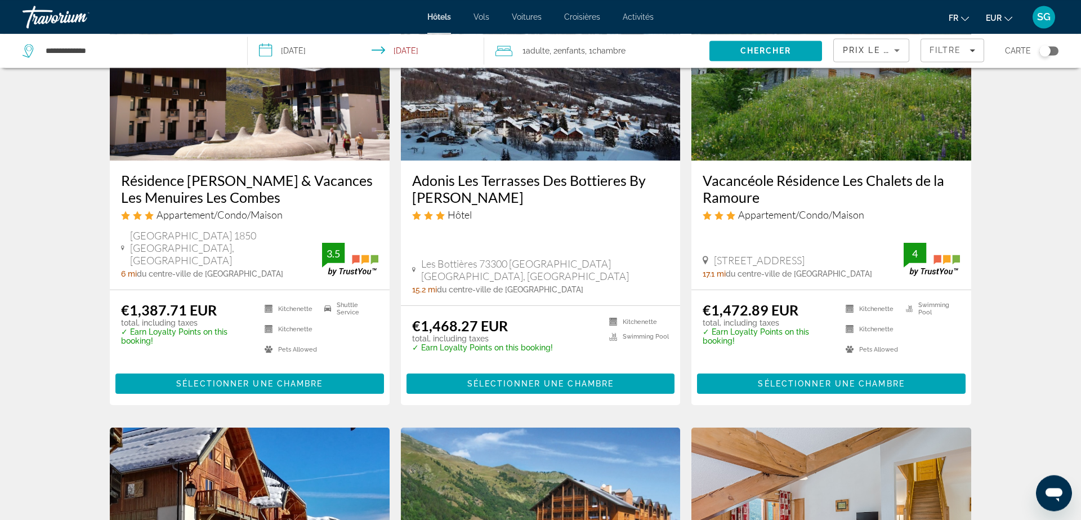
scroll to position [118, 0]
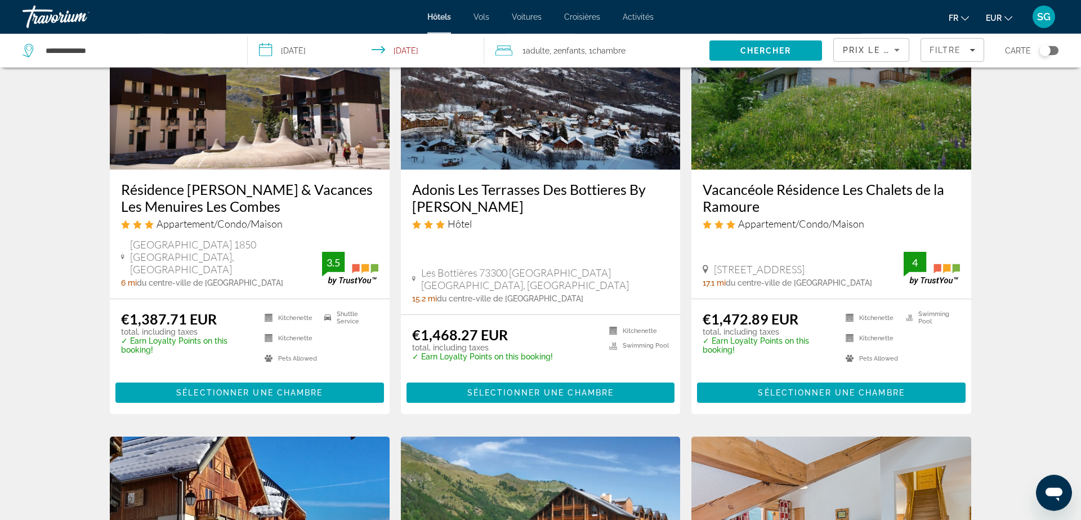
click at [258, 185] on h3 "Résidence [PERSON_NAME] & Vacances Les Menuires Les Combes" at bounding box center [249, 198] width 257 height 34
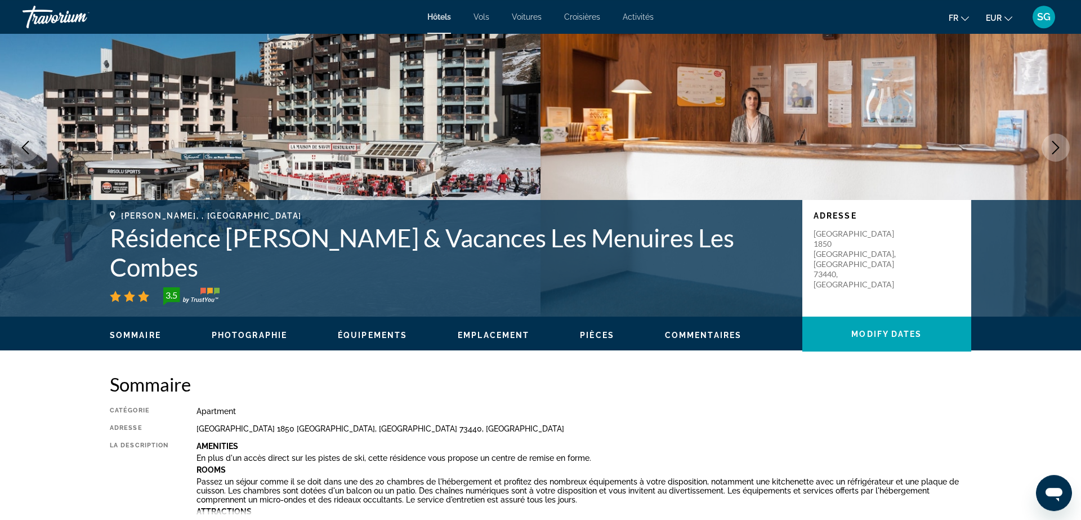
scroll to position [38, 0]
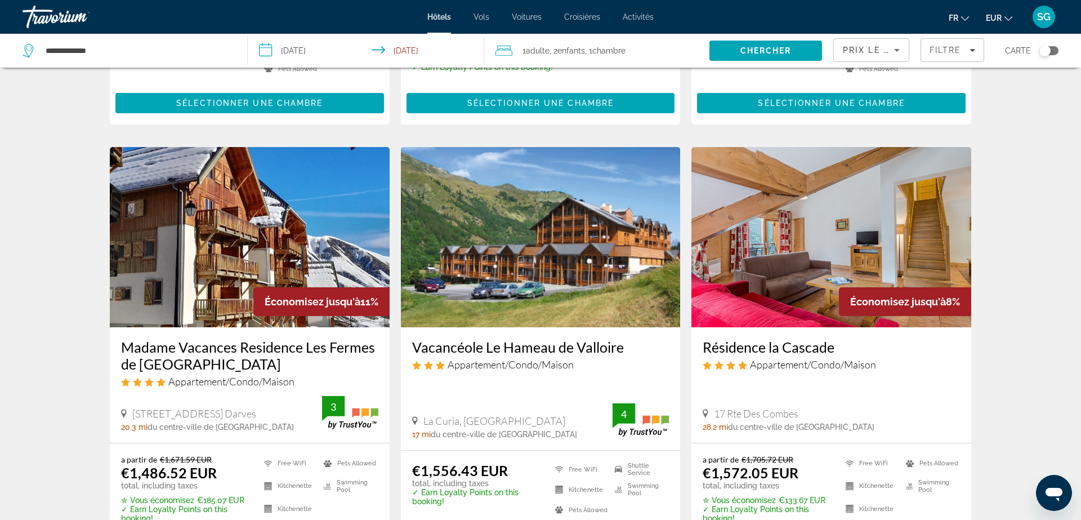
scroll to position [409, 0]
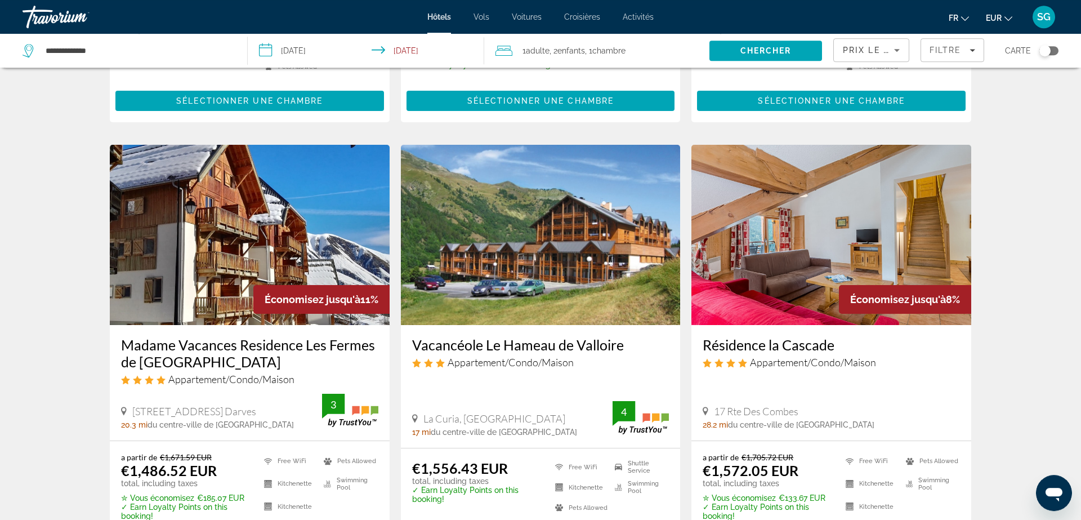
click at [262, 336] on h3 "Madame Vacances Residence Les Fermes de [GEOGRAPHIC_DATA]" at bounding box center [249, 353] width 257 height 34
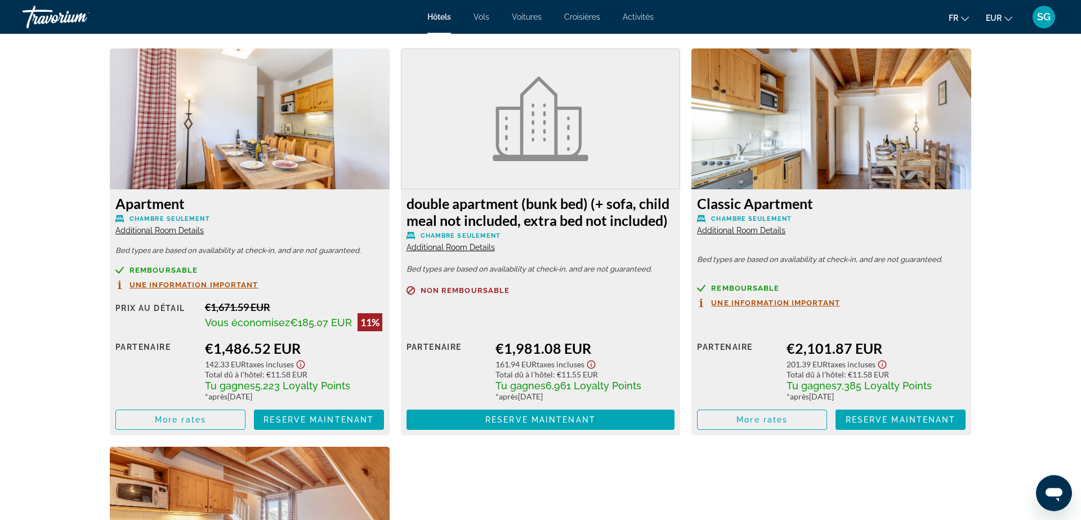
scroll to position [1552, 0]
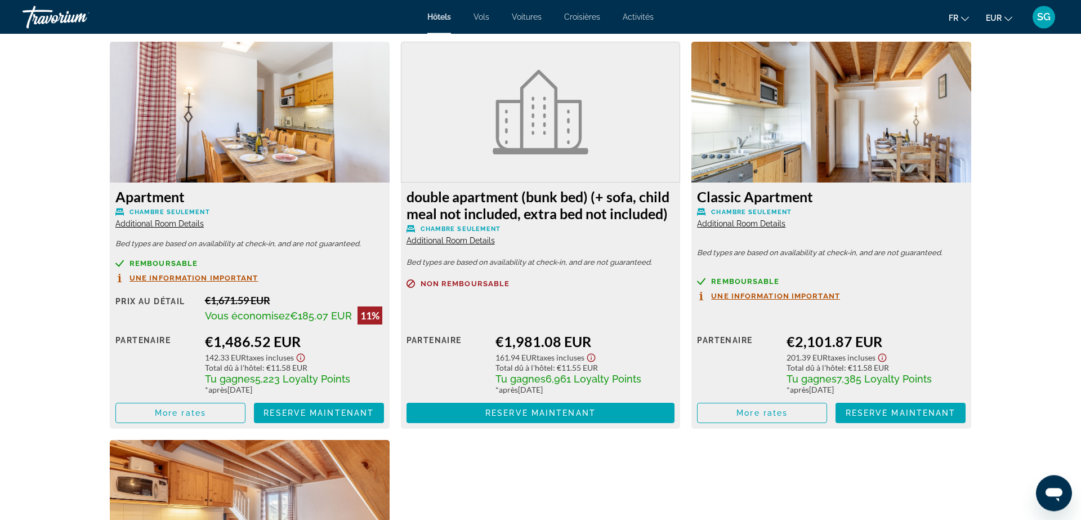
click at [170, 225] on span "Additional Room Details" at bounding box center [159, 223] width 88 height 9
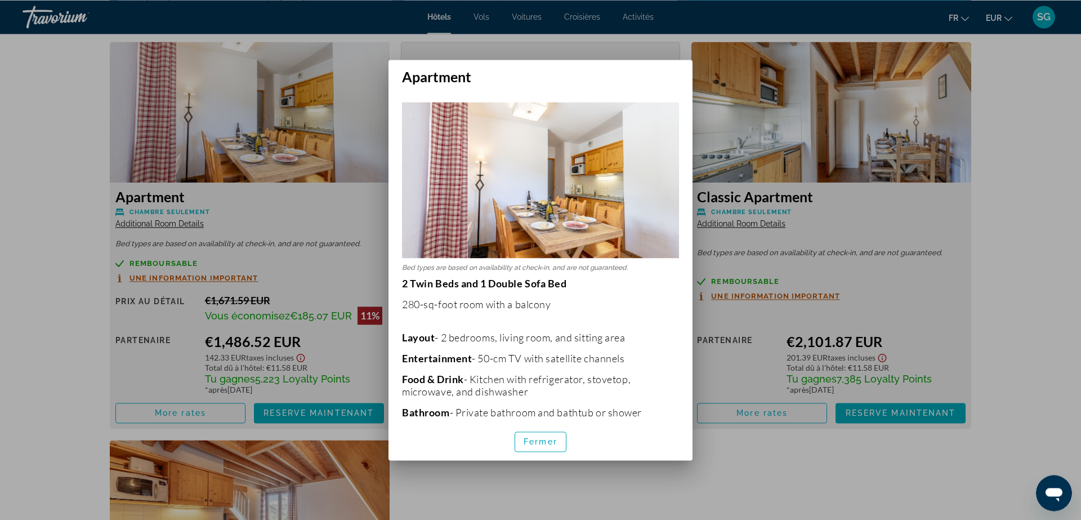
scroll to position [0, 0]
click at [83, 240] on div at bounding box center [540, 260] width 1081 height 520
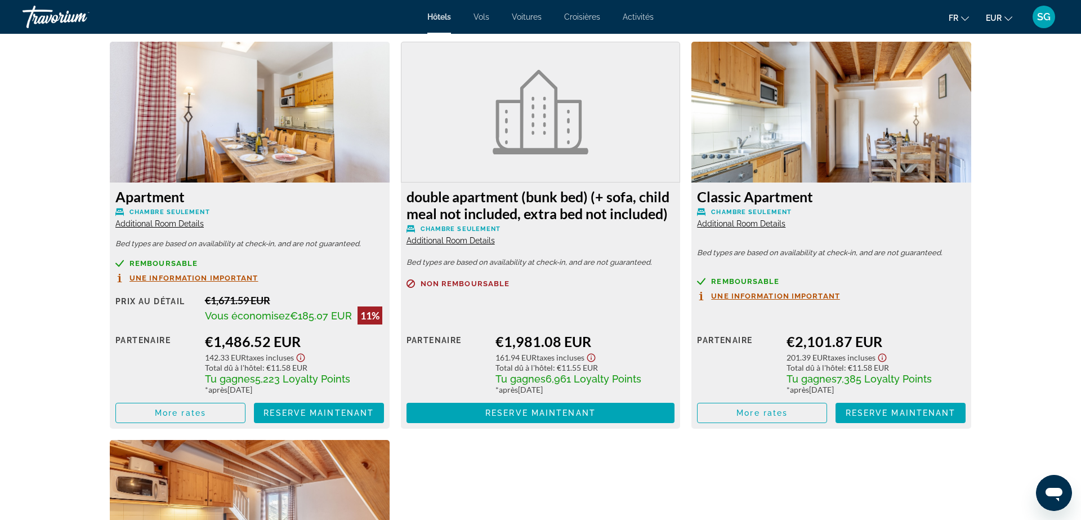
scroll to position [1552, 0]
click at [733, 224] on span "Additional Room Details" at bounding box center [741, 223] width 88 height 9
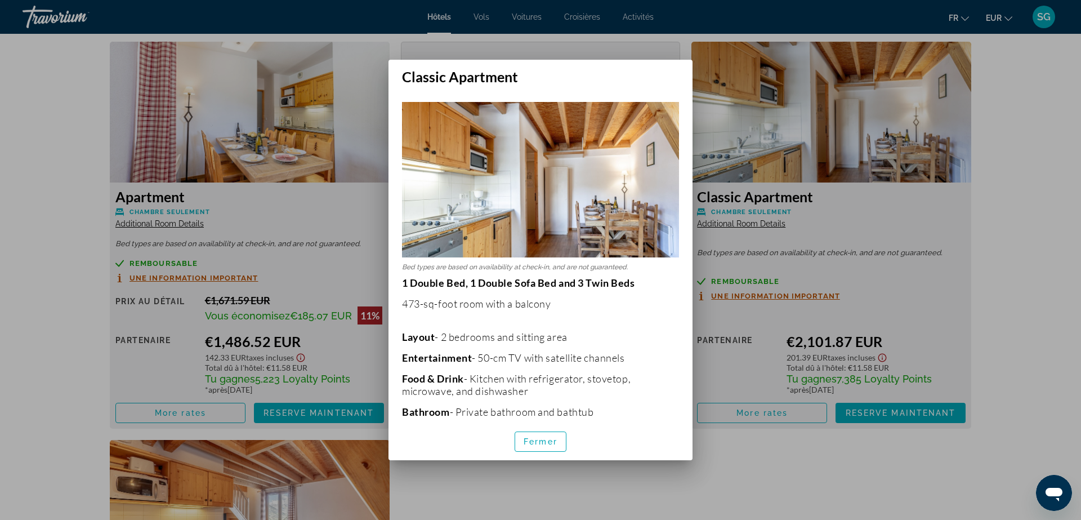
click at [922, 212] on div at bounding box center [540, 260] width 1081 height 520
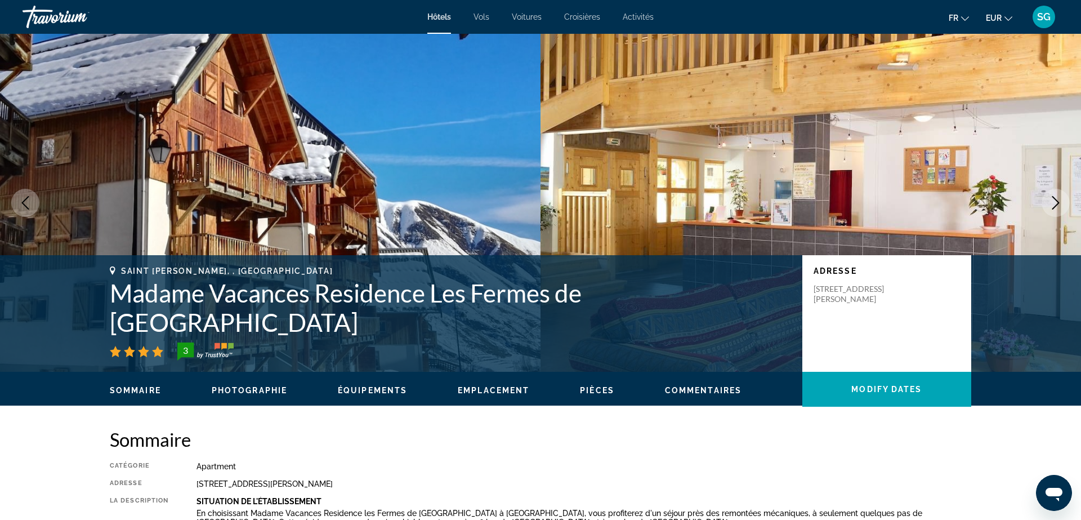
scroll to position [1552, 0]
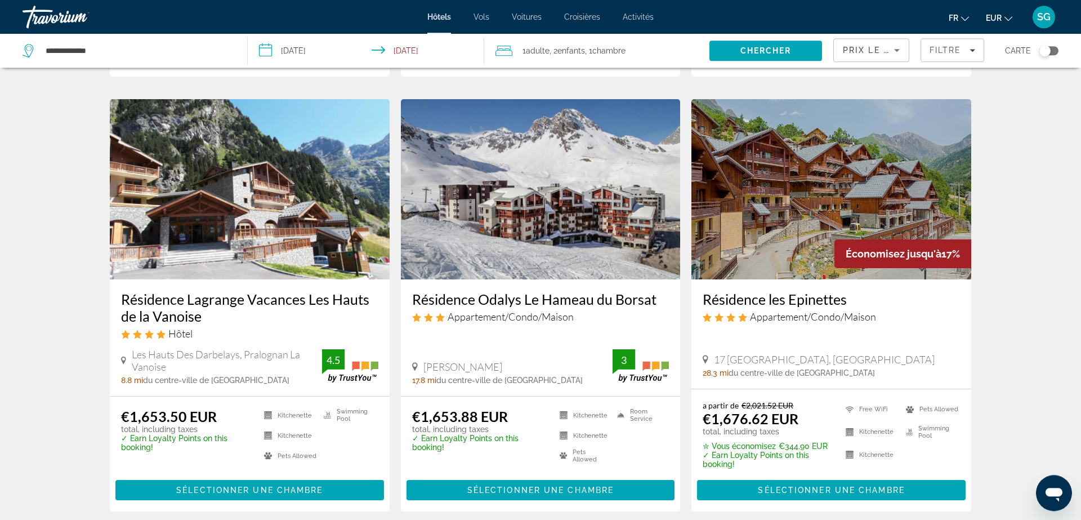
scroll to position [1316, 0]
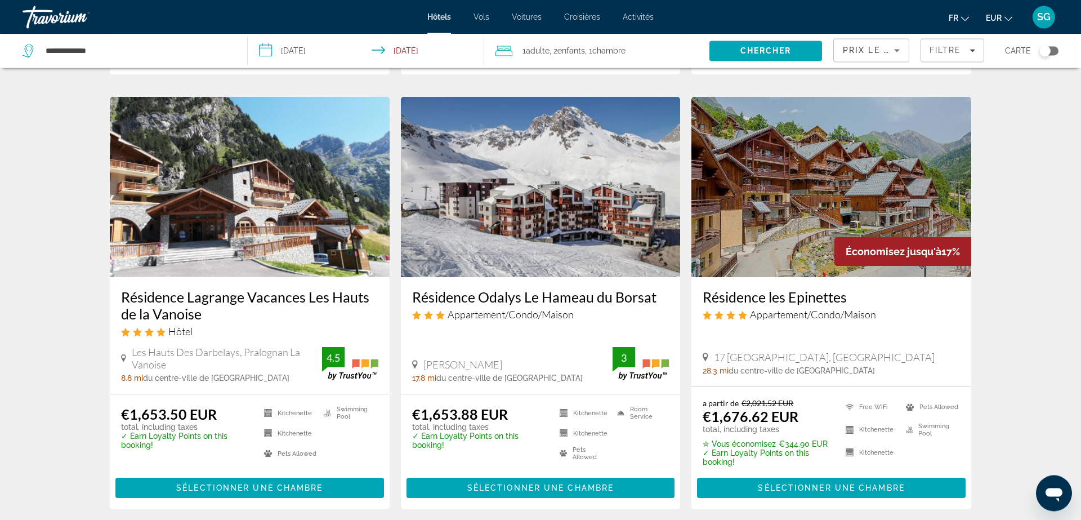
click at [822, 288] on h3 "Résidence les Epinettes" at bounding box center [831, 296] width 257 height 17
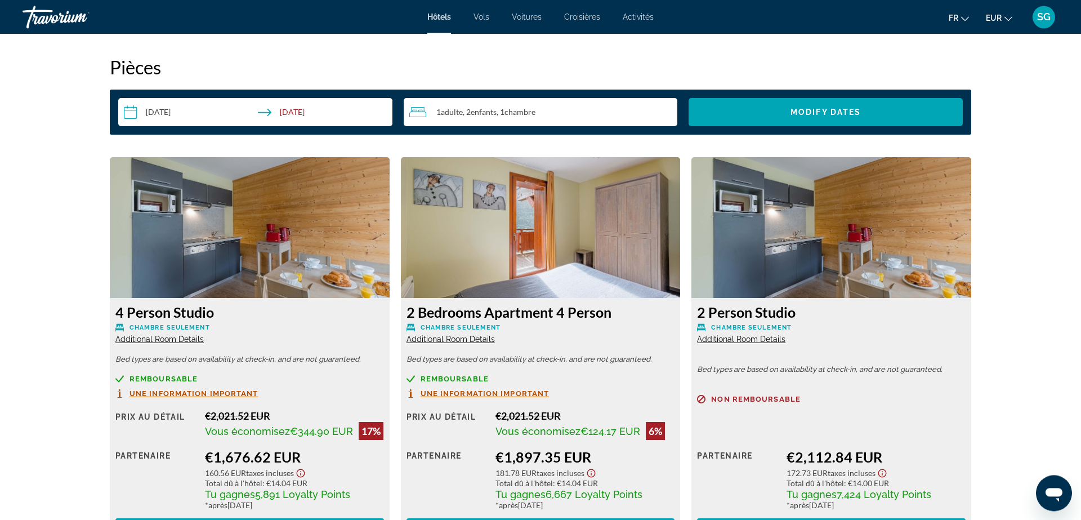
scroll to position [1440, 0]
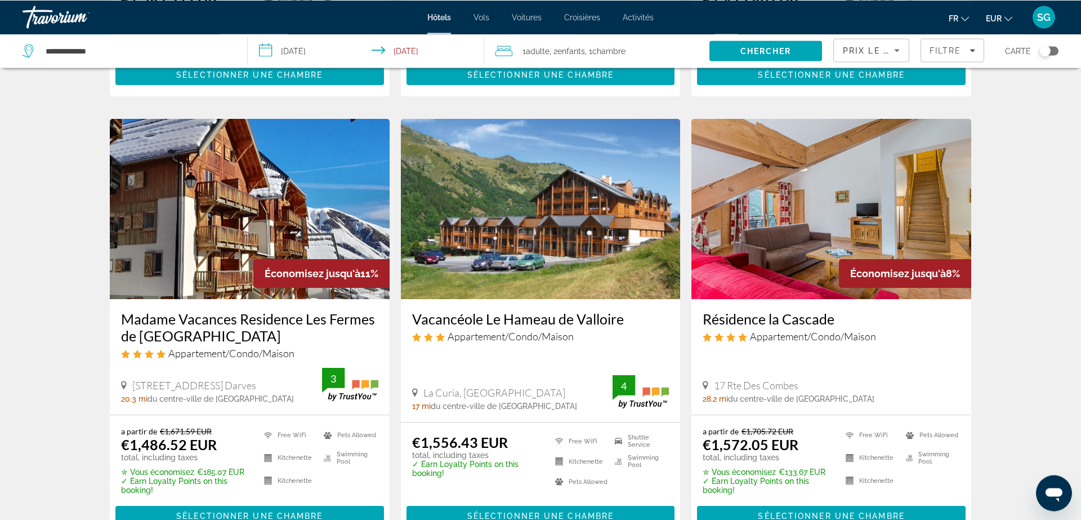
scroll to position [437, 0]
